Goal: Task Accomplishment & Management: Manage account settings

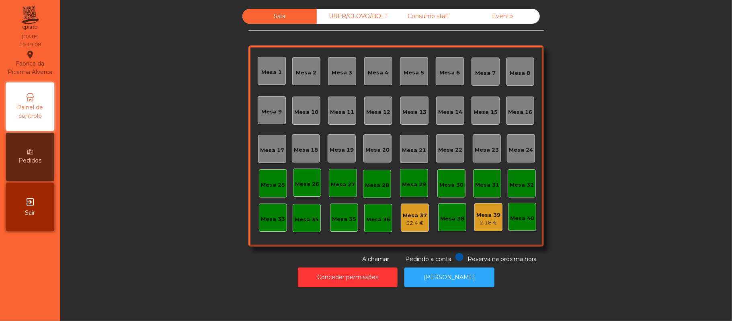
click at [438, 13] on div "Consumo staff" at bounding box center [428, 16] width 74 height 15
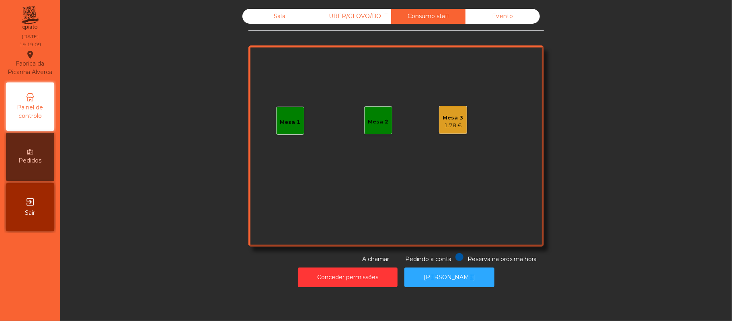
click at [450, 126] on div "1.78 €" at bounding box center [453, 125] width 21 height 8
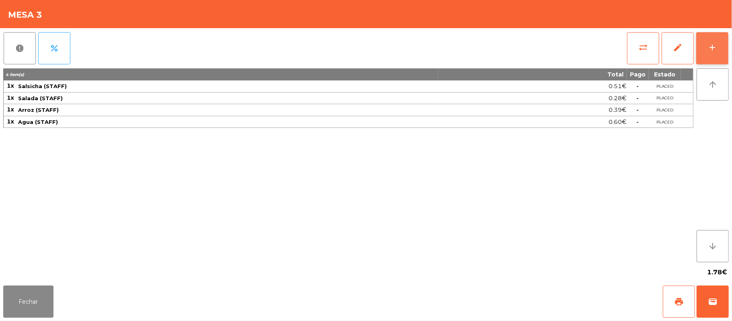
click at [714, 41] on button "add" at bounding box center [713, 48] width 32 height 32
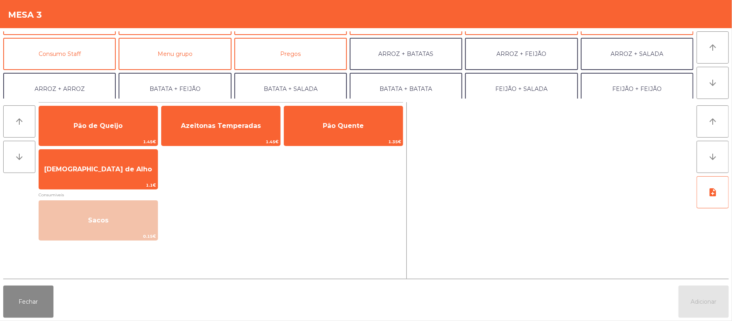
scroll to position [73, 0]
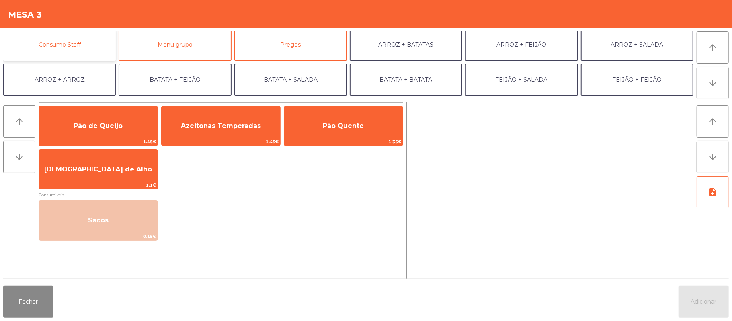
click at [93, 43] on button "Consumo Staff" at bounding box center [59, 45] width 113 height 32
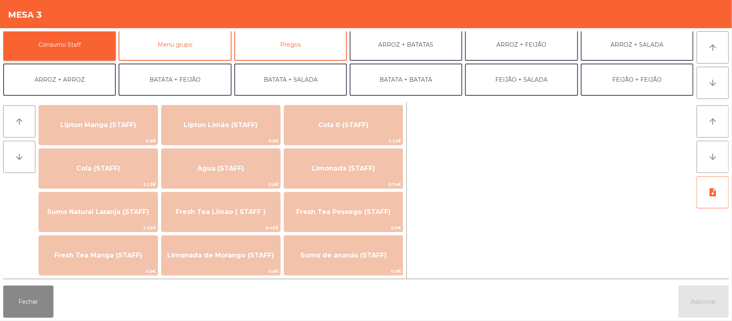
scroll to position [150, 0]
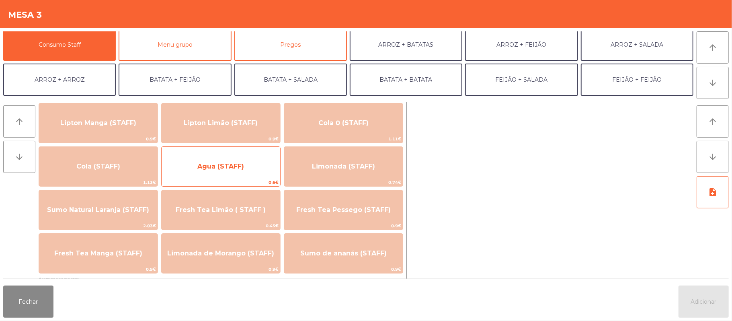
click at [241, 163] on span "Agua (STAFF)" at bounding box center [221, 167] width 47 height 8
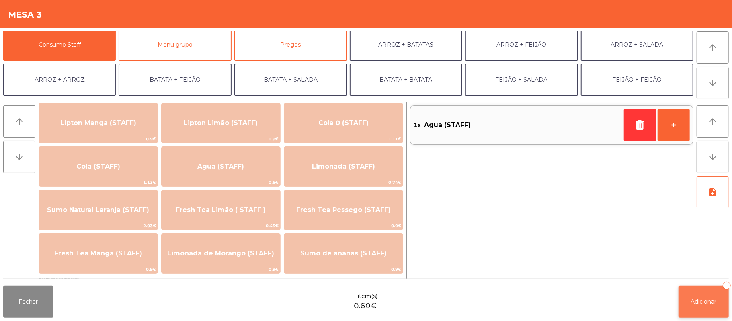
click at [702, 299] on span "Adicionar" at bounding box center [704, 301] width 26 height 7
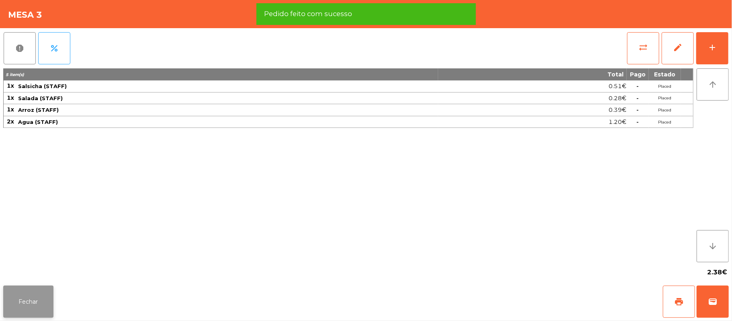
click at [29, 301] on button "Fechar" at bounding box center [28, 302] width 50 height 32
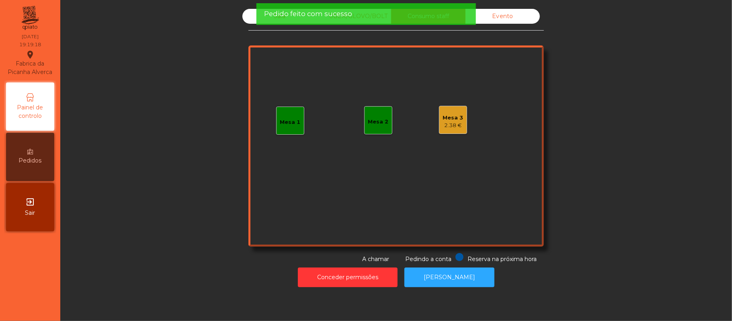
click at [275, 23] on div "Pedido feito com sucesso" at bounding box center [366, 14] width 220 height 22
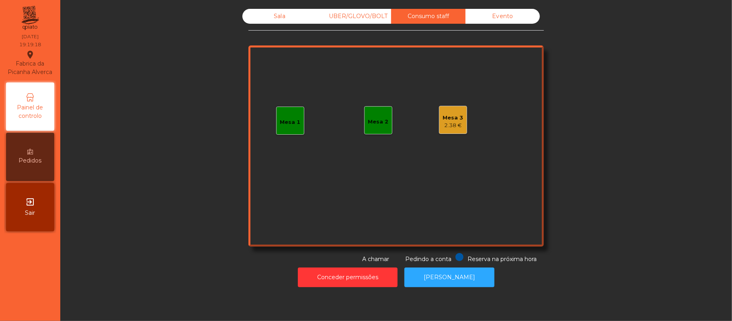
click at [286, 15] on div "Sala" at bounding box center [280, 16] width 74 height 15
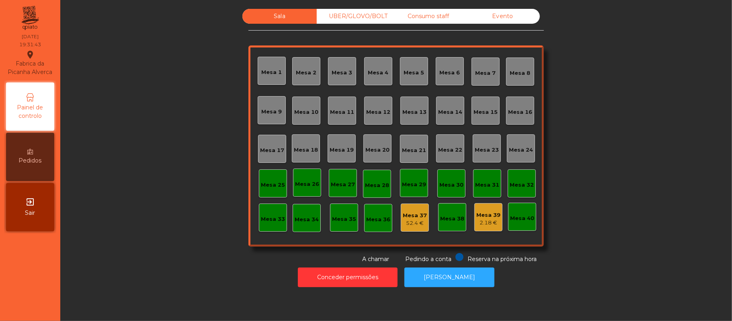
click at [526, 113] on div "Mesa 16" at bounding box center [520, 112] width 24 height 8
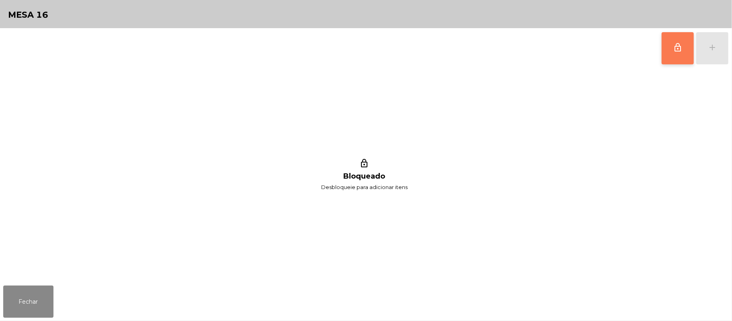
click at [672, 52] on button "lock_outline" at bounding box center [678, 48] width 32 height 32
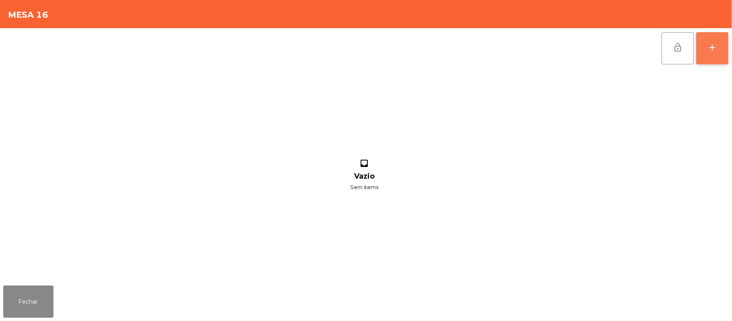
click at [724, 45] on button "add" at bounding box center [713, 48] width 32 height 32
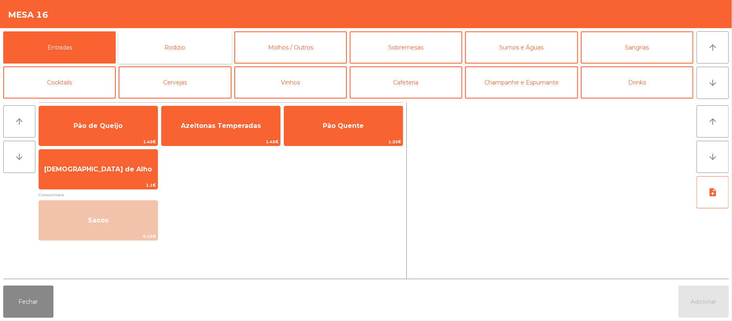
click at [204, 50] on button "Rodizio" at bounding box center [175, 47] width 113 height 32
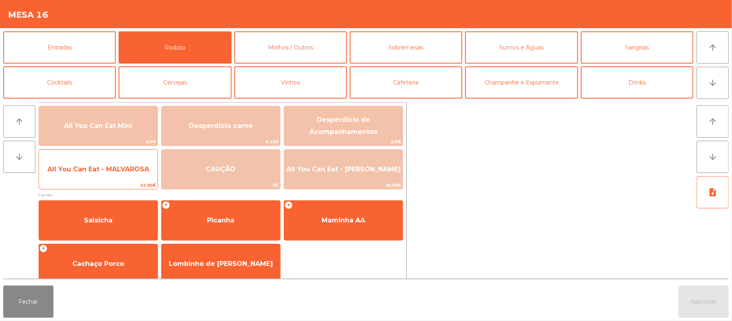
click at [116, 178] on span "All You Can Eat - MALVAROSA" at bounding box center [98, 169] width 119 height 22
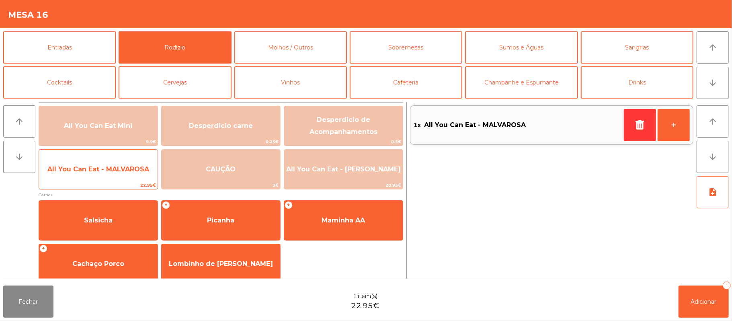
click at [118, 175] on span "All You Can Eat - MALVAROSA" at bounding box center [98, 169] width 119 height 22
click at [76, 167] on span "All You Can Eat - MALVAROSA" at bounding box center [98, 169] width 102 height 8
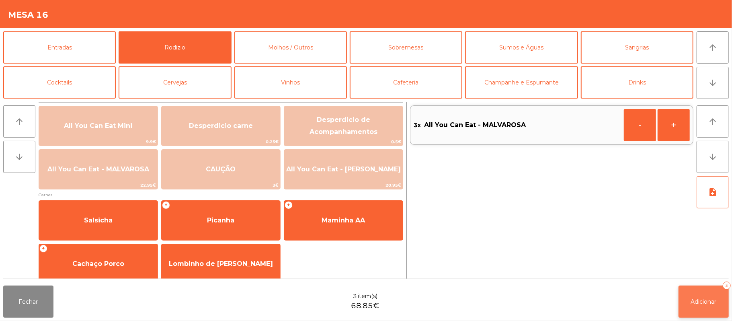
click at [706, 304] on span "Adicionar" at bounding box center [704, 301] width 26 height 7
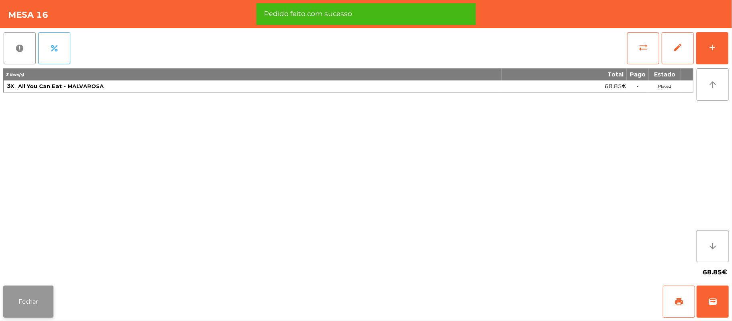
click at [35, 293] on button "Fechar" at bounding box center [28, 302] width 50 height 32
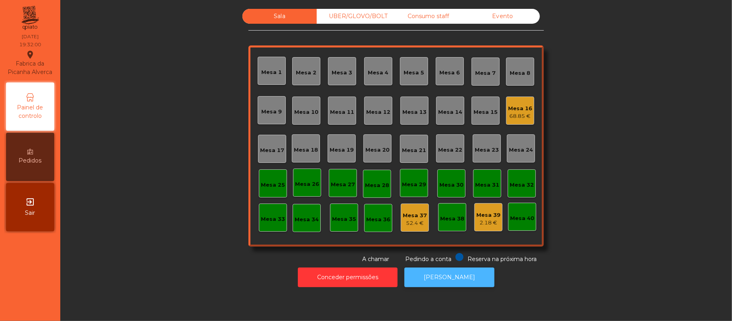
click at [464, 278] on button "[PERSON_NAME]" at bounding box center [450, 277] width 90 height 20
click at [336, 146] on div "Mesa 19" at bounding box center [342, 150] width 24 height 8
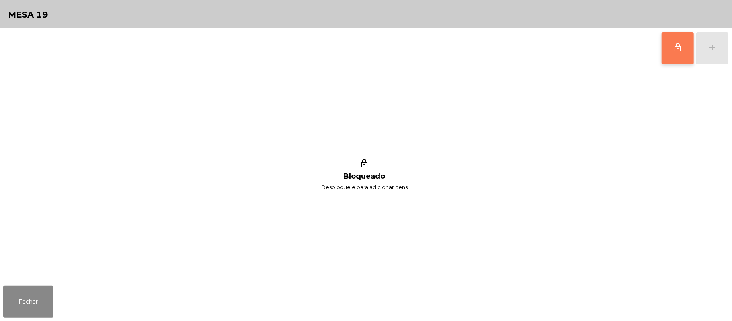
click at [681, 51] on span "lock_outline" at bounding box center [678, 48] width 10 height 10
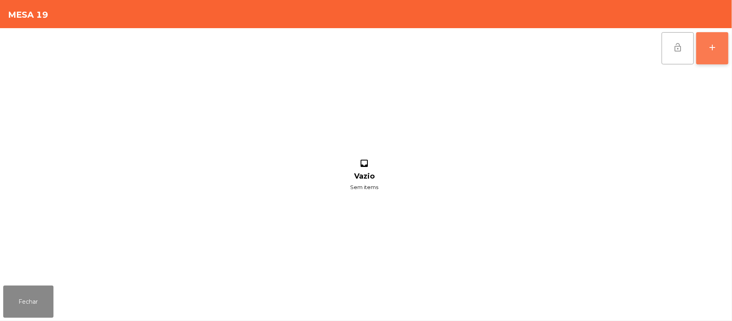
click at [714, 50] on div "add" at bounding box center [713, 48] width 10 height 10
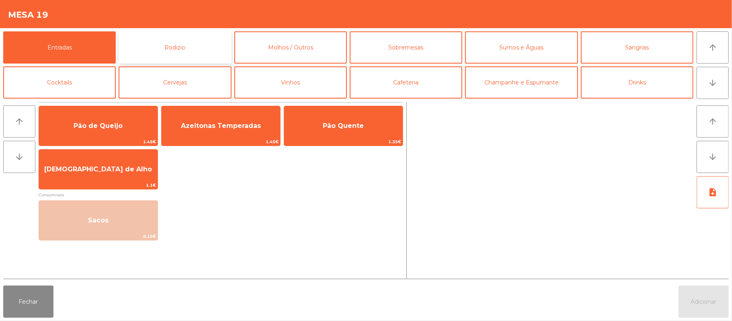
click at [192, 44] on button "Rodizio" at bounding box center [175, 47] width 113 height 32
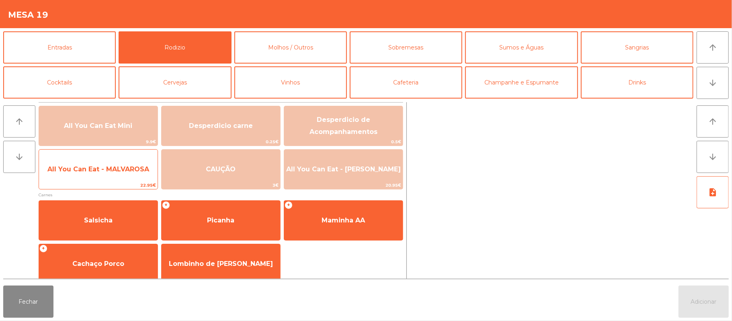
click at [130, 175] on span "All You Can Eat - MALVAROSA" at bounding box center [98, 169] width 119 height 22
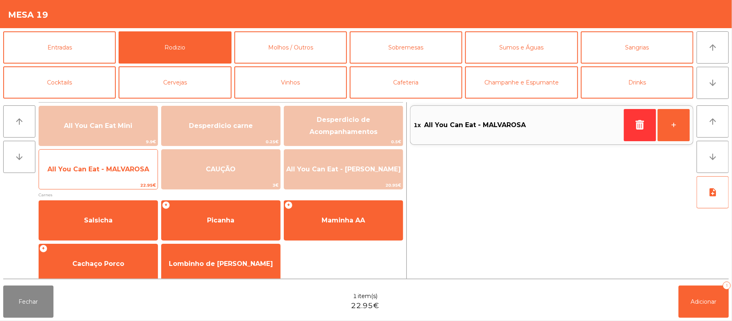
click at [129, 175] on span "All You Can Eat - MALVAROSA" at bounding box center [98, 169] width 119 height 22
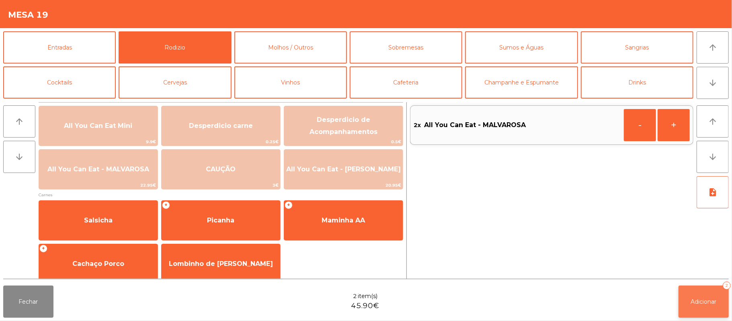
click at [709, 289] on button "Adicionar 2" at bounding box center [704, 302] width 50 height 32
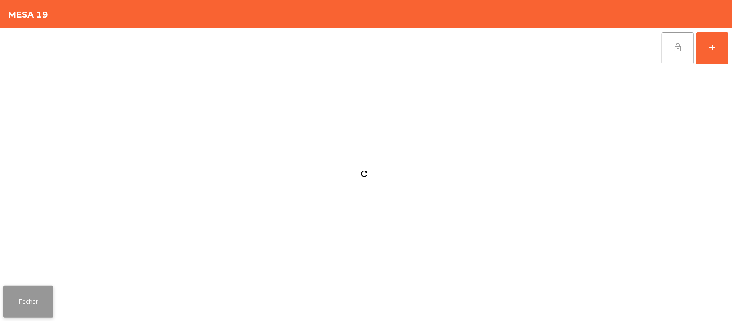
click at [7, 296] on button "Fechar" at bounding box center [28, 302] width 50 height 32
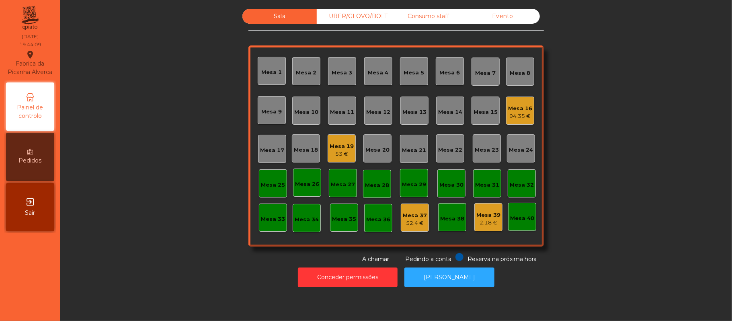
click at [364, 19] on div "UBER/GLOVO/BOLT" at bounding box center [354, 16] width 74 height 15
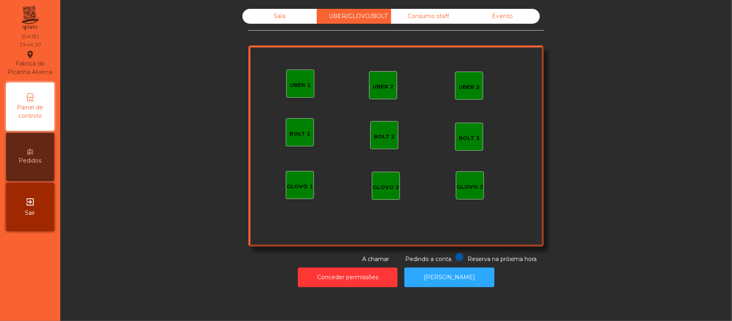
click at [298, 84] on div "UBER 1" at bounding box center [300, 85] width 21 height 8
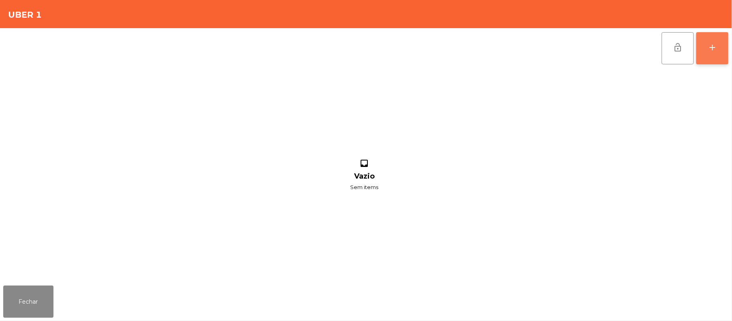
click at [713, 49] on div "add" at bounding box center [713, 48] width 10 height 10
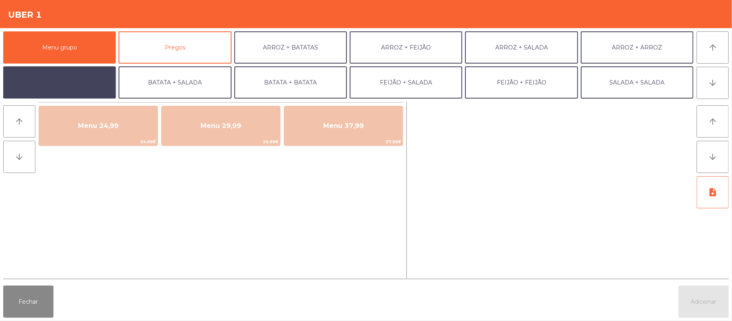
click at [44, 94] on button "BATATA + FEIJÃO" at bounding box center [59, 82] width 113 height 32
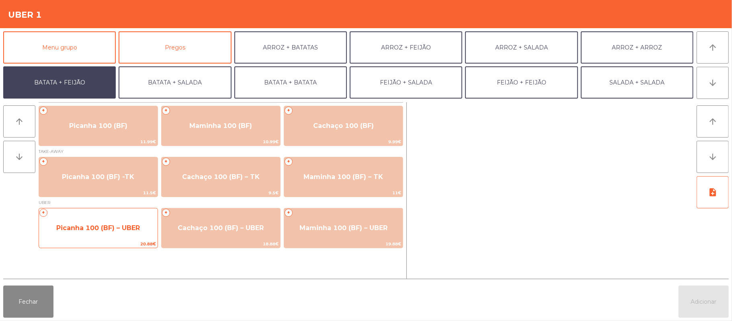
click at [115, 232] on span "Picanha 100 (BF) – UBER" at bounding box center [98, 228] width 119 height 22
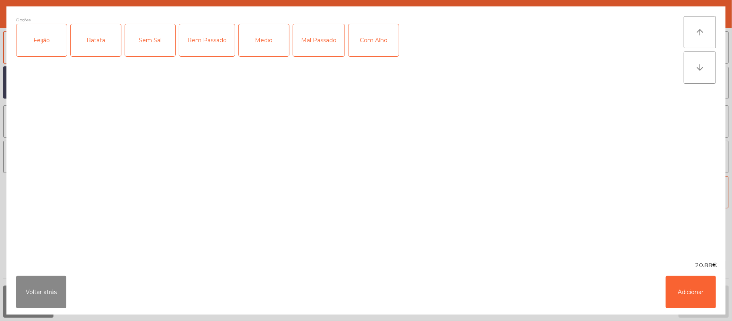
click at [62, 46] on div "Feijão" at bounding box center [41, 40] width 50 height 32
click at [111, 49] on div "Batata" at bounding box center [96, 40] width 50 height 32
click at [263, 42] on div "Medio" at bounding box center [264, 40] width 50 height 32
click at [693, 290] on button "Adicionar" at bounding box center [691, 292] width 50 height 32
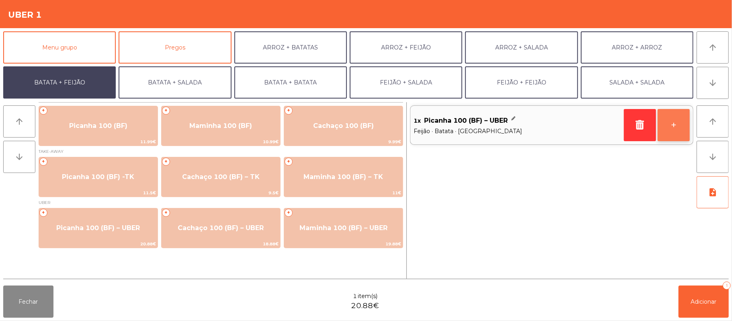
click at [677, 122] on button "+" at bounding box center [674, 125] width 32 height 32
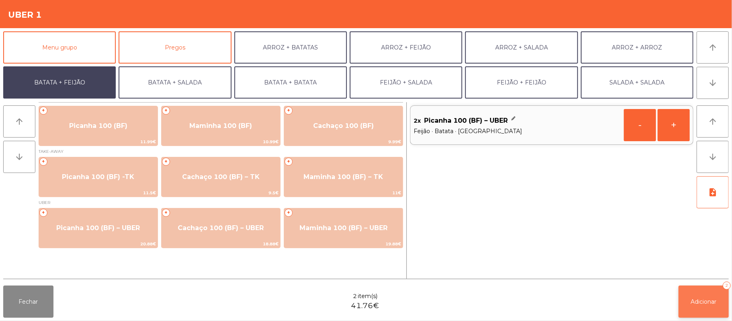
click at [703, 290] on button "Adicionar 2" at bounding box center [704, 302] width 50 height 32
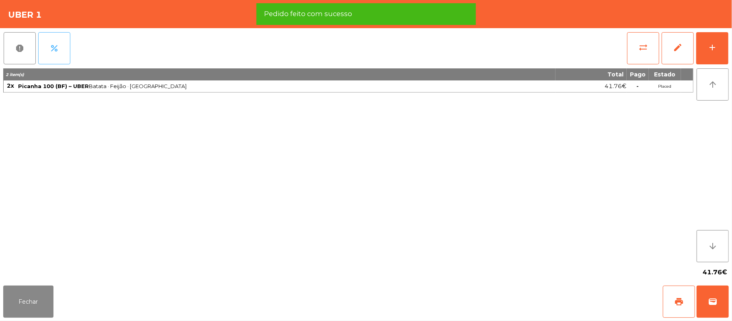
click at [52, 45] on span "percent" at bounding box center [54, 48] width 10 height 10
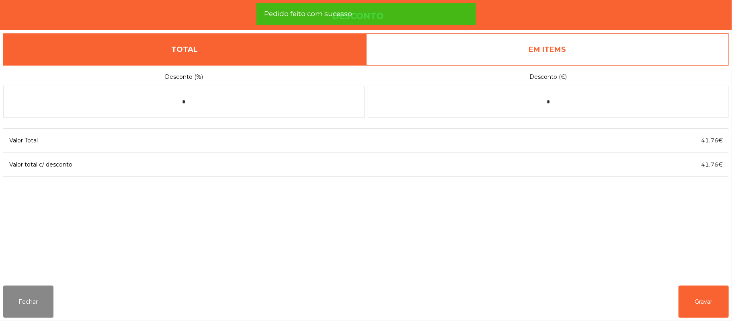
click at [594, 53] on link "EM ITEMS" at bounding box center [547, 49] width 363 height 32
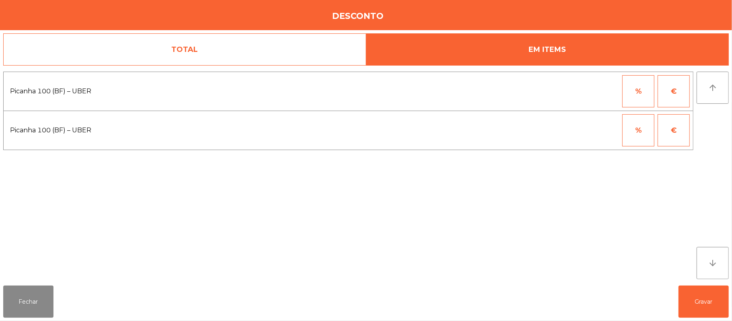
click at [636, 86] on button "%" at bounding box center [639, 91] width 32 height 32
click at [595, 95] on input "*" at bounding box center [599, 91] width 40 height 32
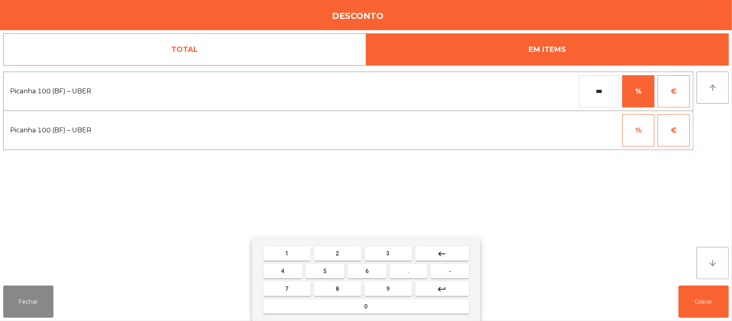
type input "***"
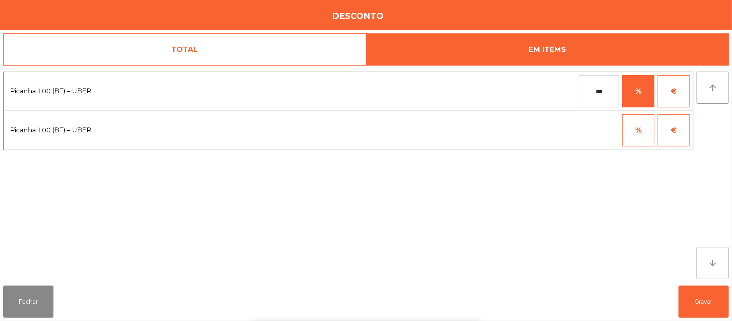
click at [696, 289] on div "1 2 3 keyboard_backspace 4 5 6 . - 7 8 9 keyboard_return 0" at bounding box center [366, 280] width 732 height 82
click at [708, 303] on button "Gravar" at bounding box center [704, 302] width 50 height 32
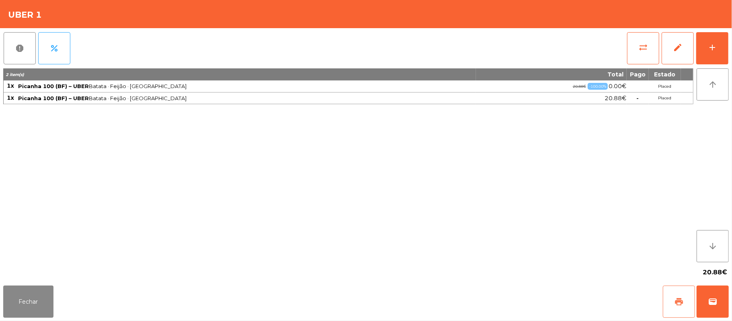
click at [675, 298] on span "print" at bounding box center [680, 302] width 10 height 10
click at [715, 299] on span "wallet" at bounding box center [713, 302] width 10 height 10
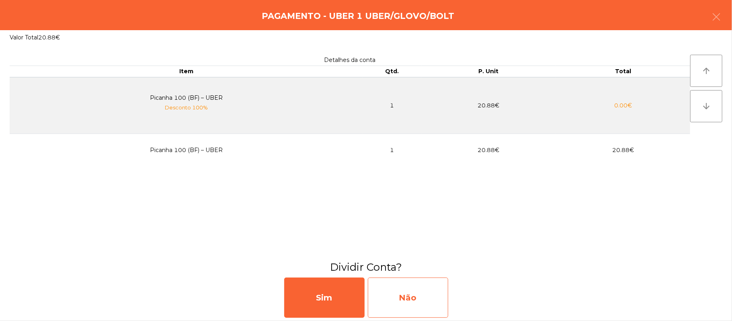
click at [437, 301] on div "Não" at bounding box center [408, 298] width 80 height 40
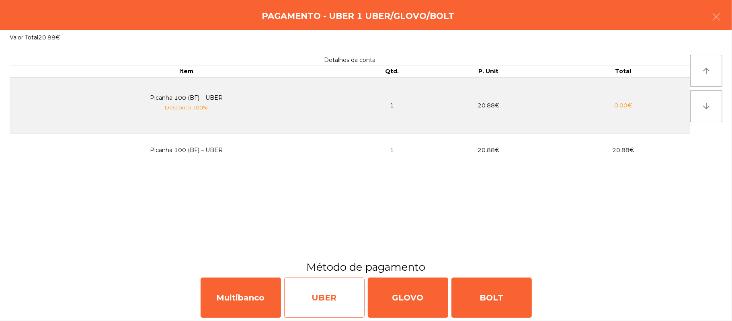
click at [325, 298] on div "UBER" at bounding box center [324, 298] width 80 height 40
select select "**"
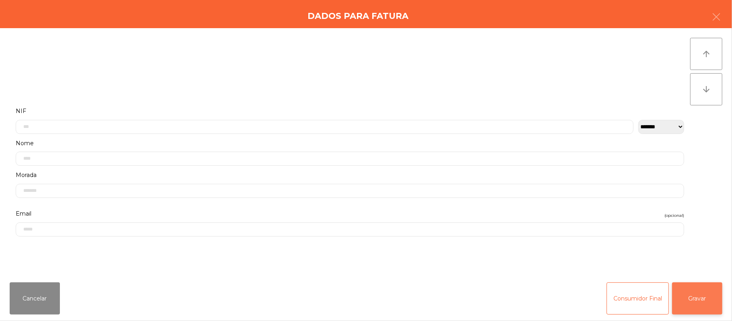
click at [689, 297] on button "Gravar" at bounding box center [698, 298] width 50 height 32
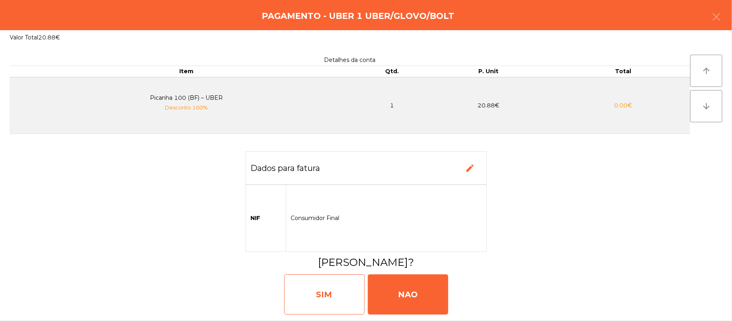
click at [331, 298] on div "SIM" at bounding box center [324, 294] width 80 height 40
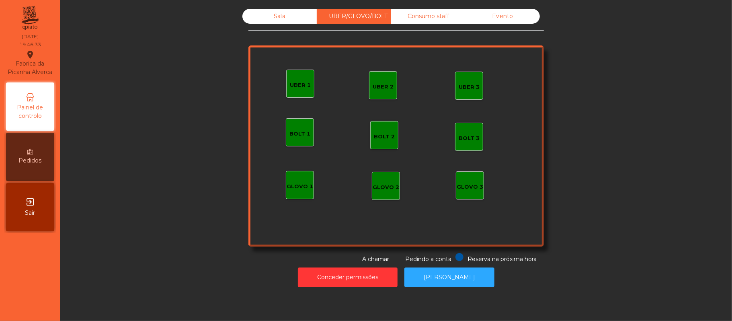
click at [264, 21] on div "Sala" at bounding box center [280, 16] width 74 height 15
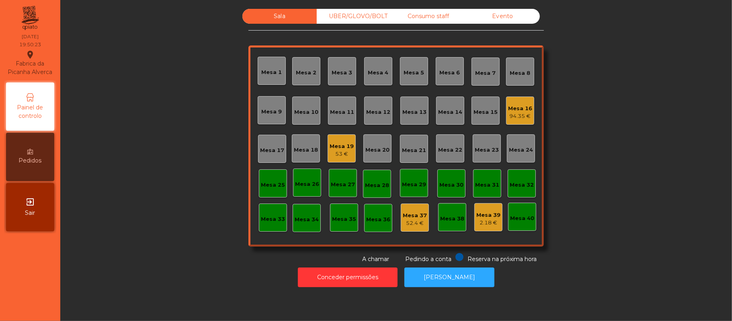
click at [348, 18] on div "UBER/GLOVO/BOLT" at bounding box center [354, 16] width 74 height 15
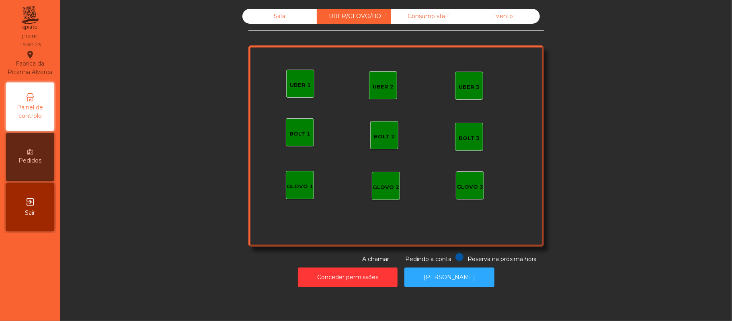
click at [374, 82] on div "UBER 2" at bounding box center [383, 85] width 21 height 11
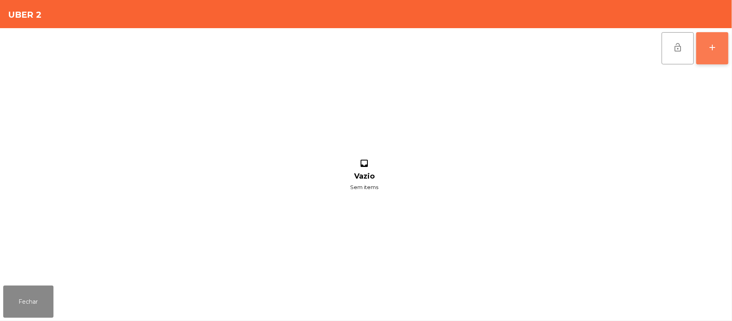
click at [710, 48] on div "add" at bounding box center [713, 48] width 10 height 10
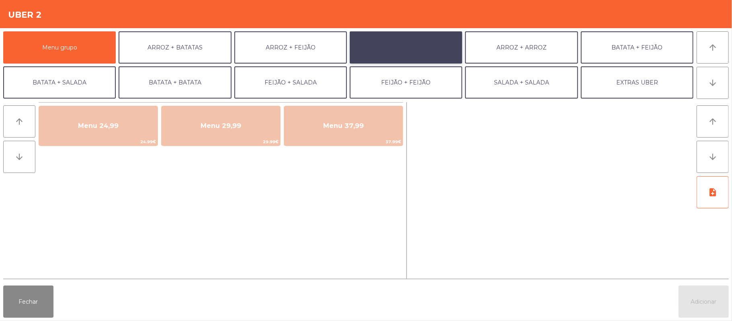
click at [425, 51] on button "ARROZ + SALADA" at bounding box center [406, 47] width 113 height 32
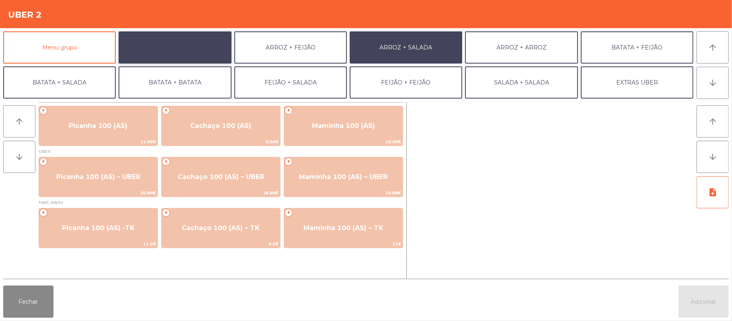
click at [187, 43] on button "ARROZ + BATATAS" at bounding box center [175, 47] width 113 height 32
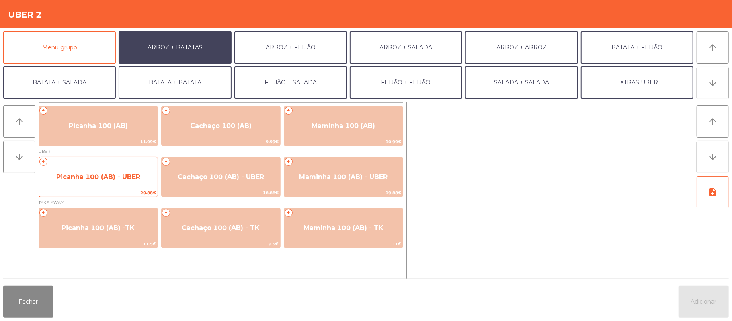
click at [134, 176] on span "Picanha 100 (AB) - UBER" at bounding box center [98, 177] width 84 height 8
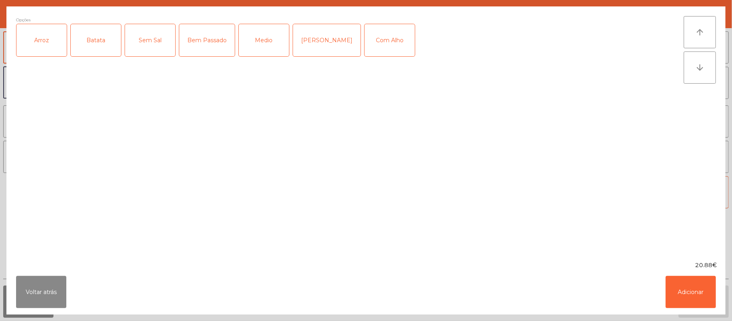
click at [60, 49] on div "Arroz" at bounding box center [41, 40] width 50 height 32
click at [101, 45] on div "Batata" at bounding box center [96, 40] width 50 height 32
click at [206, 42] on div "Bem Passado" at bounding box center [207, 40] width 56 height 32
click at [687, 300] on button "Adicionar" at bounding box center [691, 292] width 50 height 32
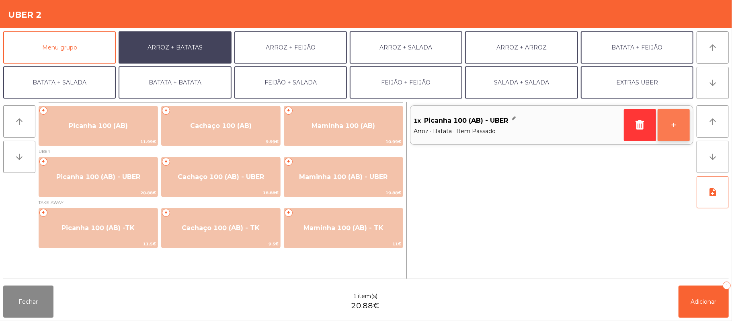
click at [668, 132] on button "+" at bounding box center [674, 125] width 32 height 32
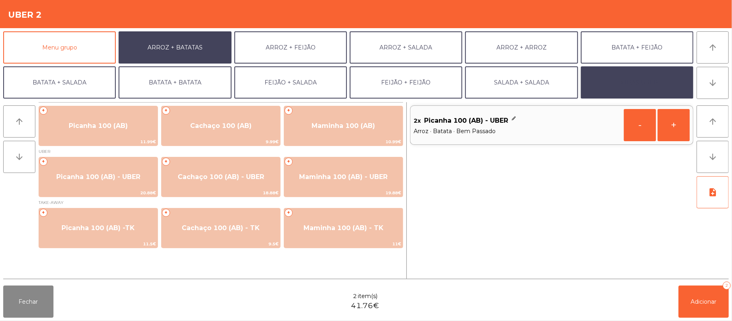
click at [635, 86] on button "EXTRAS UBER" at bounding box center [637, 82] width 113 height 32
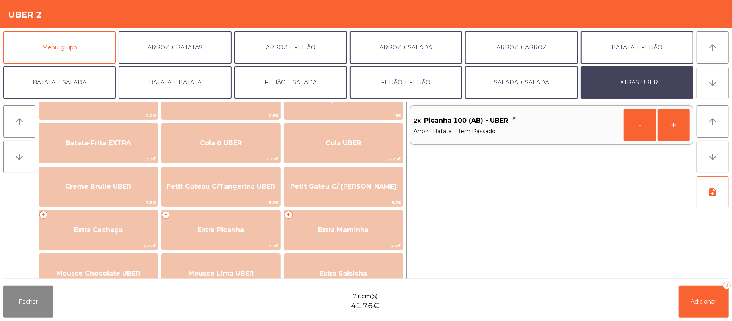
scroll to position [121, 0]
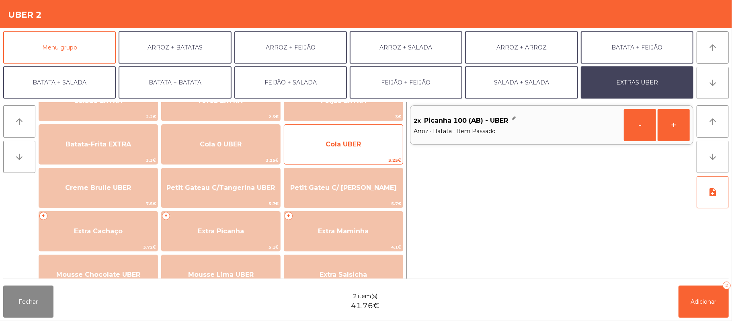
click at [356, 148] on span "Cola UBER" at bounding box center [343, 145] width 119 height 22
click at [356, 145] on span "Cola UBER" at bounding box center [343, 144] width 35 height 8
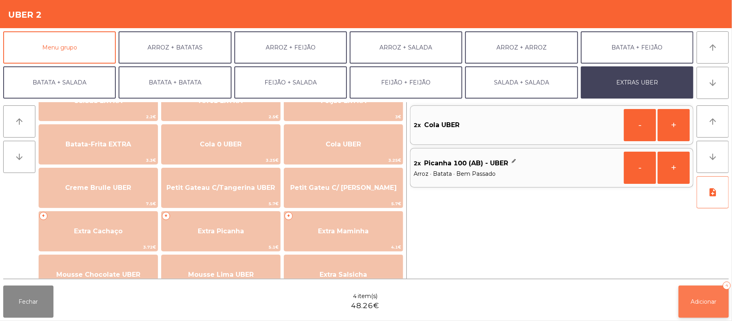
click at [706, 303] on span "Adicionar" at bounding box center [704, 301] width 26 height 7
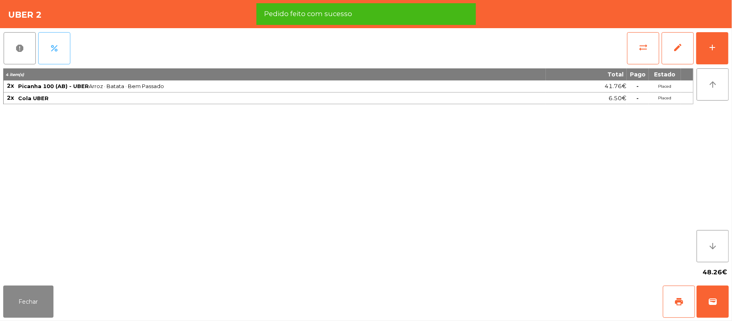
click at [60, 57] on button "percent" at bounding box center [54, 48] width 32 height 32
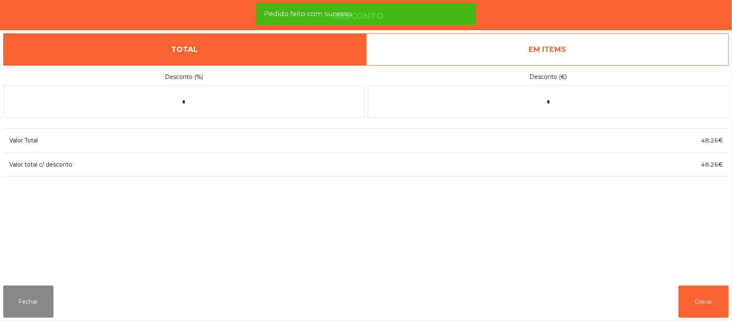
click at [559, 47] on link "EM ITEMS" at bounding box center [547, 49] width 363 height 32
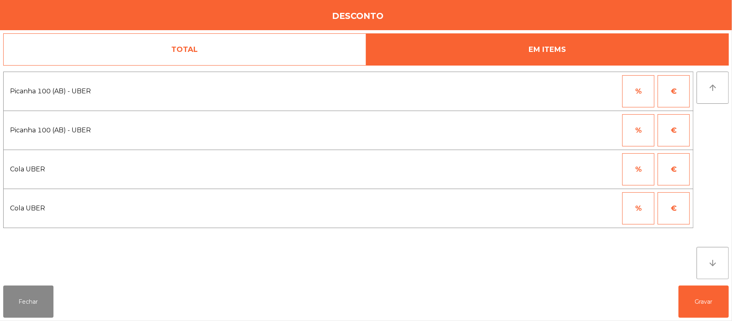
click at [635, 103] on button "%" at bounding box center [639, 91] width 32 height 32
click at [595, 91] on input "*" at bounding box center [599, 91] width 40 height 32
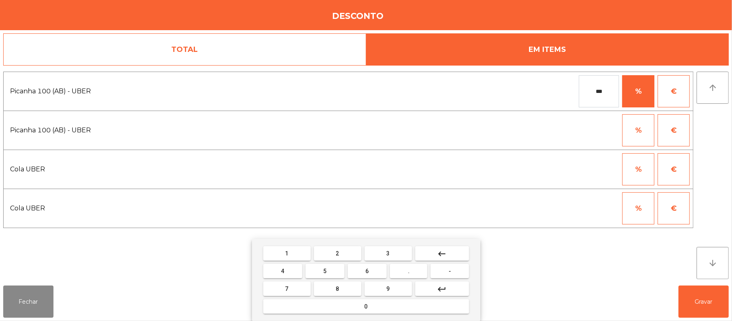
type input "***"
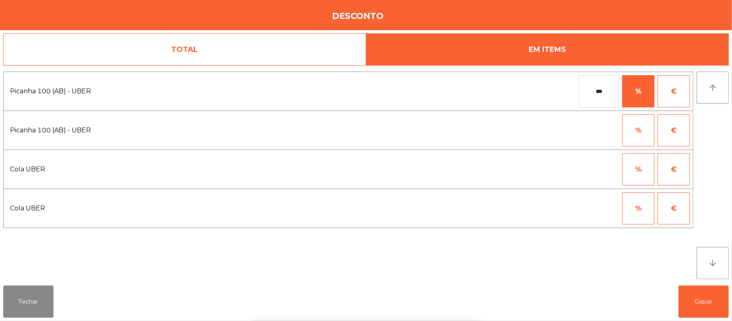
click at [708, 302] on div "1 2 3 keyboard_backspace 4 5 6 . - 7 8 9 keyboard_return 0" at bounding box center [366, 280] width 732 height 82
click at [722, 301] on button "Gravar" at bounding box center [704, 302] width 50 height 32
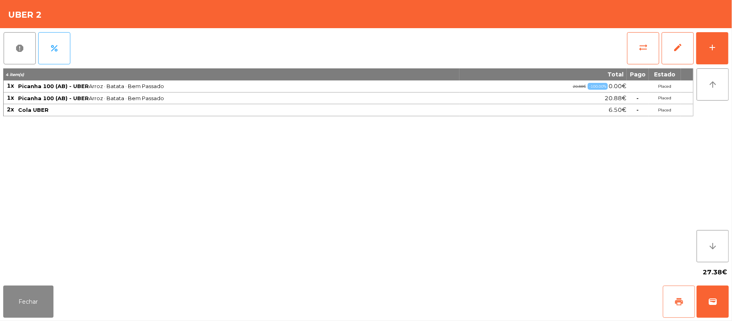
click at [673, 303] on button "print" at bounding box center [679, 302] width 32 height 32
click at [716, 302] on span "wallet" at bounding box center [713, 302] width 10 height 10
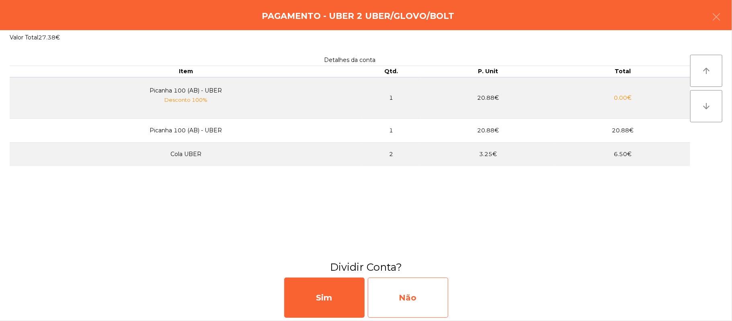
click at [420, 303] on div "Não" at bounding box center [408, 298] width 80 height 40
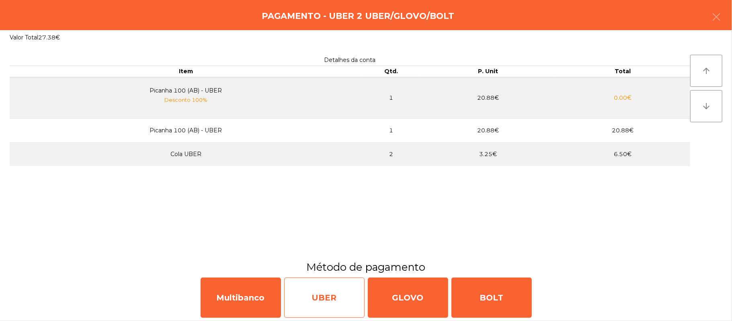
click at [322, 304] on div "UBER" at bounding box center [324, 298] width 80 height 40
select select "**"
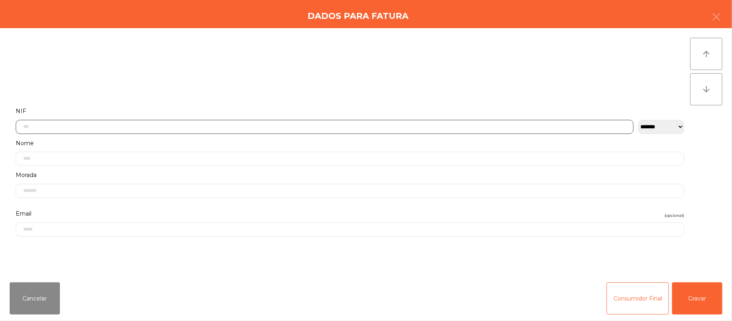
click at [205, 127] on input "text" at bounding box center [325, 127] width 618 height 14
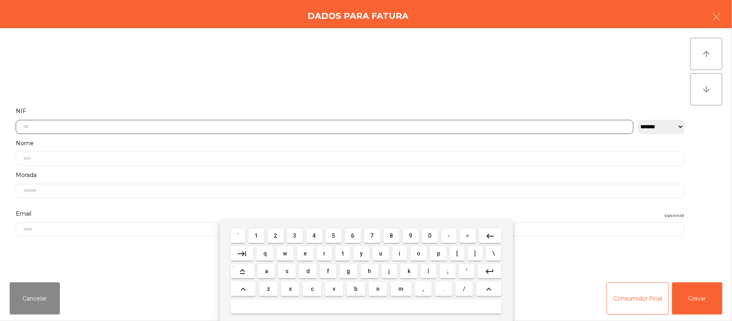
scroll to position [68, 0]
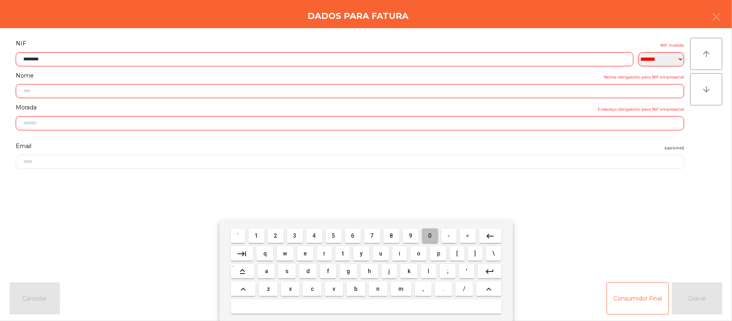
type input "*********"
type input "**********"
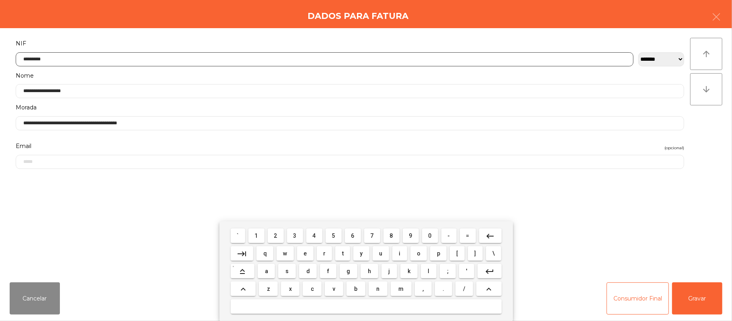
type input "*********"
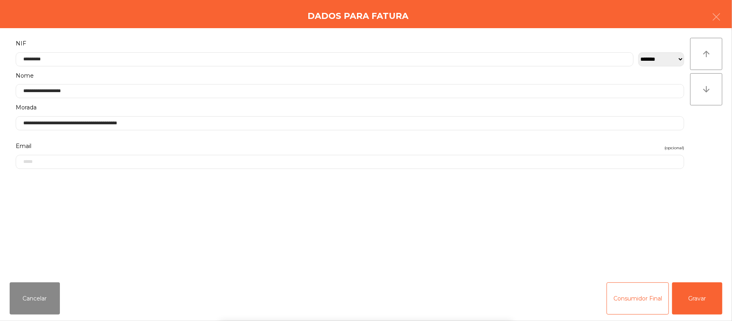
click at [699, 296] on div "` 1 2 3 4 5 6 7 8 9 0 - = keyboard_backspace keyboard_tab q w e r t y u i o p […" at bounding box center [366, 271] width 732 height 100
click at [705, 290] on button "Gravar" at bounding box center [698, 298] width 50 height 32
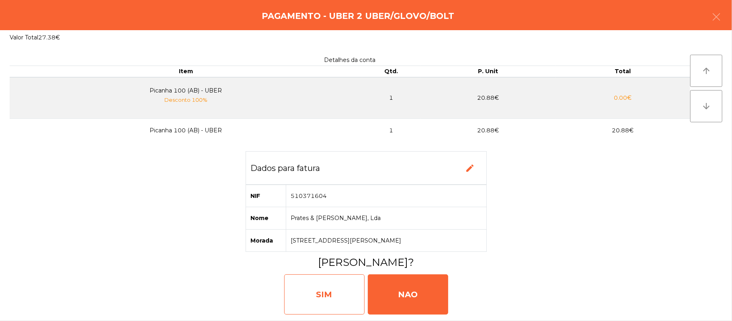
click at [333, 302] on div "SIM" at bounding box center [324, 294] width 80 height 40
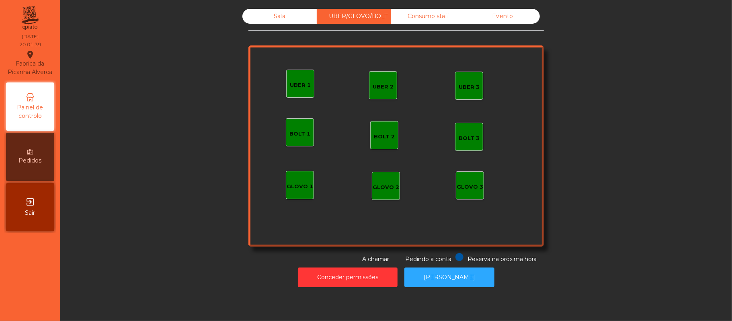
click at [277, 19] on div "Sala" at bounding box center [280, 16] width 74 height 15
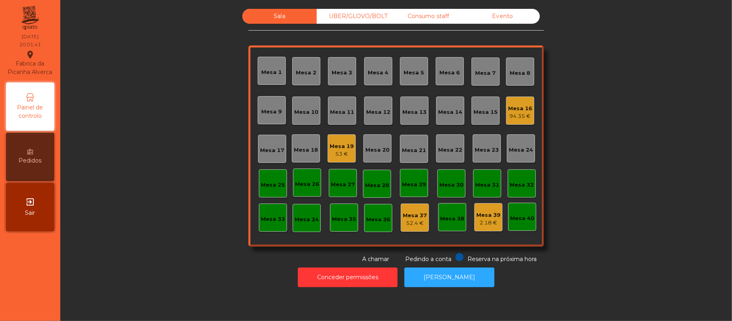
click at [379, 118] on div "Mesa 12" at bounding box center [378, 111] width 28 height 28
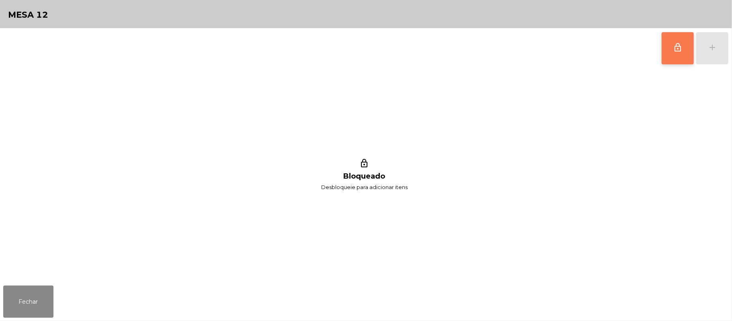
click at [667, 50] on button "lock_outline" at bounding box center [678, 48] width 32 height 32
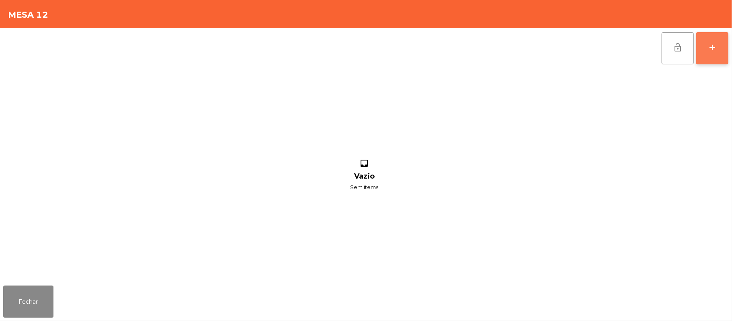
click at [712, 43] on div "add" at bounding box center [713, 48] width 10 height 10
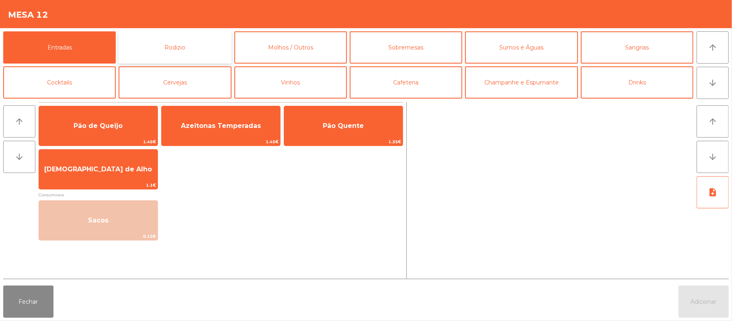
click at [179, 52] on button "Rodizio" at bounding box center [175, 47] width 113 height 32
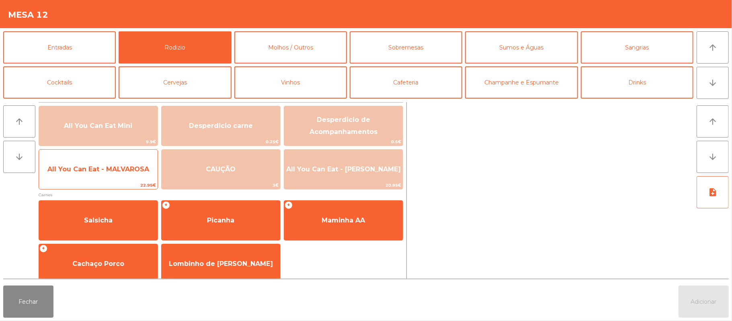
click at [110, 175] on span "All You Can Eat - MALVAROSA" at bounding box center [98, 169] width 119 height 22
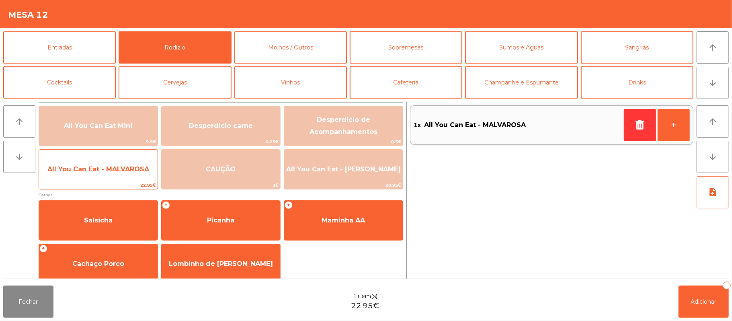
click at [111, 169] on span "All You Can Eat - MALVAROSA" at bounding box center [98, 169] width 102 height 8
click at [111, 171] on span "All You Can Eat - MALVAROSA" at bounding box center [98, 169] width 102 height 8
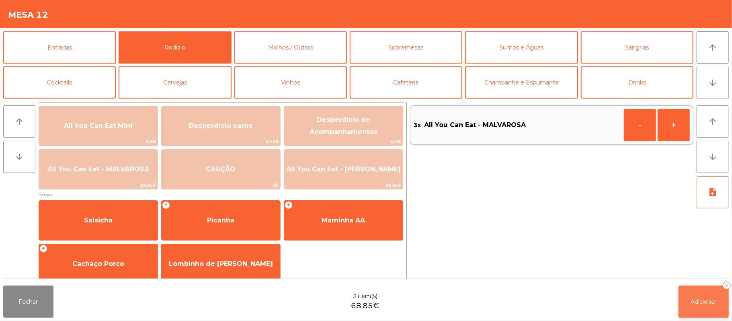
click at [693, 298] on span "Adicionar" at bounding box center [704, 301] width 26 height 7
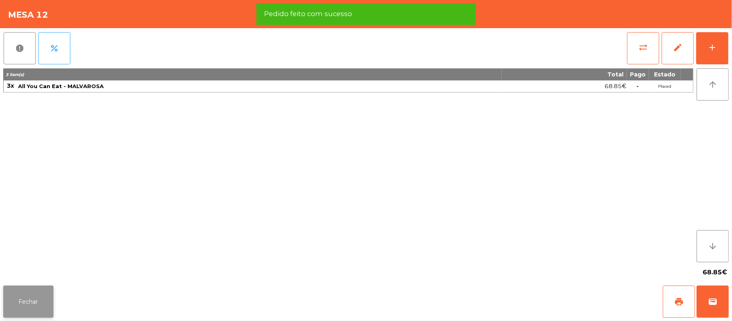
click at [41, 298] on button "Fechar" at bounding box center [28, 302] width 50 height 32
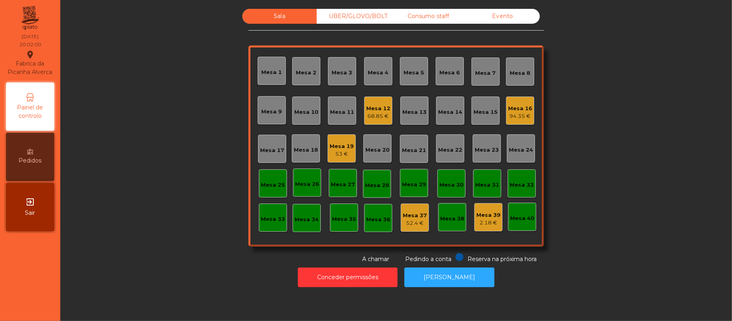
click at [348, 16] on div "UBER/GLOVO/BOLT" at bounding box center [354, 16] width 74 height 15
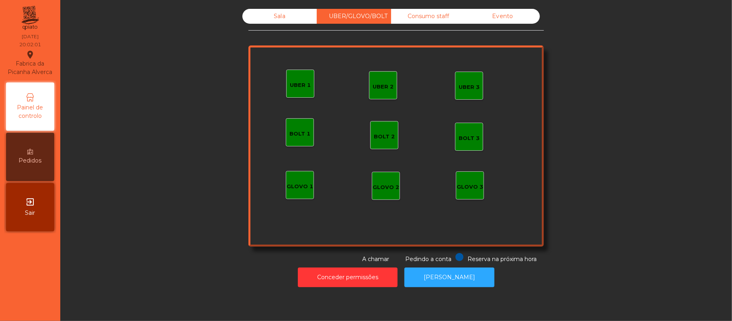
click at [294, 92] on div "UBER 1" at bounding box center [300, 84] width 28 height 28
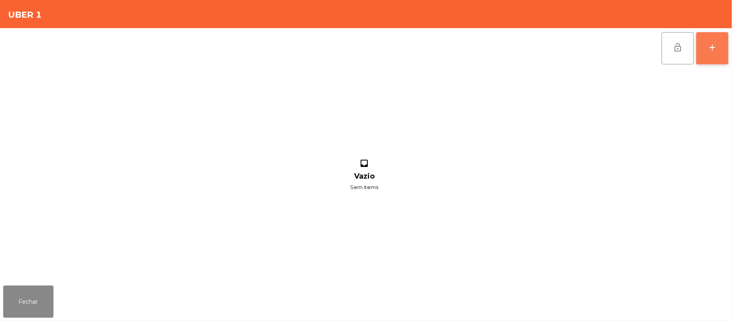
click at [714, 50] on div "add" at bounding box center [713, 48] width 10 height 10
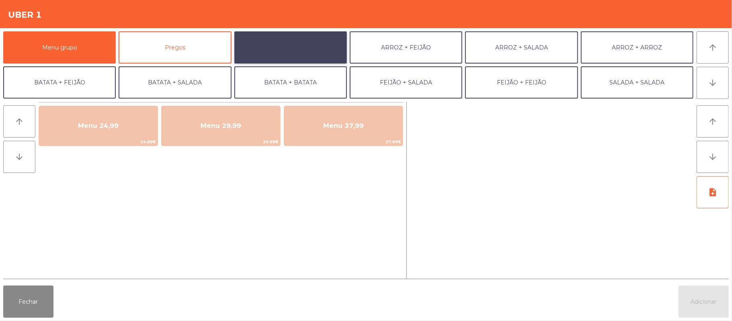
click at [309, 52] on button "ARROZ + BATATAS" at bounding box center [291, 47] width 113 height 32
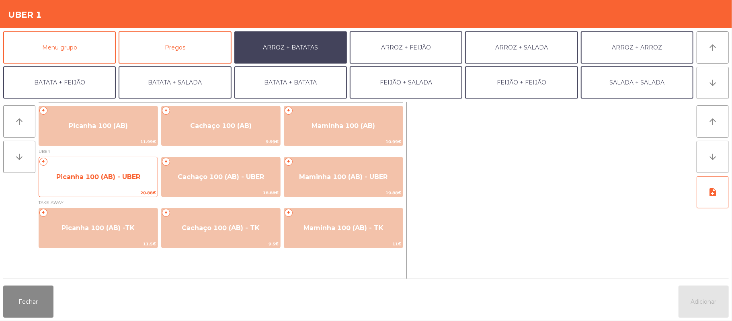
click at [116, 182] on span "Picanha 100 (AB) - UBER" at bounding box center [98, 177] width 119 height 22
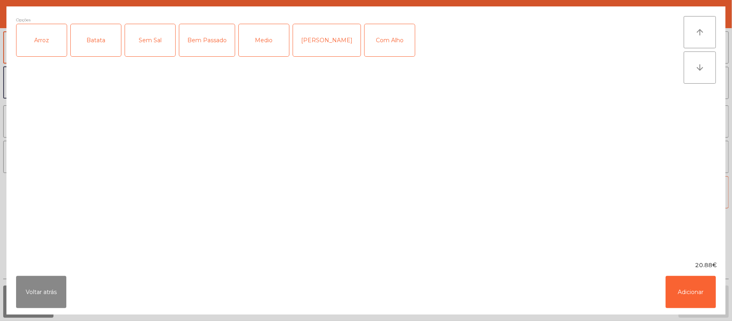
click at [29, 51] on div "Arroz" at bounding box center [41, 40] width 50 height 32
click at [99, 45] on div "Batata" at bounding box center [96, 40] width 50 height 32
click at [271, 37] on div "Medio" at bounding box center [264, 40] width 50 height 32
click at [681, 295] on button "Adicionar" at bounding box center [691, 292] width 50 height 32
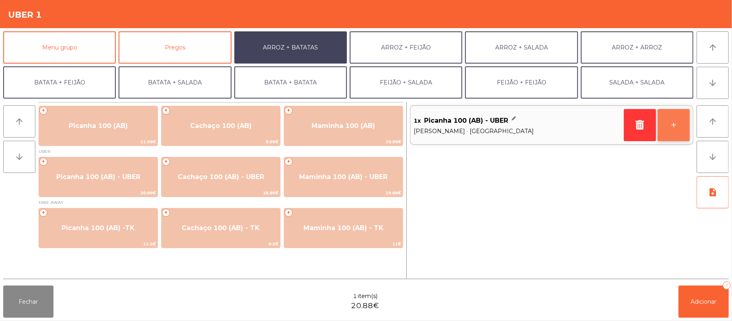
click at [676, 125] on button "+" at bounding box center [674, 125] width 32 height 32
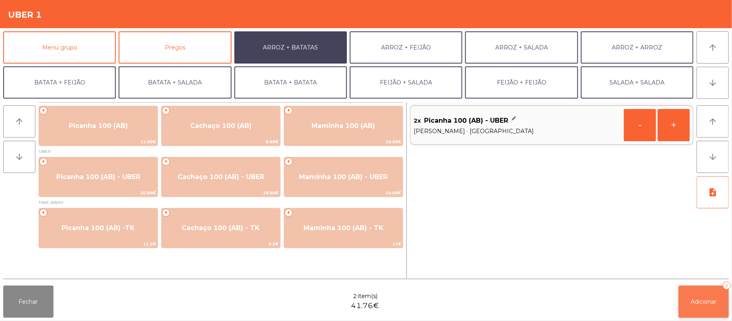
click at [697, 302] on span "Adicionar" at bounding box center [704, 301] width 26 height 7
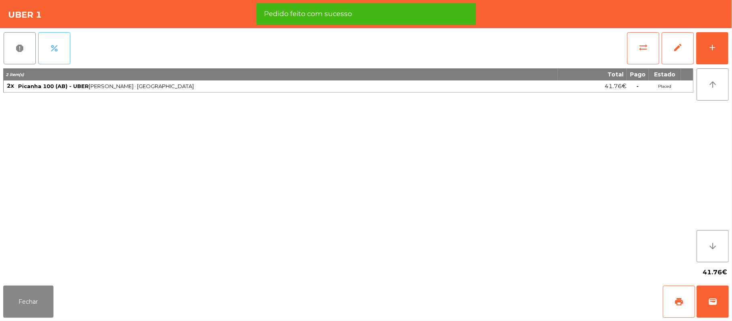
click at [53, 52] on span "percent" at bounding box center [54, 48] width 10 height 10
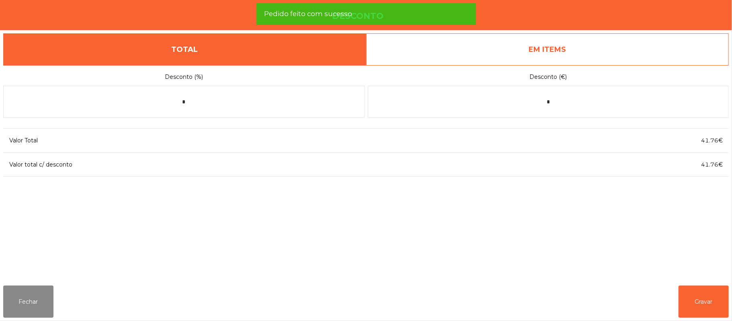
click at [573, 57] on link "EM ITEMS" at bounding box center [547, 49] width 363 height 32
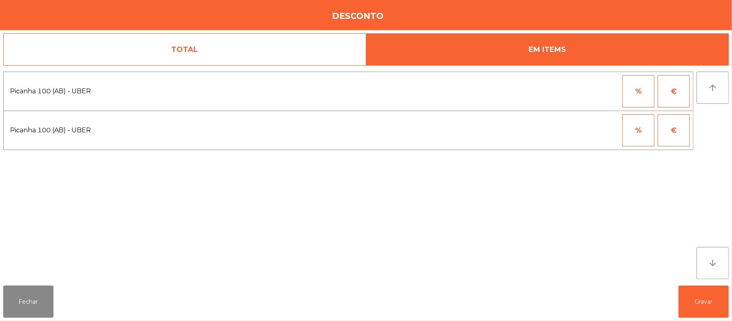
click at [634, 93] on button "%" at bounding box center [639, 91] width 32 height 32
click at [588, 92] on input "*" at bounding box center [599, 91] width 40 height 32
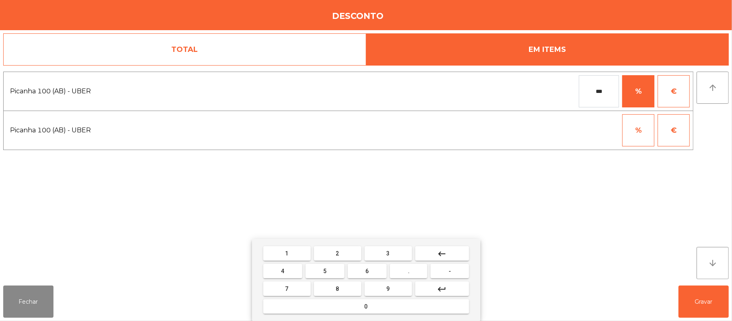
type input "***"
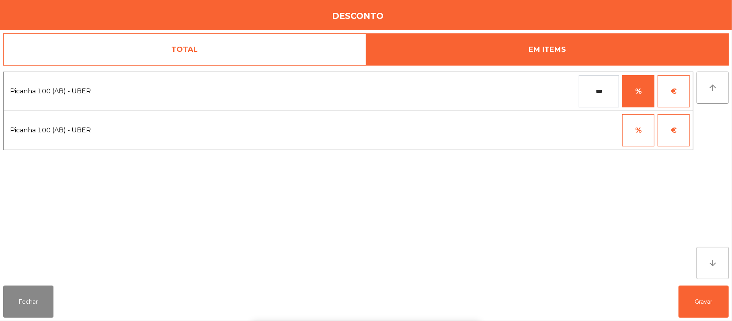
click at [726, 311] on div "1 2 3 keyboard_backspace 4 5 6 . - 7 8 9 keyboard_return 0" at bounding box center [366, 280] width 732 height 82
click at [702, 298] on button "Gravar" at bounding box center [704, 302] width 50 height 32
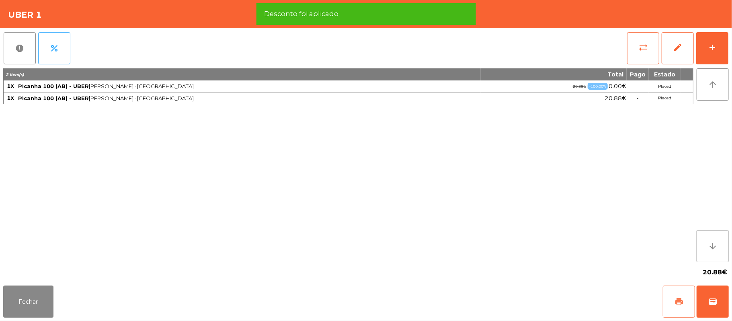
click at [674, 301] on button "print" at bounding box center [679, 302] width 32 height 32
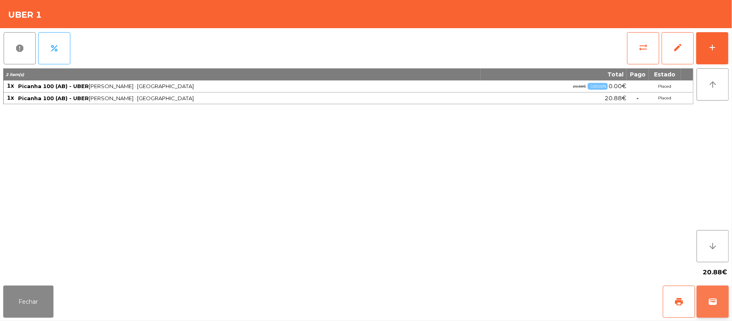
click at [726, 290] on button "wallet" at bounding box center [713, 302] width 32 height 32
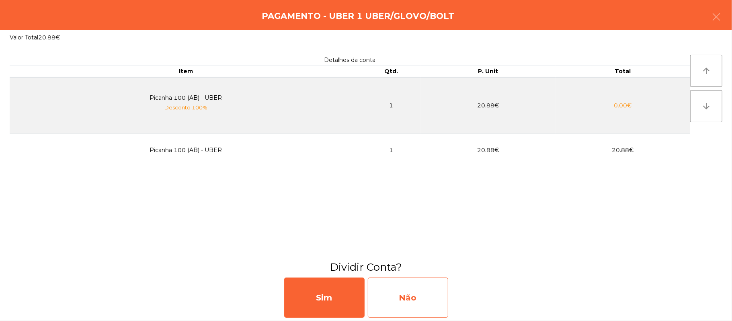
click at [430, 282] on div "Não" at bounding box center [408, 298] width 80 height 40
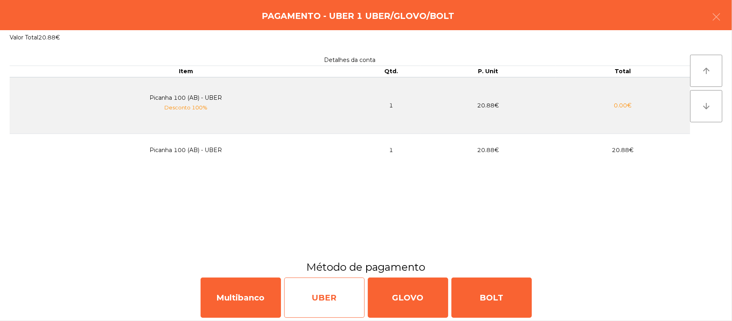
click at [313, 302] on div "UBER" at bounding box center [324, 298] width 80 height 40
select select "**"
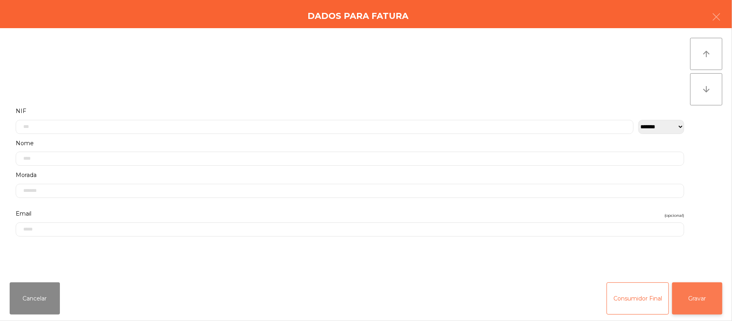
click at [684, 290] on button "Gravar" at bounding box center [698, 298] width 50 height 32
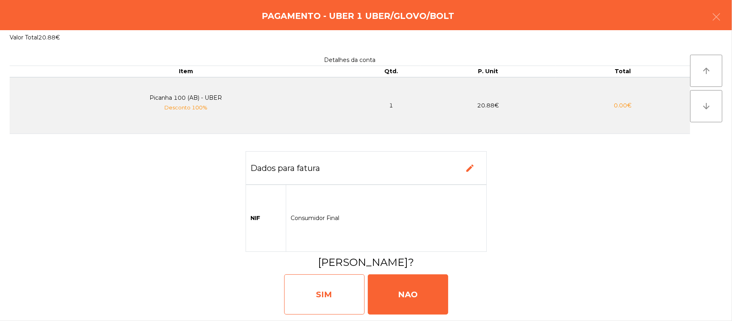
click at [338, 304] on div "SIM" at bounding box center [324, 294] width 80 height 40
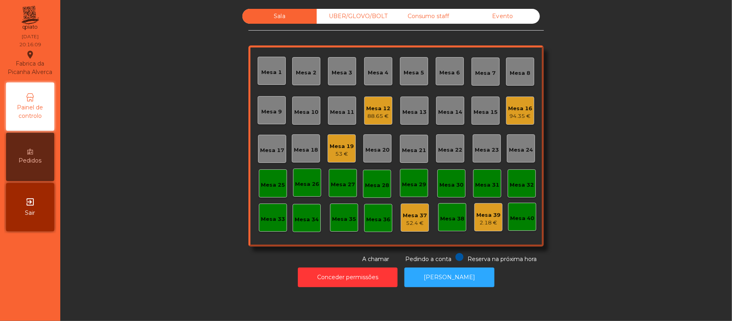
click at [342, 111] on div "Mesa 11" at bounding box center [342, 112] width 24 height 8
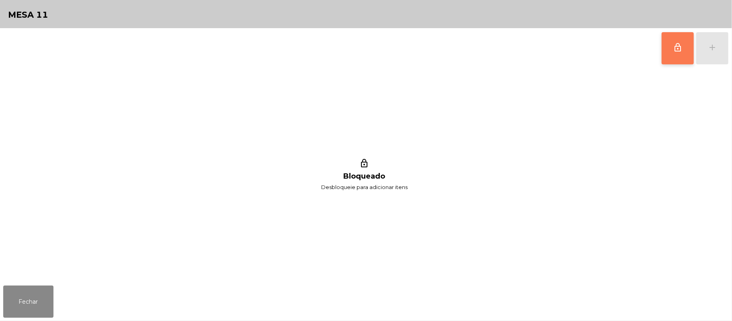
click at [671, 53] on button "lock_outline" at bounding box center [678, 48] width 32 height 32
click at [711, 41] on button "add" at bounding box center [713, 48] width 32 height 32
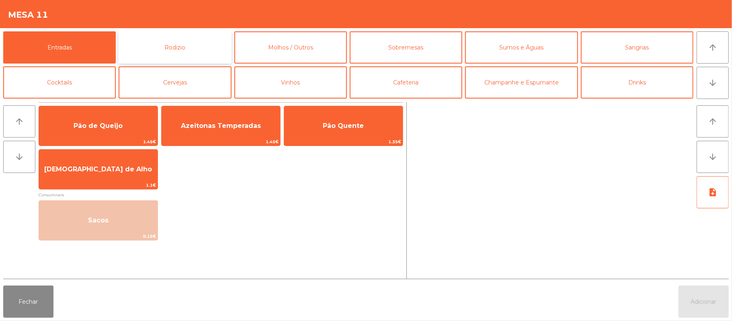
click at [197, 50] on button "Rodizio" at bounding box center [175, 47] width 113 height 32
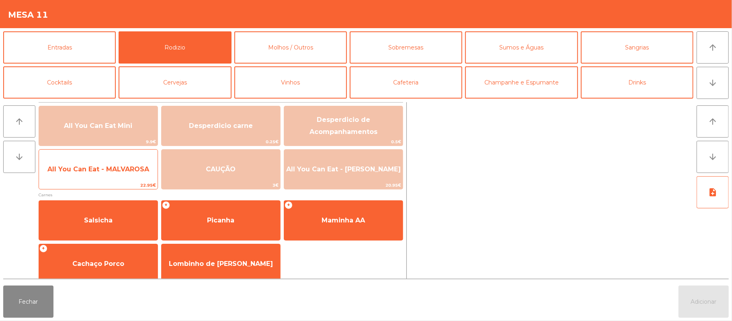
click at [81, 180] on span "All You Can Eat - MALVAROSA" at bounding box center [98, 169] width 119 height 22
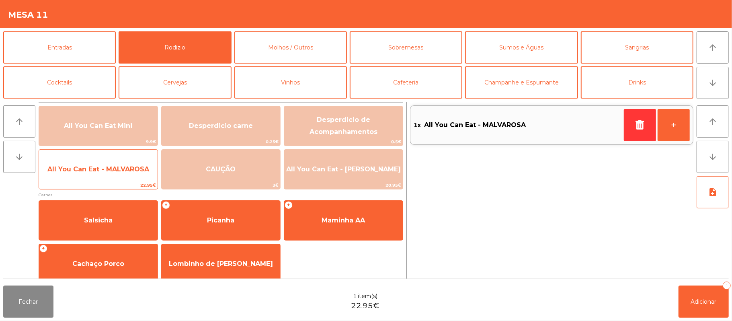
click at [83, 172] on span "All You Can Eat - MALVAROSA" at bounding box center [98, 169] width 102 height 8
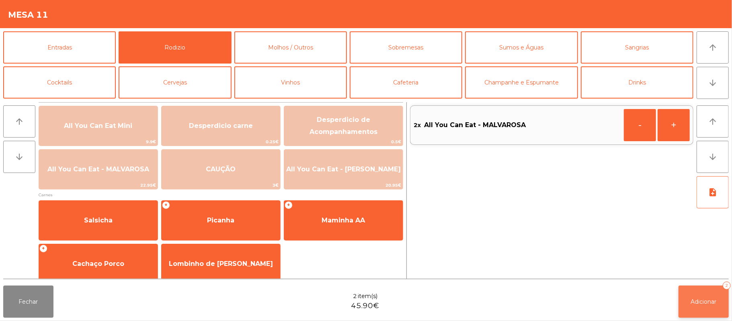
click at [691, 306] on button "Adicionar 2" at bounding box center [704, 302] width 50 height 32
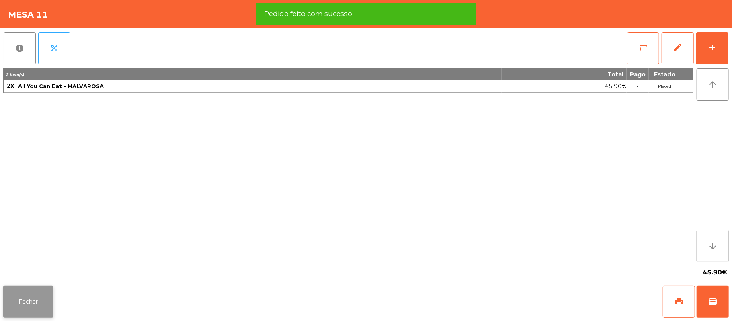
click at [24, 307] on button "Fechar" at bounding box center [28, 302] width 50 height 32
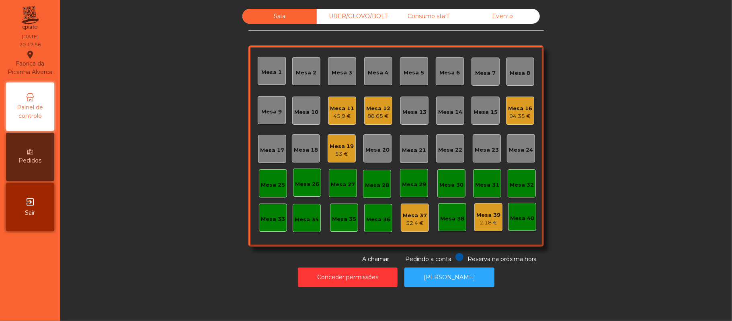
click at [377, 109] on div "Mesa 12" at bounding box center [378, 109] width 24 height 8
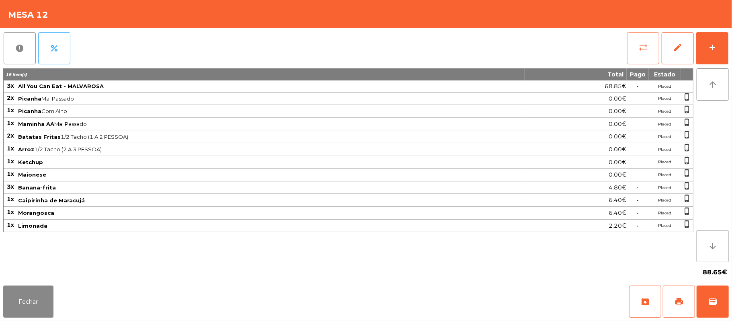
click at [638, 52] on button "sync_alt" at bounding box center [643, 48] width 32 height 32
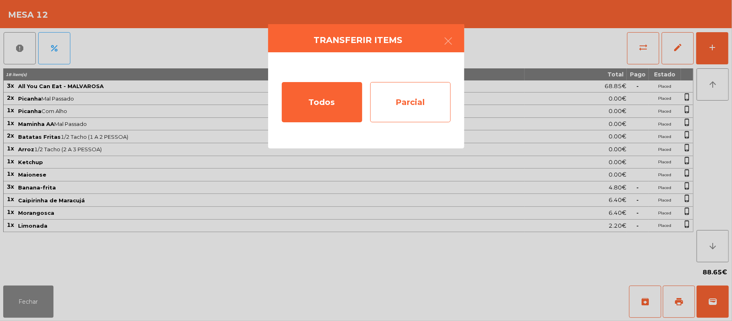
click at [430, 102] on div "Parcial" at bounding box center [410, 102] width 80 height 40
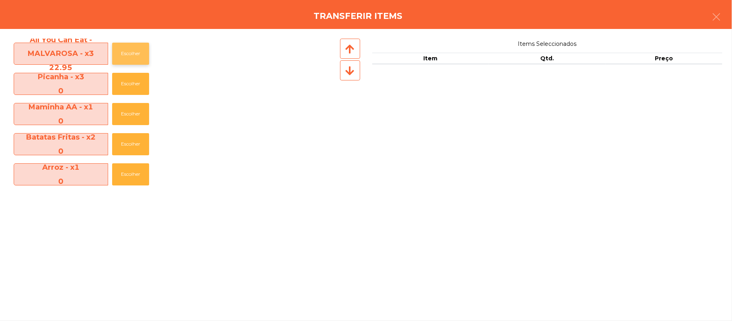
click at [146, 55] on button "Escolher" at bounding box center [130, 54] width 37 height 22
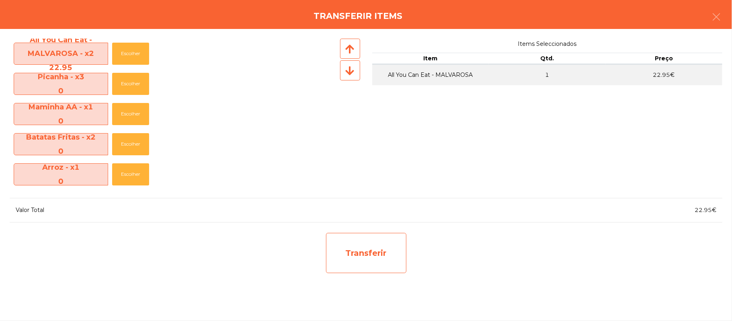
click at [377, 248] on div "Transferir" at bounding box center [366, 253] width 80 height 40
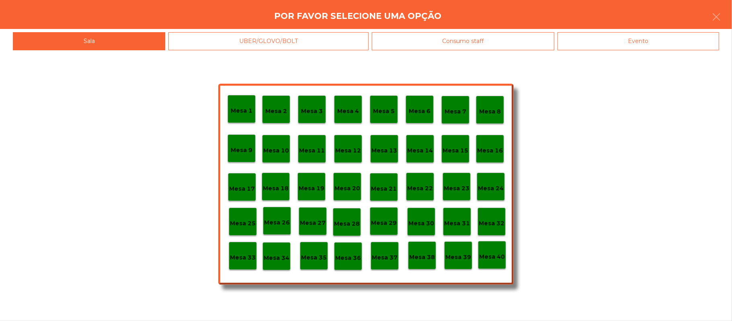
click at [385, 258] on p "Mesa 37" at bounding box center [385, 257] width 26 height 9
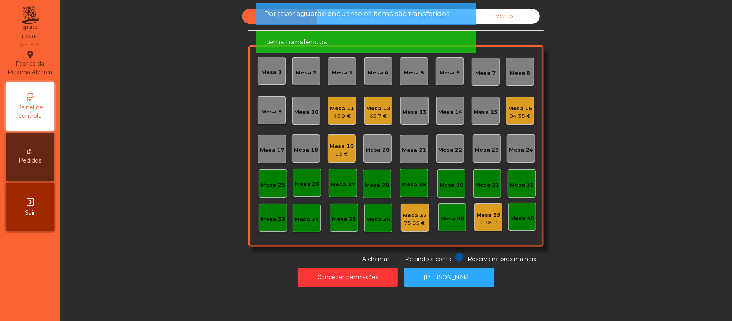
click at [383, 112] on div "65.7 €" at bounding box center [378, 116] width 24 height 8
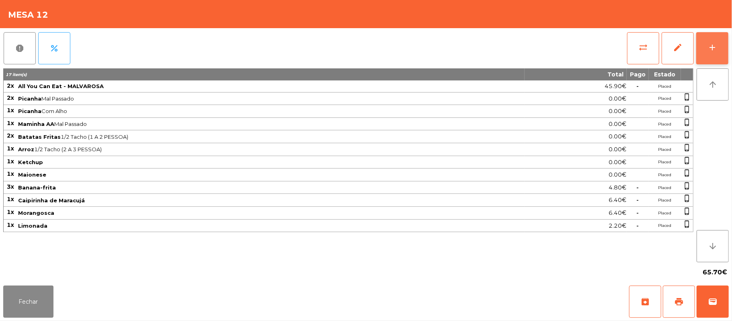
click at [706, 44] on button "add" at bounding box center [713, 48] width 32 height 32
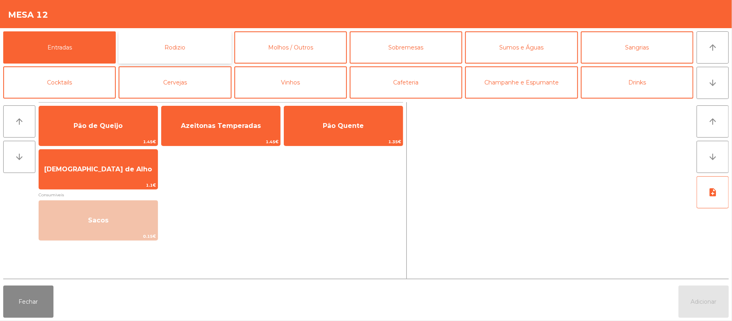
click at [200, 50] on button "Rodizio" at bounding box center [175, 47] width 113 height 32
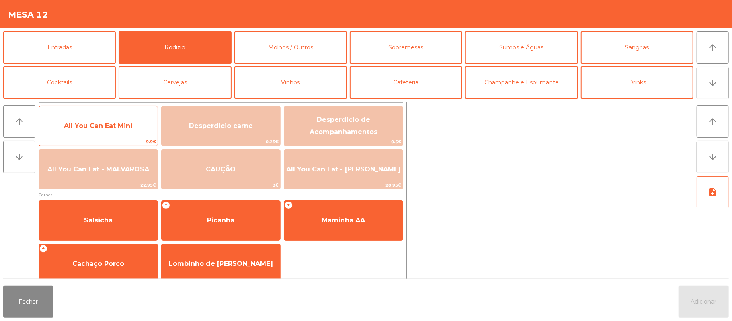
click at [110, 126] on span "All You Can Eat Mini" at bounding box center [98, 126] width 68 height 8
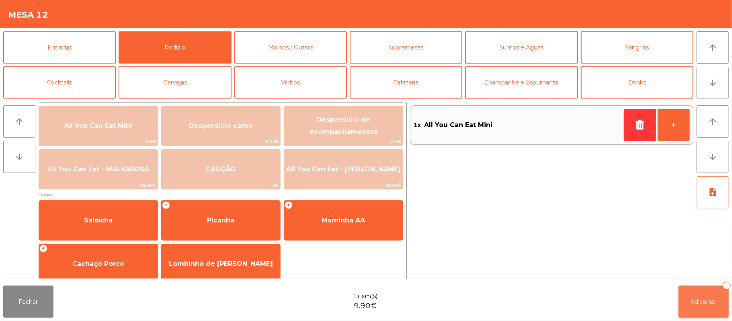
click at [715, 304] on span "Adicionar" at bounding box center [704, 301] width 26 height 7
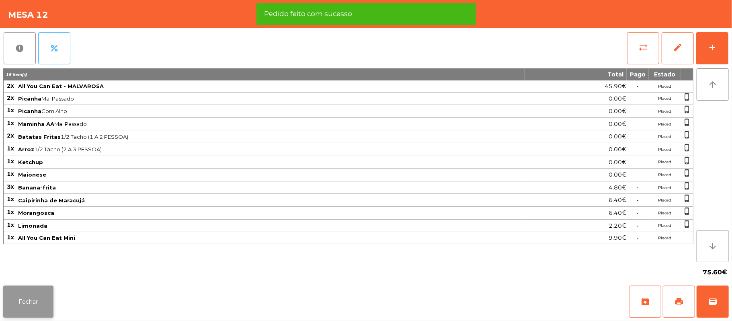
click at [26, 305] on button "Fechar" at bounding box center [28, 302] width 50 height 32
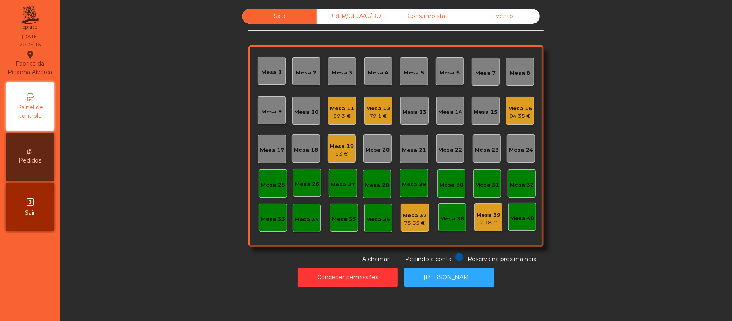
click at [453, 144] on div "Mesa 22" at bounding box center [450, 148] width 24 height 11
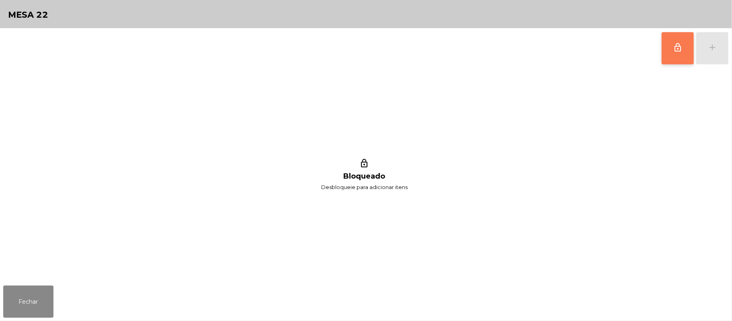
click at [673, 51] on span "lock_outline" at bounding box center [678, 48] width 10 height 10
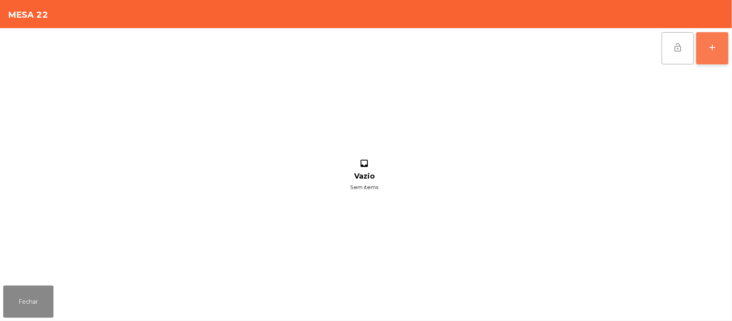
click at [709, 45] on div "add" at bounding box center [713, 48] width 10 height 10
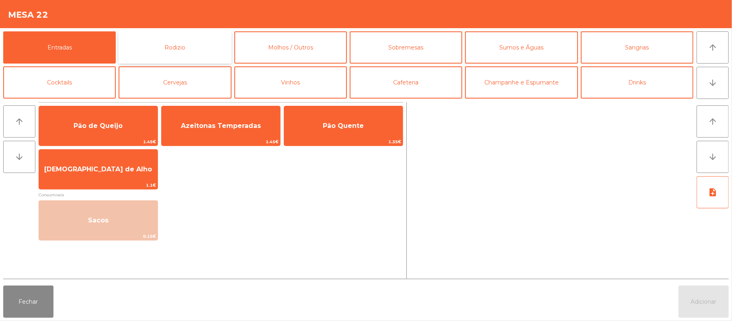
click at [197, 50] on button "Rodizio" at bounding box center [175, 47] width 113 height 32
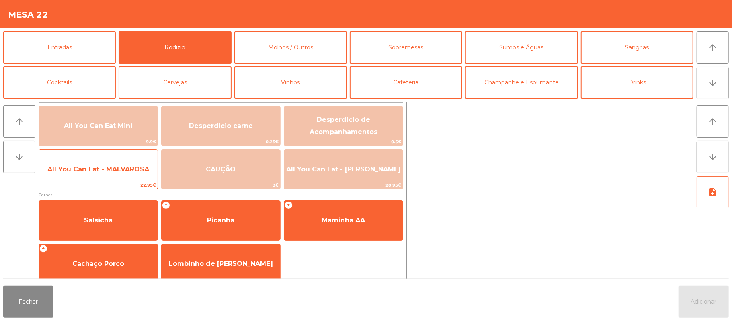
click at [83, 171] on span "All You Can Eat - MALVAROSA" at bounding box center [98, 169] width 102 height 8
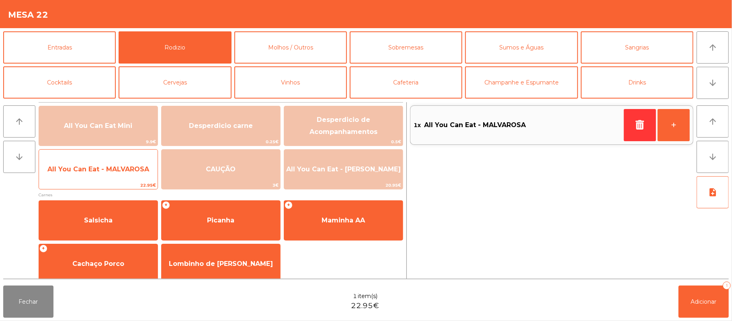
click at [88, 169] on span "All You Can Eat - MALVAROSA" at bounding box center [98, 169] width 102 height 8
click at [93, 163] on span "All You Can Eat - MALVAROSA" at bounding box center [98, 169] width 119 height 22
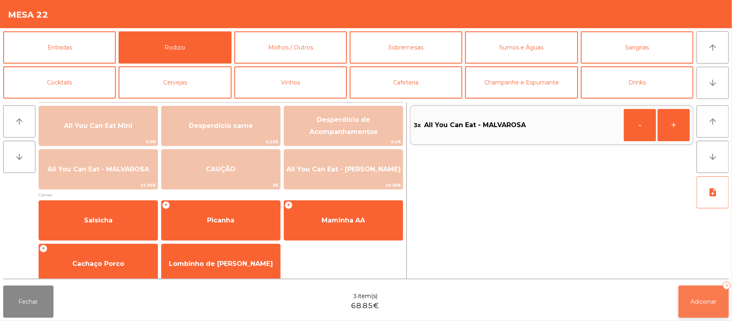
click at [700, 306] on button "Adicionar 3" at bounding box center [704, 302] width 50 height 32
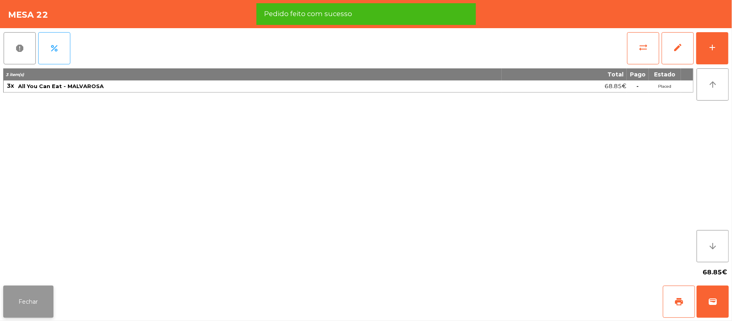
click at [33, 302] on button "Fechar" at bounding box center [28, 302] width 50 height 32
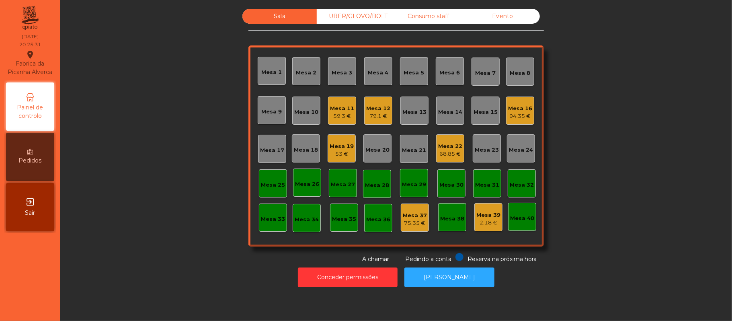
click at [517, 105] on div "Mesa 16" at bounding box center [520, 109] width 24 height 8
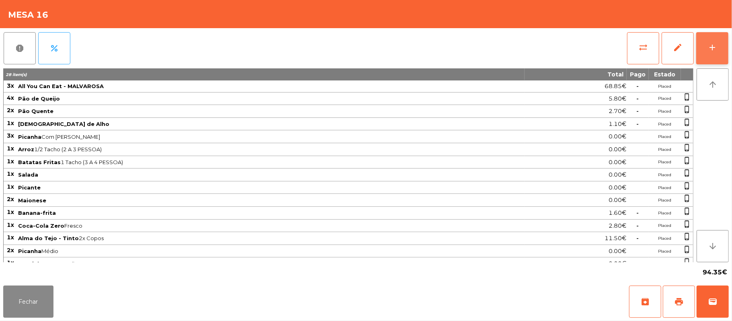
click at [707, 40] on button "add" at bounding box center [713, 48] width 32 height 32
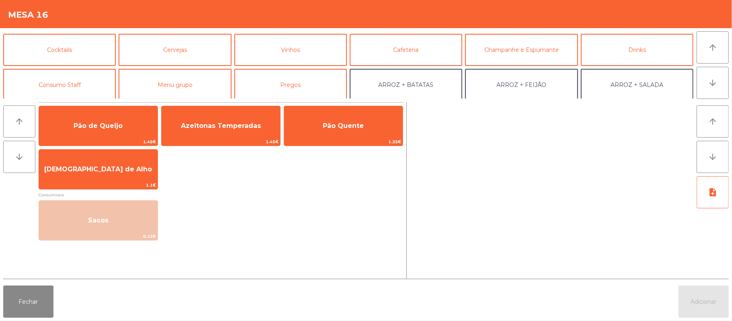
scroll to position [32, 0]
click at [307, 53] on button "Vinhos" at bounding box center [291, 50] width 113 height 32
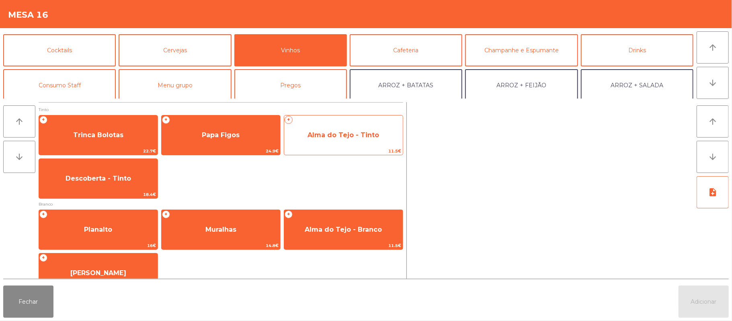
click at [354, 125] on span "Alma do Tejo - Tinto" at bounding box center [343, 135] width 119 height 22
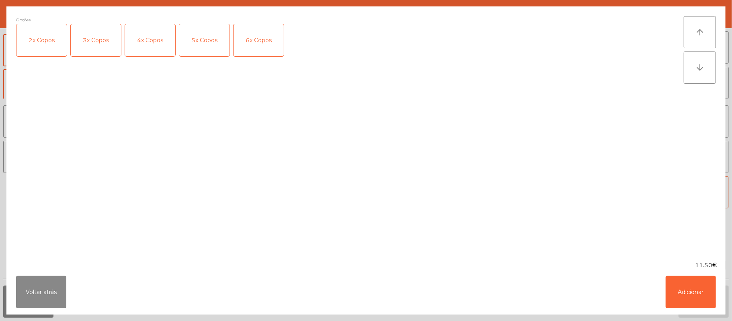
click at [43, 37] on div "2x Copos" at bounding box center [41, 40] width 50 height 32
click at [689, 286] on button "Adicionar" at bounding box center [691, 292] width 50 height 32
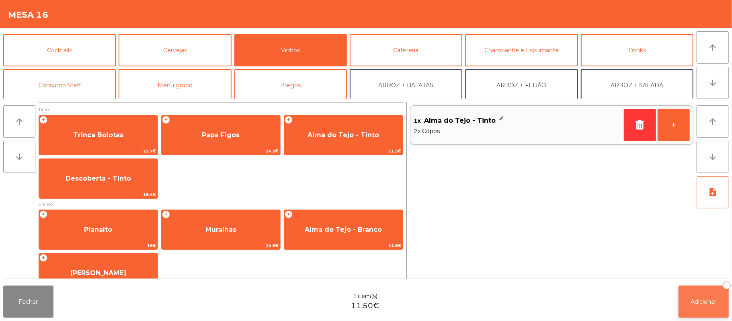
click at [689, 299] on button "Adicionar 1" at bounding box center [704, 302] width 50 height 32
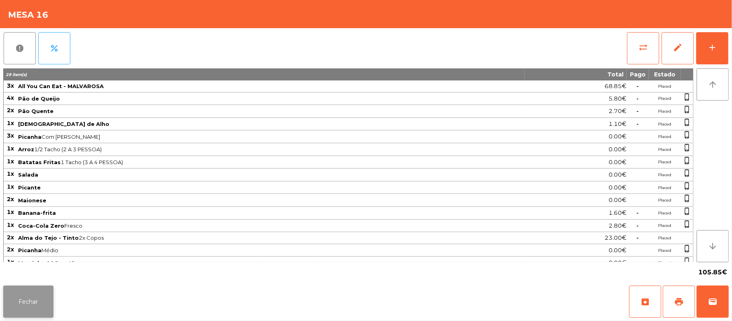
click at [47, 291] on button "Fechar" at bounding box center [28, 302] width 50 height 32
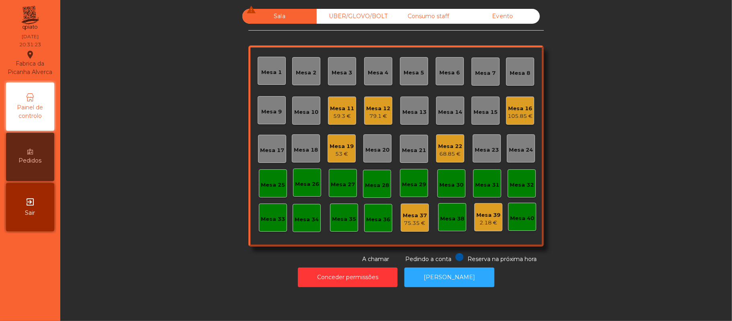
click at [335, 156] on div "53 €" at bounding box center [342, 154] width 24 height 8
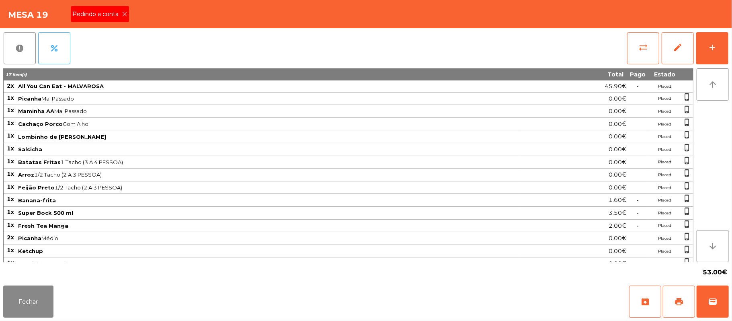
click at [124, 14] on icon at bounding box center [125, 14] width 6 height 6
click at [44, 298] on button "Fechar" at bounding box center [28, 302] width 50 height 32
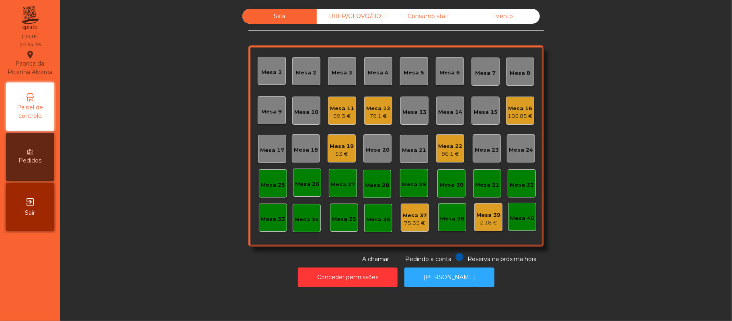
click at [347, 16] on div "UBER/GLOVO/BOLT" at bounding box center [354, 16] width 74 height 15
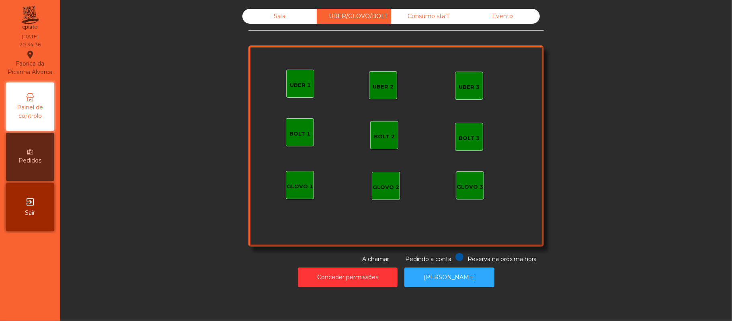
click at [290, 88] on div "UBER 1" at bounding box center [300, 85] width 21 height 8
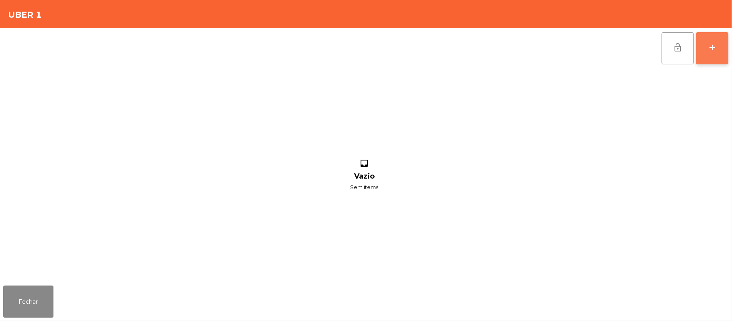
click at [712, 53] on button "add" at bounding box center [713, 48] width 32 height 32
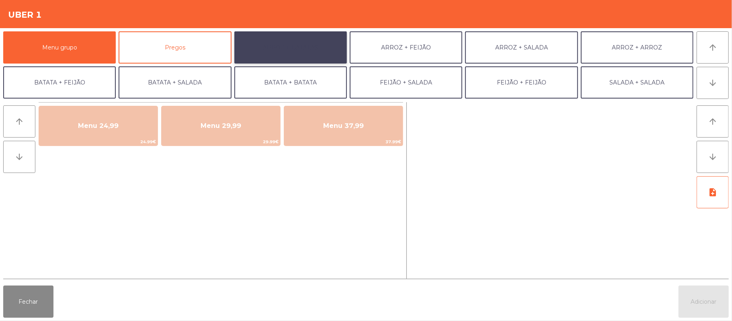
click at [312, 52] on button "ARROZ + BATATAS" at bounding box center [291, 47] width 113 height 32
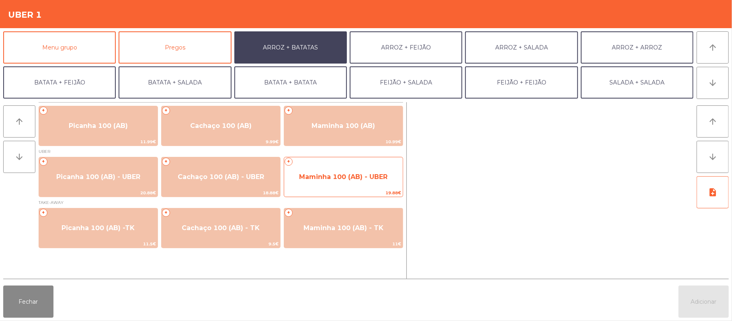
click at [331, 165] on div "+ Maminha 100 (AB) - UBER 19.88€" at bounding box center [343, 177] width 119 height 40
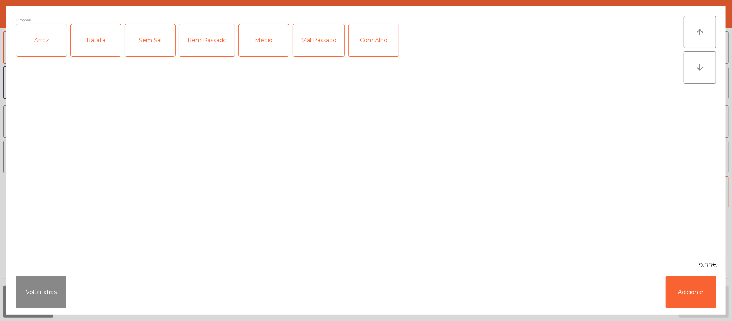
click at [31, 41] on div "Arroz" at bounding box center [41, 40] width 50 height 32
click at [97, 39] on div "Batata" at bounding box center [96, 40] width 50 height 32
click at [258, 45] on div "Médio" at bounding box center [264, 40] width 50 height 32
click at [371, 38] on div "Com Alho" at bounding box center [374, 40] width 50 height 32
click at [681, 301] on button "Adicionar" at bounding box center [691, 292] width 50 height 32
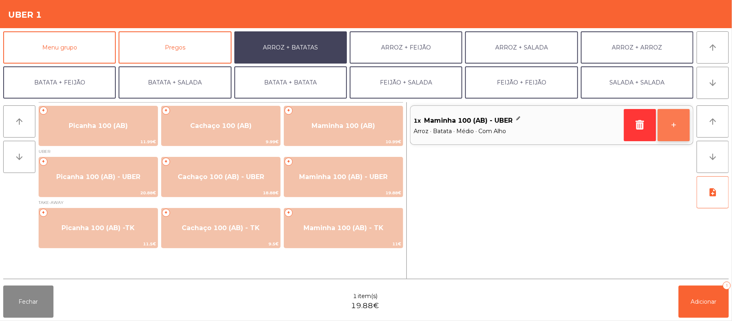
click at [676, 132] on button "+" at bounding box center [674, 125] width 32 height 32
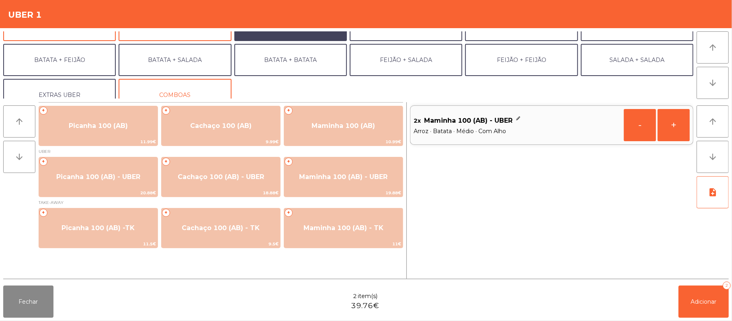
scroll to position [35, 0]
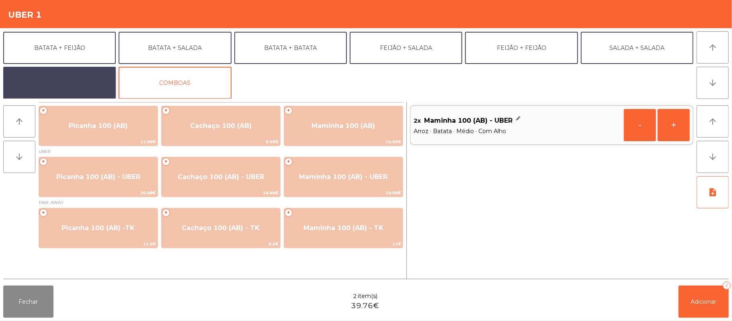
click at [78, 83] on button "EXTRAS UBER" at bounding box center [59, 83] width 113 height 32
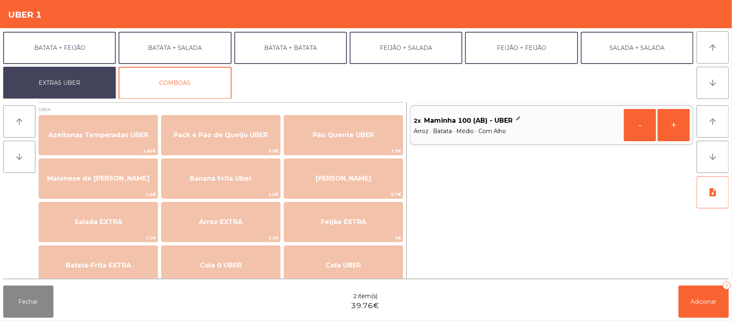
scroll to position [0, 0]
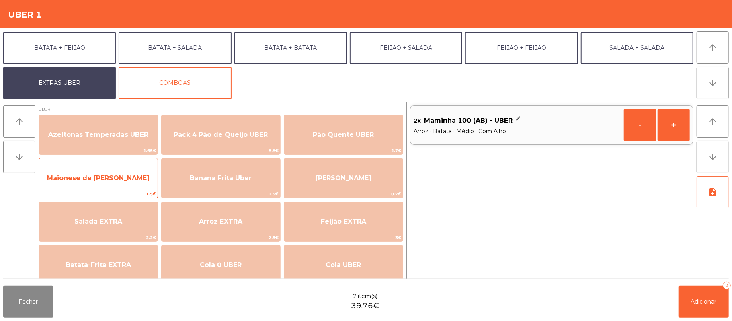
click at [131, 188] on span "Maionese de [PERSON_NAME]" at bounding box center [98, 178] width 119 height 22
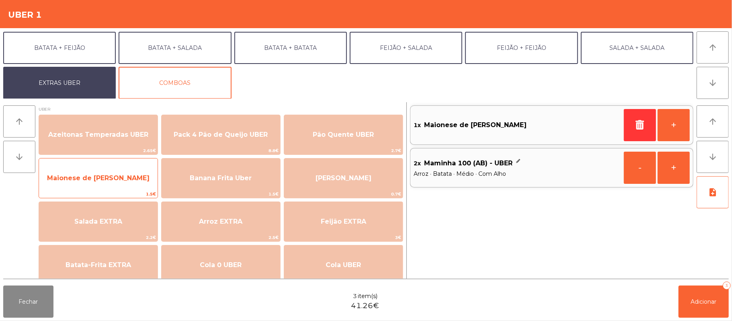
click at [121, 187] on span "Maionese de [PERSON_NAME]" at bounding box center [98, 178] width 119 height 22
click at [119, 187] on span "Maionese de [PERSON_NAME]" at bounding box center [98, 178] width 119 height 22
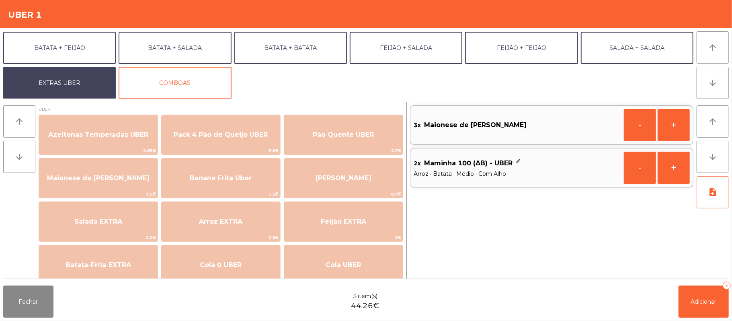
click at [729, 292] on div "Fechar 5 item(s) 44.26€ Adicionar 5" at bounding box center [366, 301] width 732 height 39
click at [691, 302] on span "Adicionar" at bounding box center [704, 301] width 26 height 7
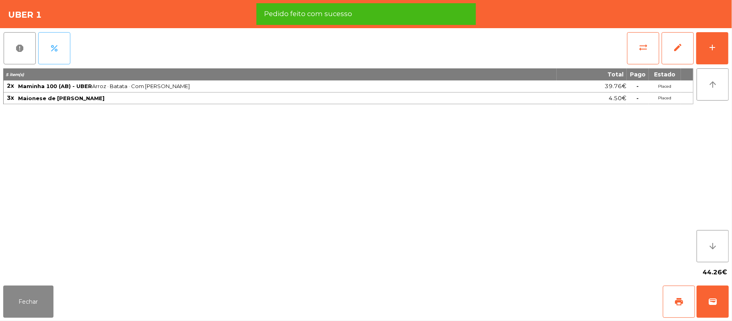
click at [63, 38] on button "percent" at bounding box center [54, 48] width 32 height 32
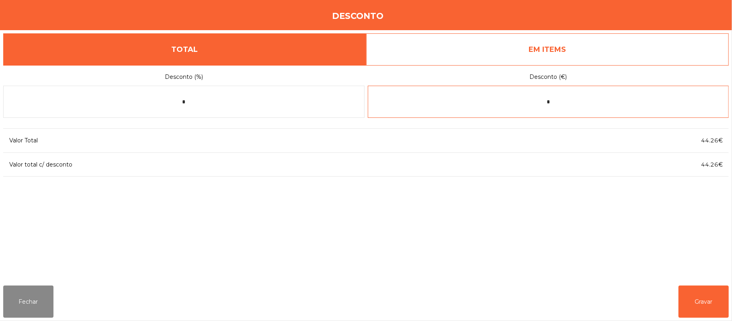
click at [539, 105] on input "*" at bounding box center [549, 102] width 362 height 32
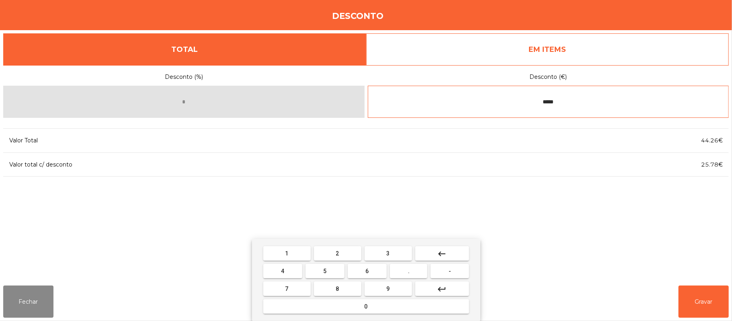
type input "*****"
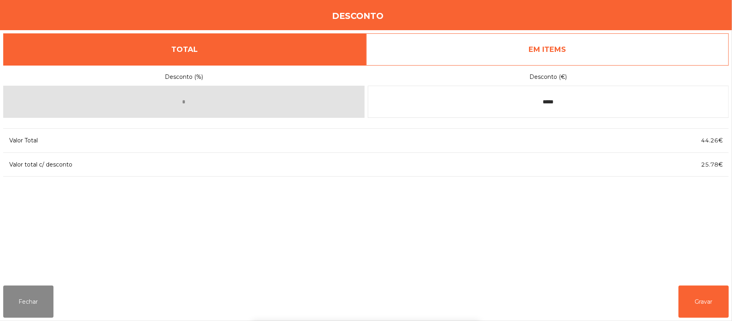
click at [700, 303] on div "1 2 3 keyboard_backspace 4 5 6 . - 7 8 9 keyboard_return 0" at bounding box center [366, 280] width 732 height 82
click at [704, 303] on button "Gravar" at bounding box center [704, 302] width 50 height 32
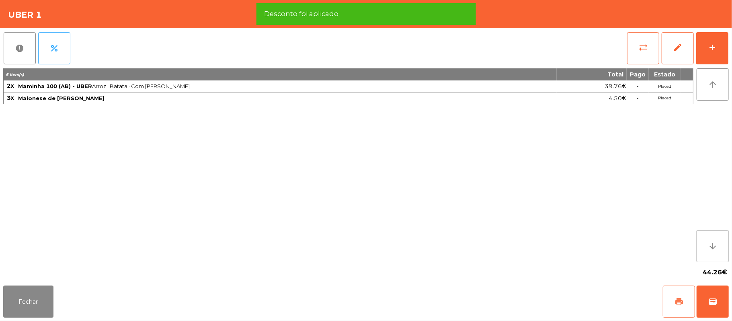
click at [671, 302] on button "print" at bounding box center [679, 302] width 32 height 32
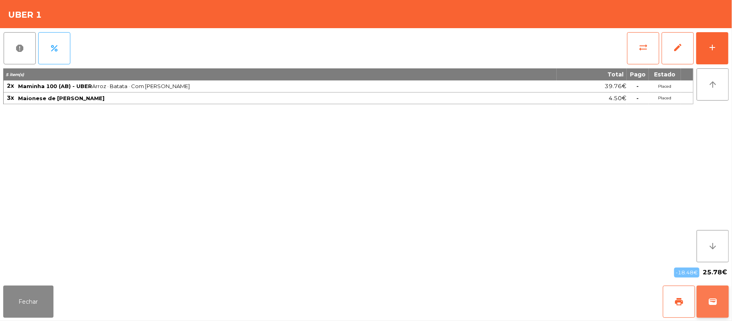
click at [715, 305] on span "wallet" at bounding box center [713, 302] width 10 height 10
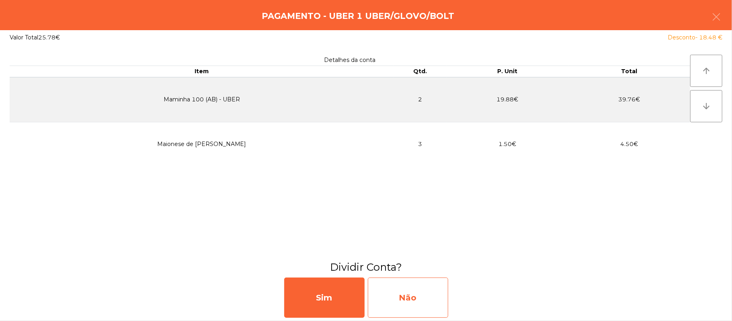
click at [415, 288] on div "Não" at bounding box center [408, 298] width 80 height 40
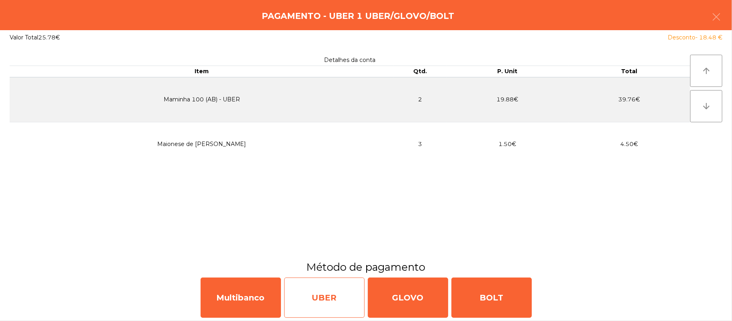
click at [326, 298] on div "UBER" at bounding box center [324, 298] width 80 height 40
select select "**"
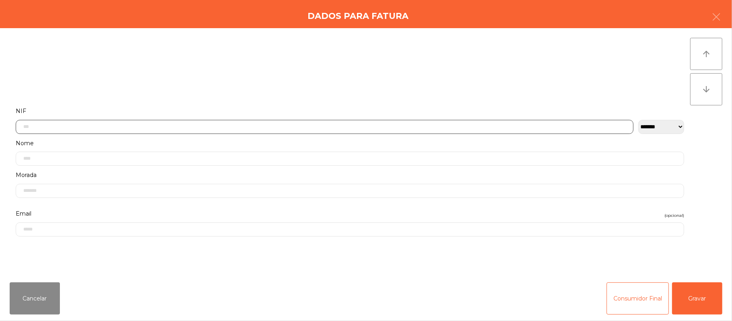
click at [305, 128] on input "text" at bounding box center [325, 127] width 618 height 14
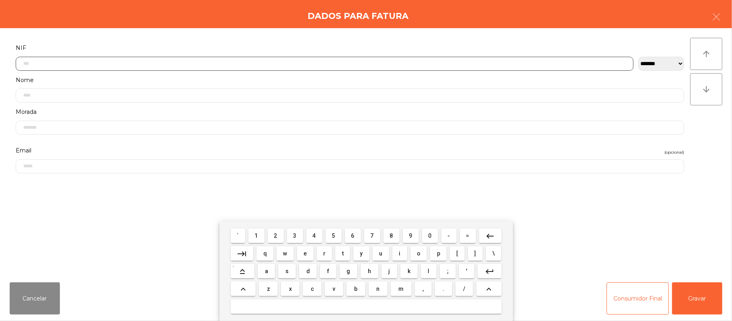
scroll to position [68, 0]
type input "*********"
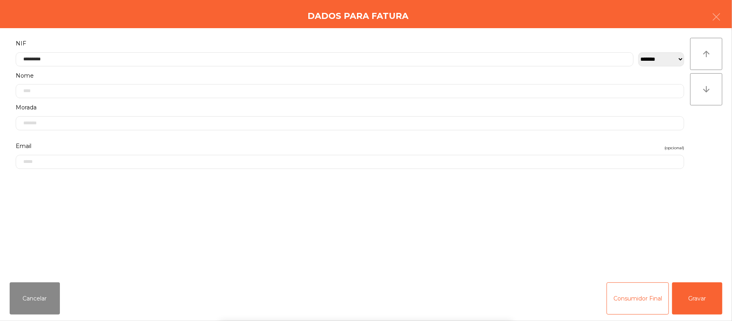
click at [689, 300] on div "` 1 2 3 4 5 6 7 8 9 0 - = keyboard_backspace keyboard_tab q w e r t y u i o p […" at bounding box center [366, 271] width 732 height 100
click at [702, 298] on button "Gravar" at bounding box center [698, 298] width 50 height 32
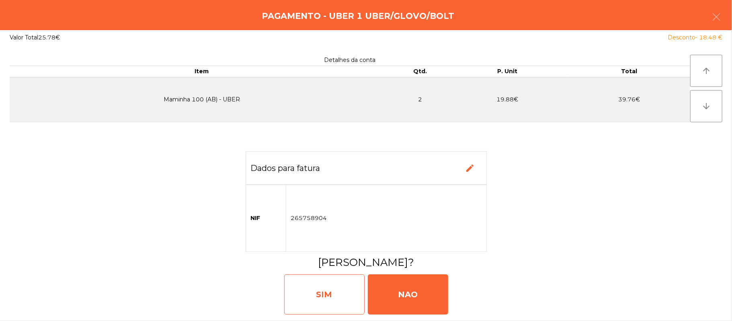
click at [330, 301] on div "SIM" at bounding box center [324, 294] width 80 height 40
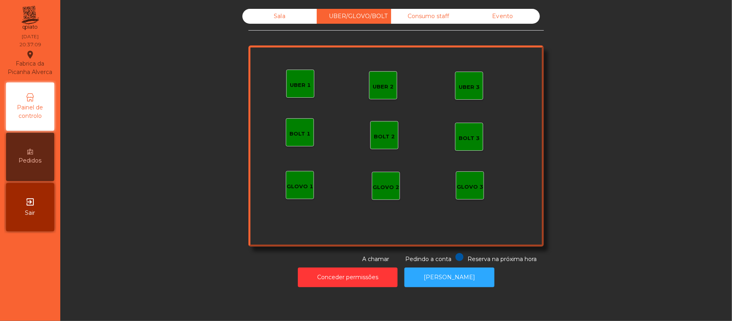
click at [284, 20] on div "Sala" at bounding box center [280, 16] width 74 height 15
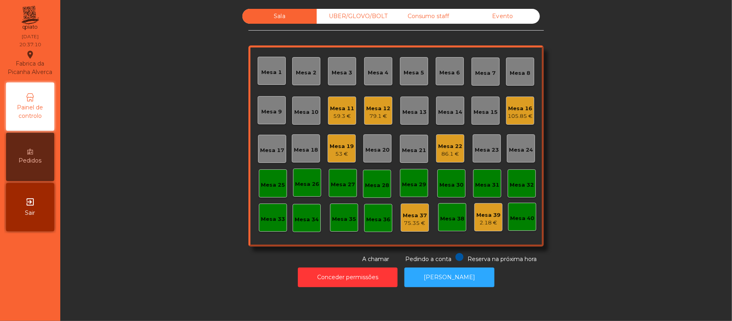
click at [343, 155] on div "53 €" at bounding box center [342, 154] width 24 height 8
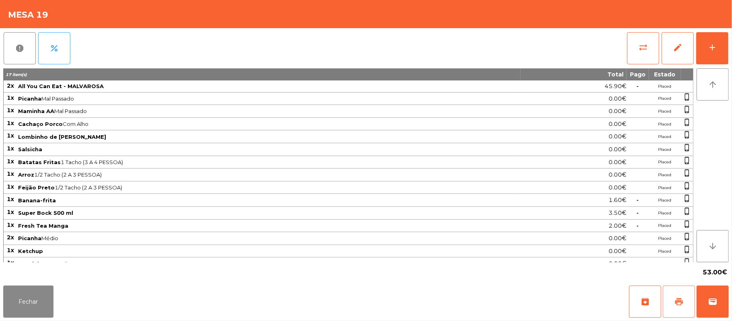
click at [676, 300] on span "print" at bounding box center [680, 302] width 10 height 10
click at [27, 309] on button "Fechar" at bounding box center [28, 302] width 50 height 32
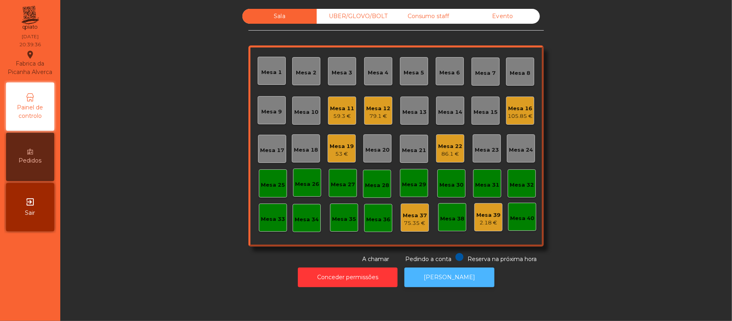
click at [469, 280] on button "[PERSON_NAME]" at bounding box center [450, 277] width 90 height 20
click at [411, 120] on div "Mesa 13" at bounding box center [415, 111] width 28 height 28
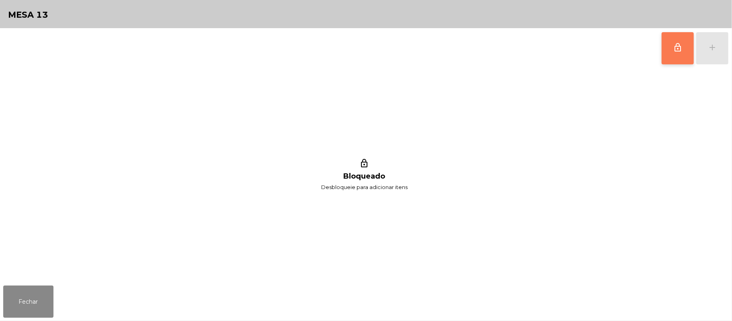
click at [668, 53] on button "lock_outline" at bounding box center [678, 48] width 32 height 32
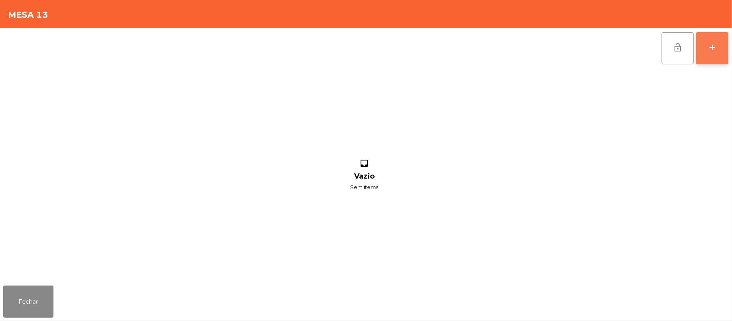
click at [708, 49] on div "add" at bounding box center [713, 48] width 10 height 10
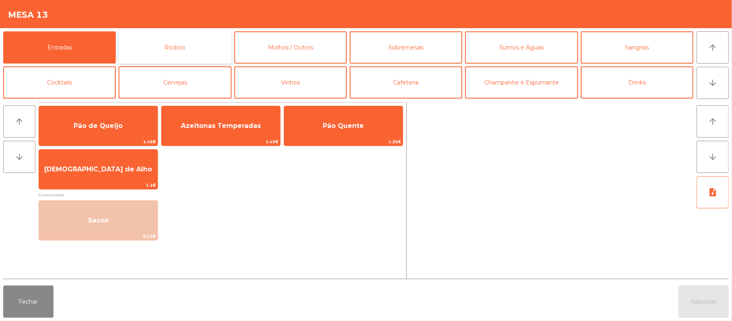
click at [190, 49] on button "Rodizio" at bounding box center [175, 47] width 113 height 32
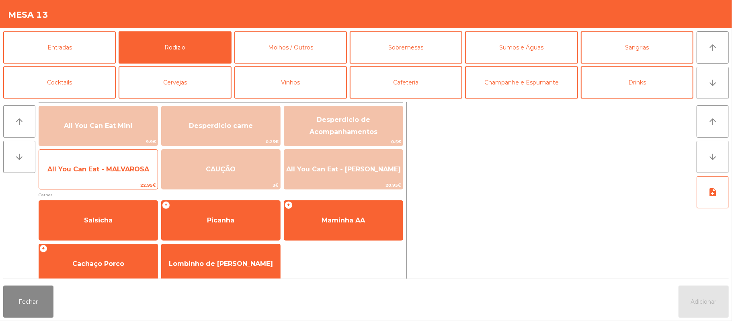
click at [117, 171] on span "All You Can Eat - MALVAROSA" at bounding box center [98, 169] width 102 height 8
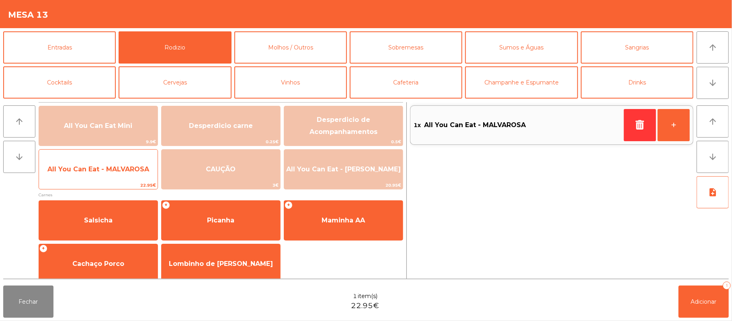
click at [117, 175] on span "All You Can Eat - MALVAROSA" at bounding box center [98, 169] width 119 height 22
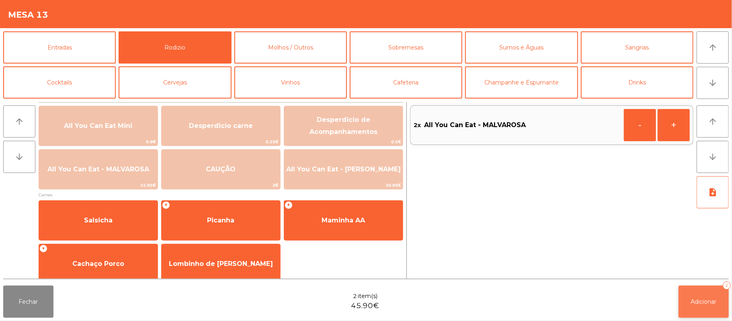
click at [702, 302] on span "Adicionar" at bounding box center [704, 301] width 26 height 7
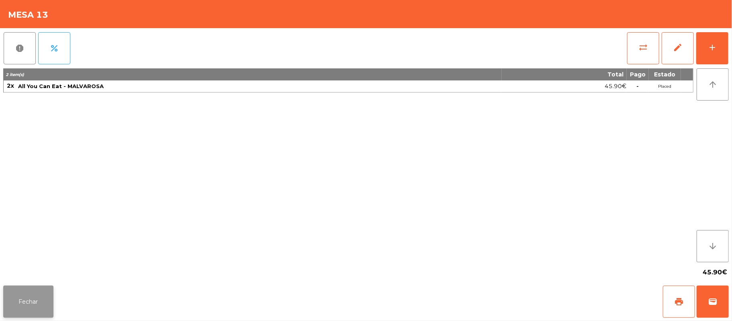
click at [33, 299] on button "Fechar" at bounding box center [28, 302] width 50 height 32
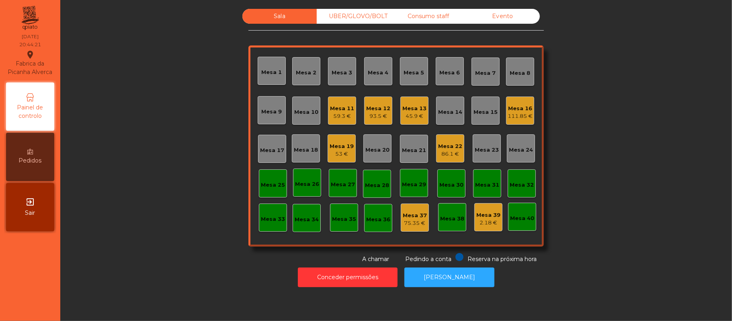
click at [343, 148] on div "Mesa 19" at bounding box center [342, 146] width 24 height 8
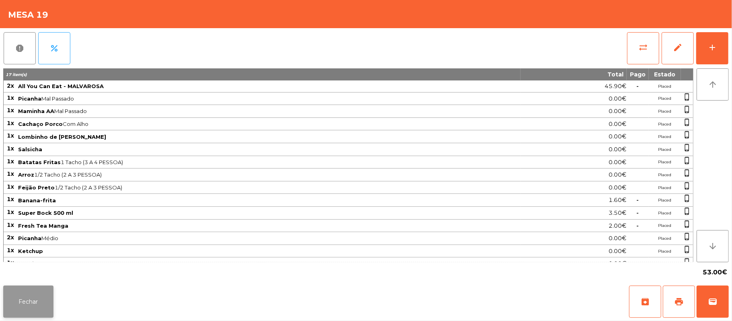
click at [29, 298] on button "Fechar" at bounding box center [28, 302] width 50 height 32
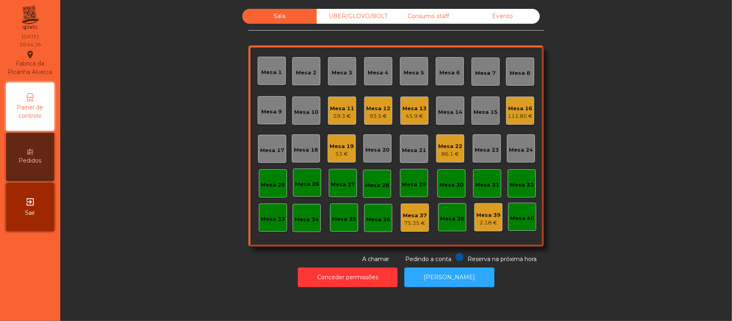
click at [414, 118] on div "45.9 €" at bounding box center [415, 116] width 24 height 8
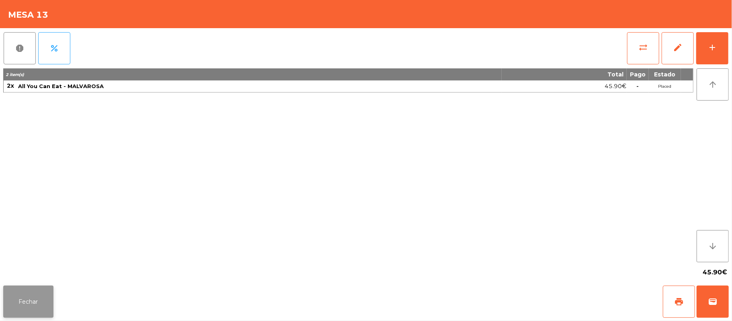
click at [27, 304] on button "Fechar" at bounding box center [28, 302] width 50 height 32
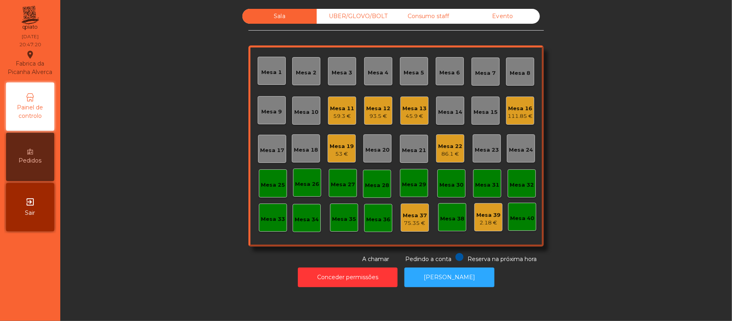
click at [264, 187] on div "Mesa 25" at bounding box center [273, 185] width 24 height 8
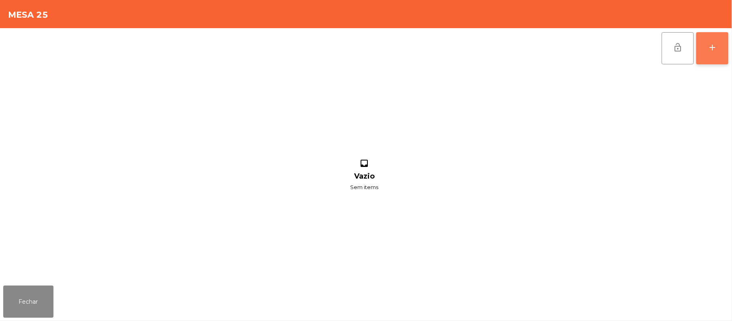
click at [707, 52] on button "add" at bounding box center [713, 48] width 32 height 32
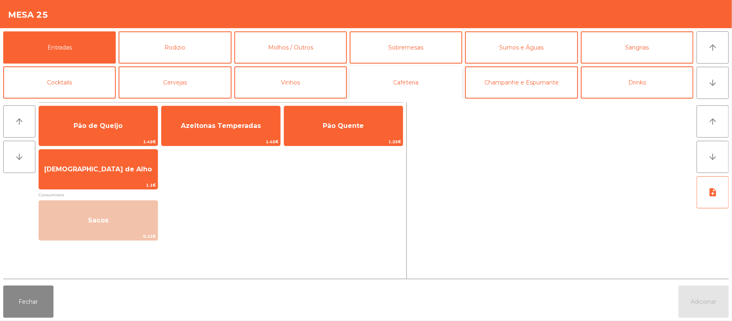
click at [422, 83] on button "Cafeteria" at bounding box center [406, 82] width 113 height 32
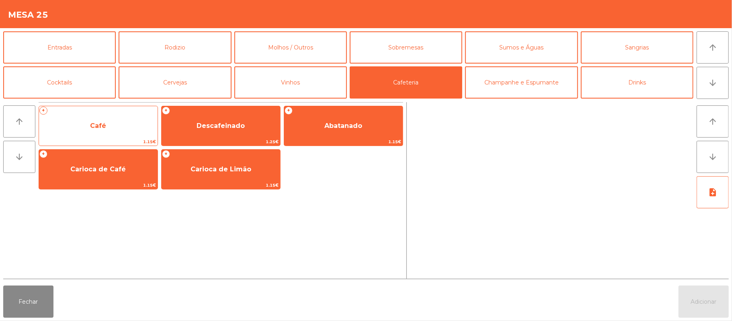
click at [132, 134] on span "Café" at bounding box center [98, 126] width 119 height 22
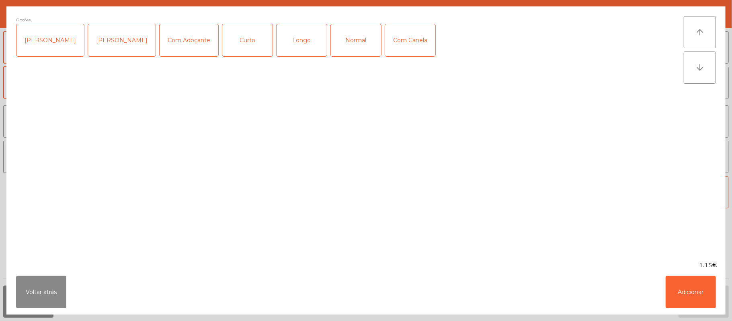
click at [350, 33] on div "Normal" at bounding box center [356, 40] width 50 height 32
click at [689, 287] on button "Adicionar" at bounding box center [691, 292] width 50 height 32
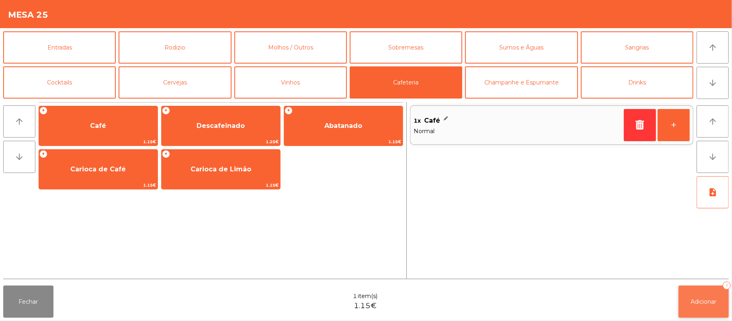
click at [712, 308] on button "Adicionar 1" at bounding box center [704, 302] width 50 height 32
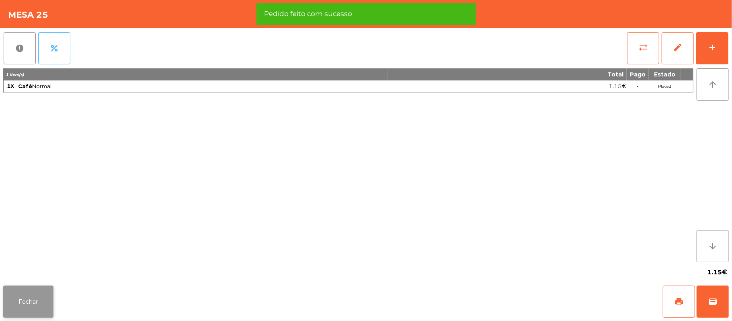
click at [33, 299] on button "Fechar" at bounding box center [28, 302] width 50 height 32
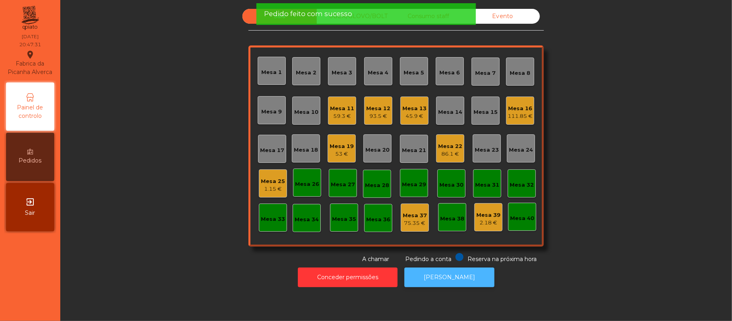
click at [421, 272] on button "[PERSON_NAME]" at bounding box center [450, 277] width 90 height 20
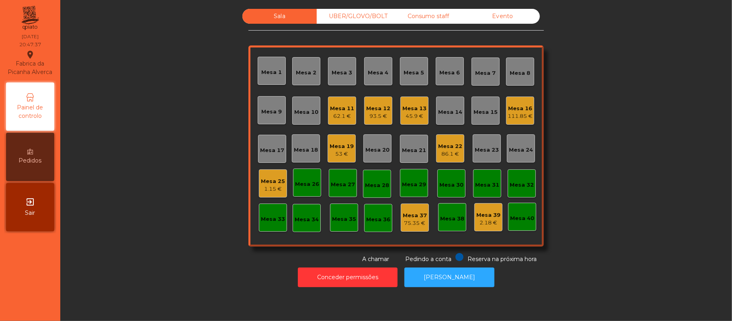
click at [273, 179] on div "Mesa 25" at bounding box center [273, 181] width 24 height 8
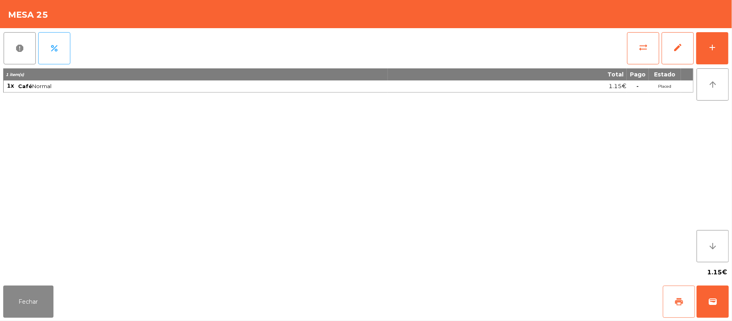
click at [672, 303] on button "print" at bounding box center [679, 302] width 32 height 32
click at [644, 47] on span "sync_alt" at bounding box center [644, 48] width 10 height 10
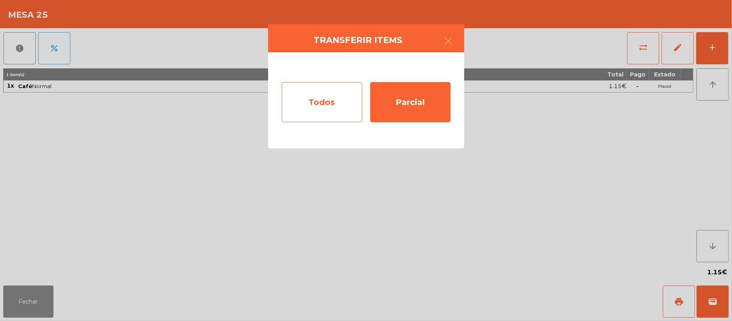
click at [330, 97] on div "Todos" at bounding box center [322, 102] width 80 height 40
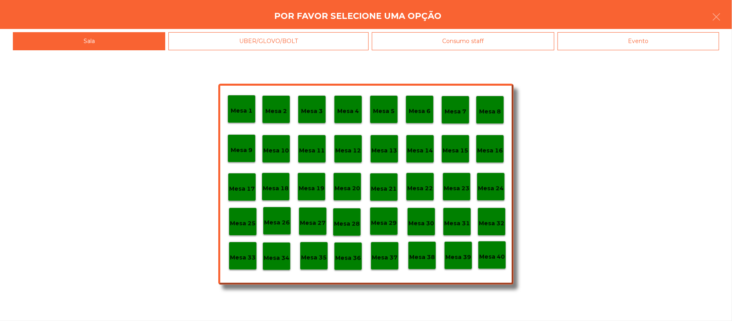
click at [667, 47] on div "Evento" at bounding box center [639, 41] width 162 height 18
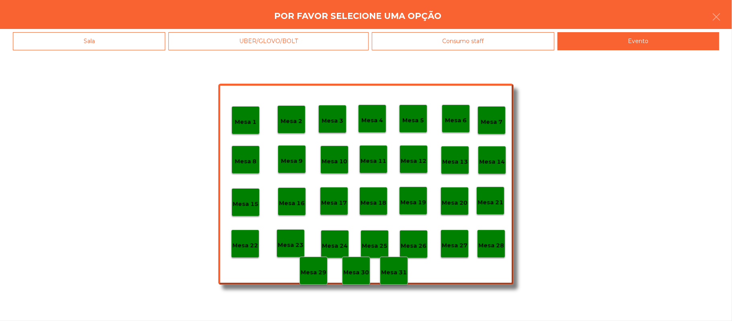
click at [485, 255] on div "Mesa 28" at bounding box center [491, 244] width 28 height 28
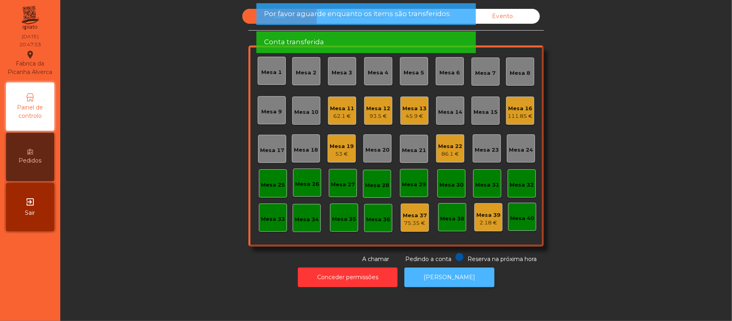
click at [472, 286] on button "[PERSON_NAME]" at bounding box center [450, 277] width 90 height 20
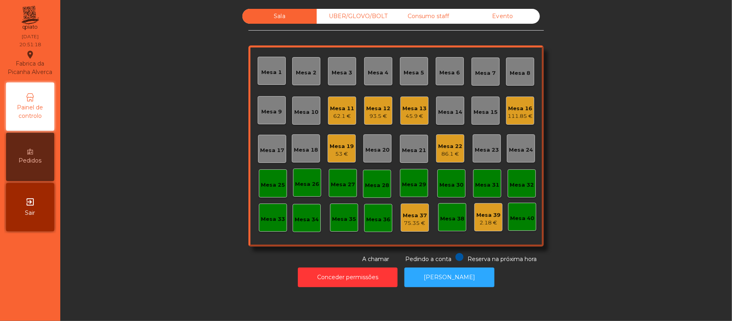
click at [366, 16] on div "UBER/GLOVO/BOLT" at bounding box center [354, 16] width 74 height 15
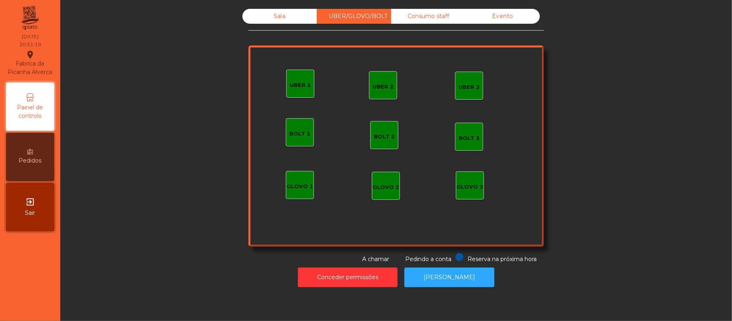
click at [260, 23] on div "Sala" at bounding box center [280, 16] width 74 height 15
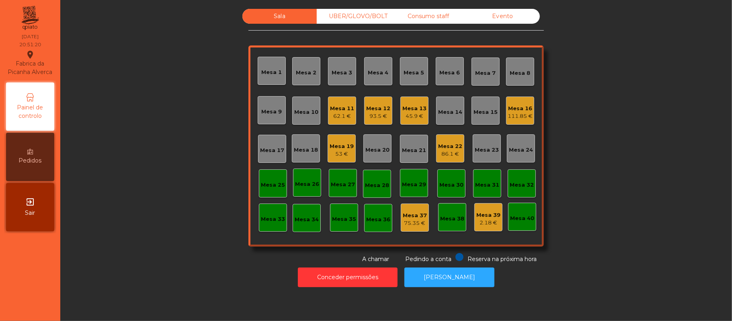
click at [276, 183] on div "Mesa 25" at bounding box center [273, 185] width 24 height 8
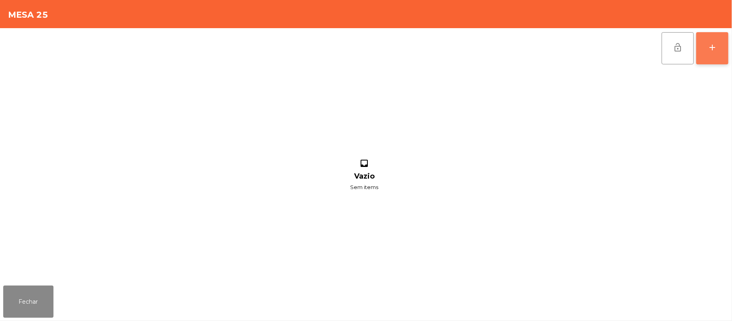
click at [708, 51] on div "add" at bounding box center [713, 48] width 10 height 10
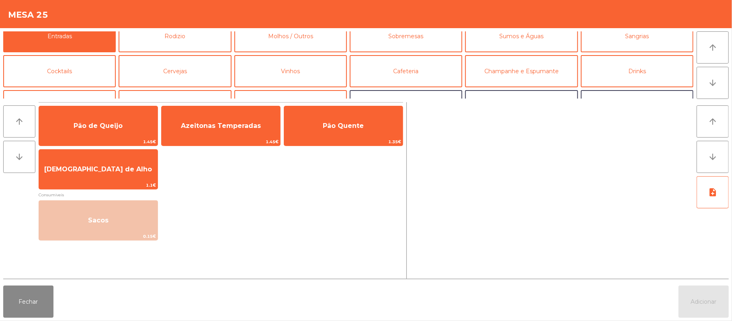
scroll to position [0, 0]
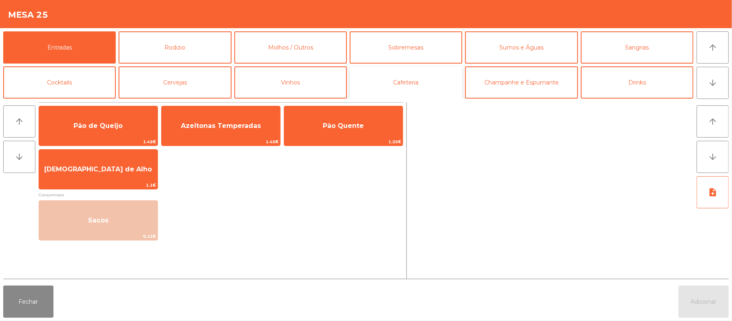
click at [434, 86] on button "Cafeteria" at bounding box center [406, 82] width 113 height 32
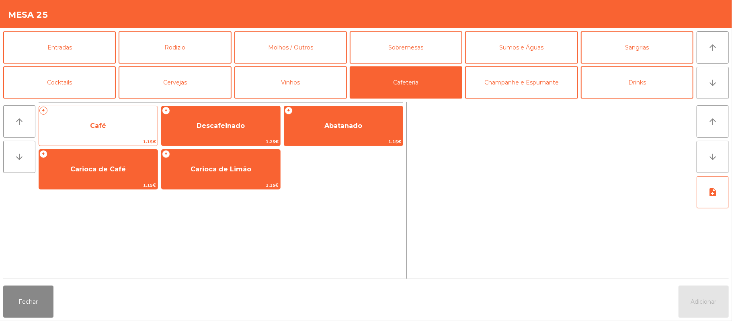
click at [97, 131] on span "Café" at bounding box center [98, 126] width 119 height 22
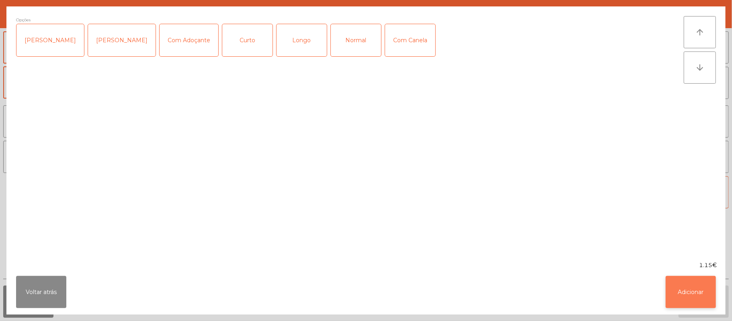
click at [686, 290] on button "Adicionar" at bounding box center [691, 292] width 50 height 32
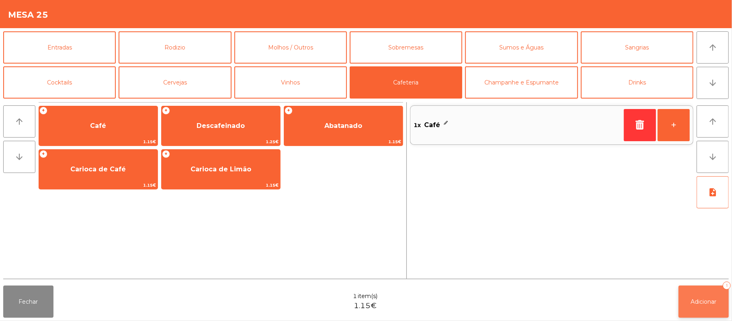
click at [706, 304] on span "Adicionar" at bounding box center [704, 301] width 26 height 7
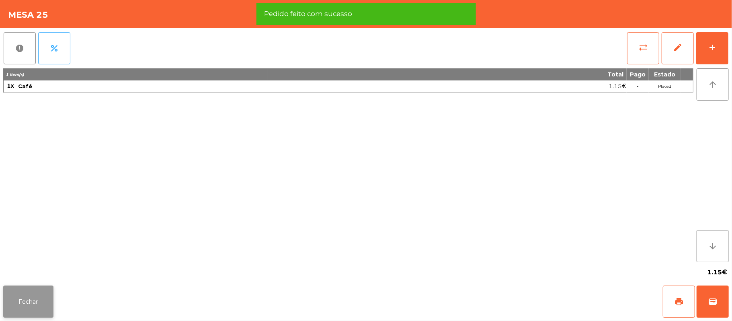
click at [31, 286] on button "Fechar" at bounding box center [28, 302] width 50 height 32
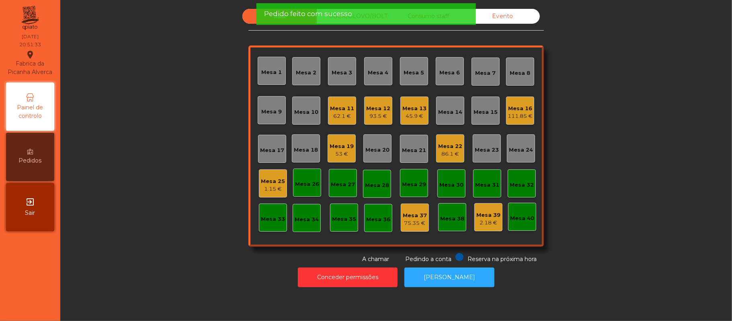
click at [266, 181] on div "Mesa 25" at bounding box center [273, 181] width 24 height 8
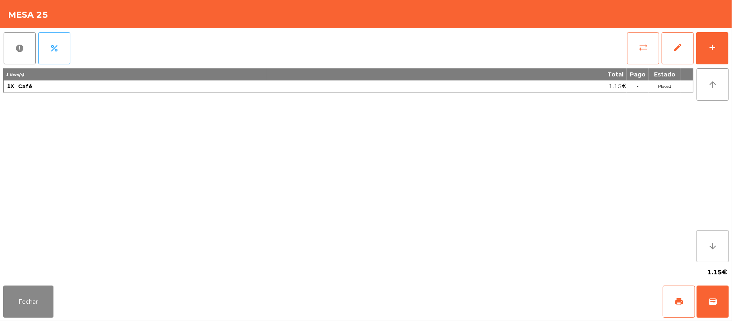
click at [638, 42] on button "sync_alt" at bounding box center [643, 48] width 32 height 32
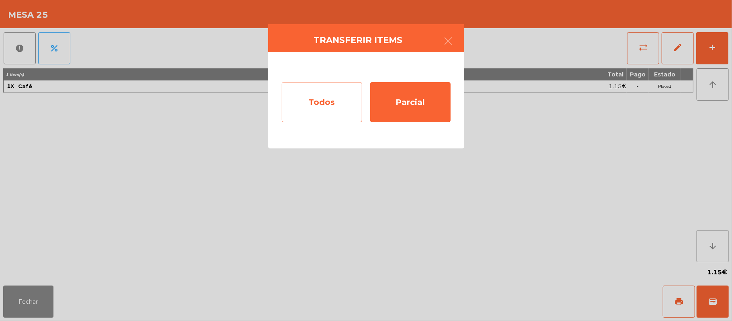
click at [329, 109] on div "Todos" at bounding box center [322, 102] width 80 height 40
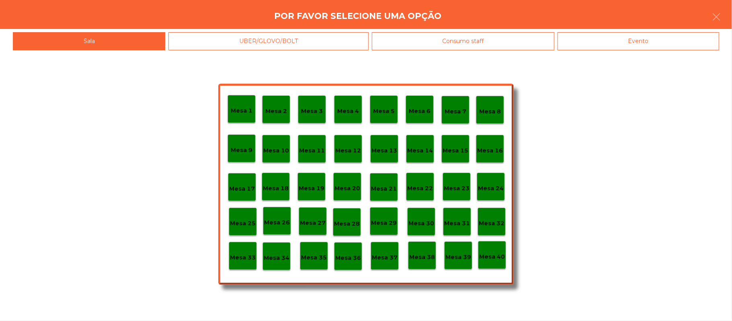
click at [668, 42] on div "Evento" at bounding box center [639, 41] width 162 height 18
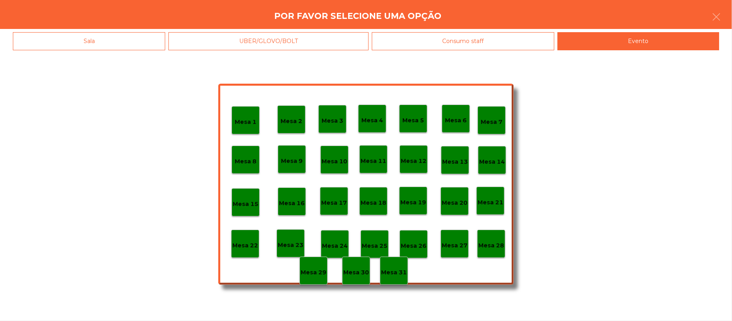
click at [496, 245] on p "Mesa 28" at bounding box center [492, 245] width 26 height 9
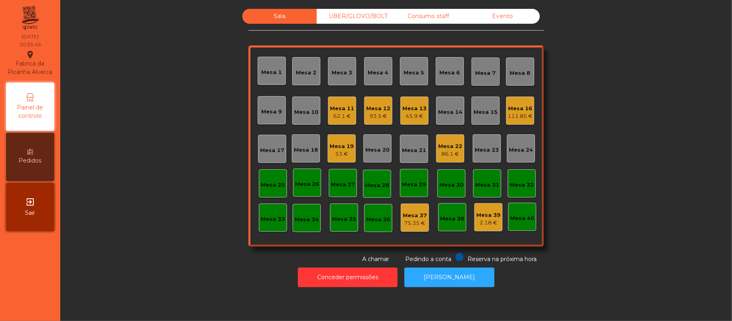
click at [511, 110] on div "Mesa 16" at bounding box center [520, 109] width 25 height 8
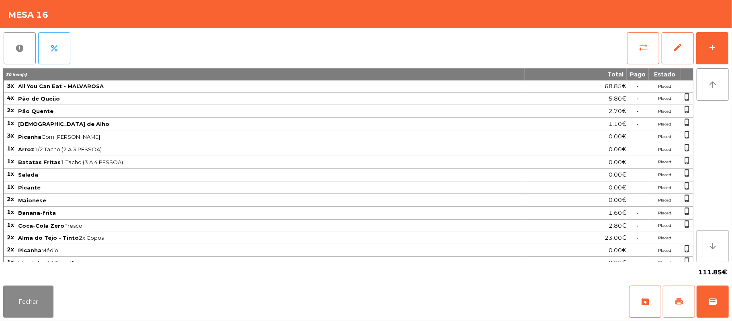
click at [670, 298] on button "print" at bounding box center [679, 302] width 32 height 32
click at [22, 304] on button "Fechar" at bounding box center [28, 302] width 50 height 32
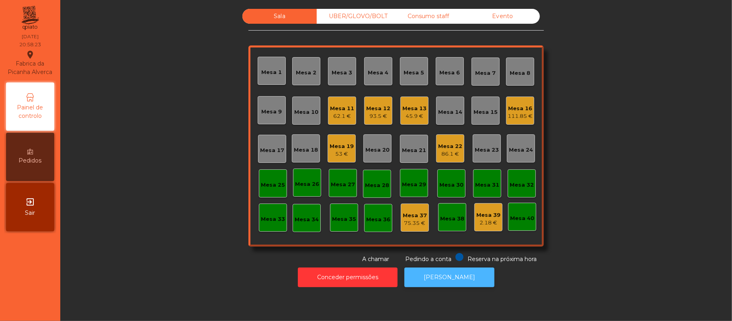
click at [453, 275] on button "[PERSON_NAME]" at bounding box center [450, 277] width 90 height 20
click at [512, 105] on div "Mesa 16" at bounding box center [520, 109] width 25 height 8
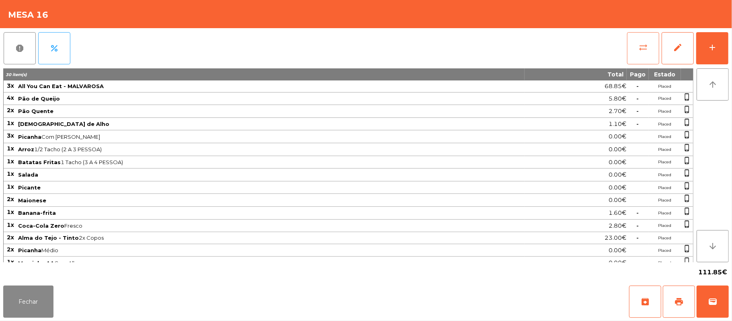
click at [639, 45] on span "sync_alt" at bounding box center [644, 48] width 10 height 10
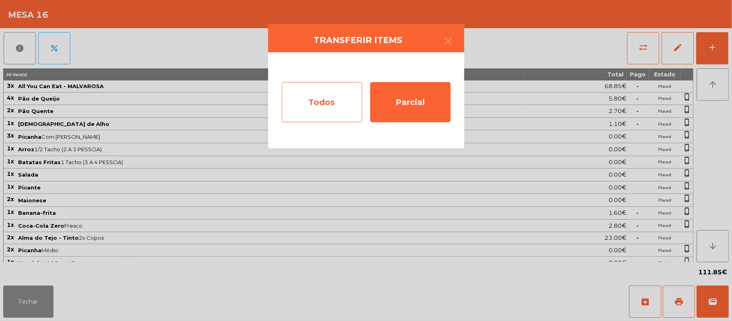
click at [316, 91] on div "Todos" at bounding box center [322, 102] width 80 height 40
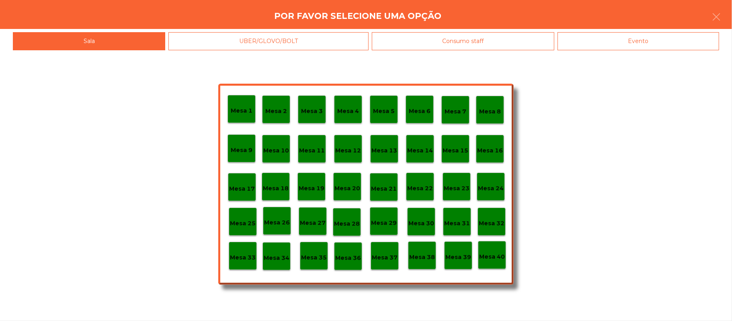
click at [655, 49] on div "Evento" at bounding box center [639, 41] width 162 height 18
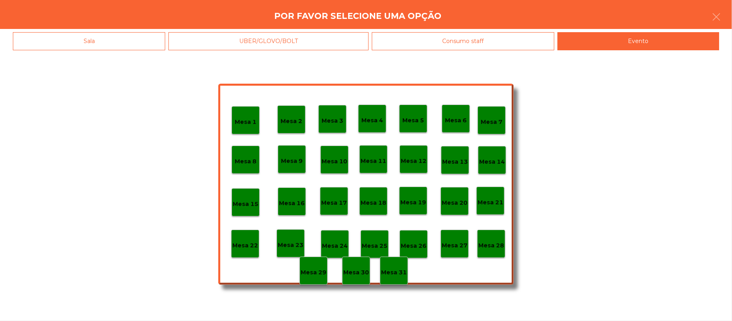
click at [491, 236] on div "Mesa 28" at bounding box center [491, 244] width 28 height 28
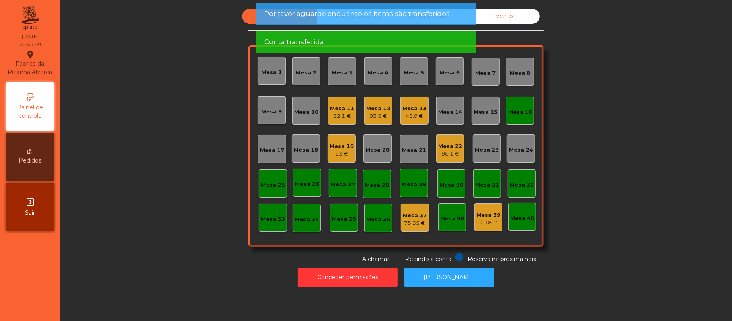
click at [510, 110] on div "Mesa 16" at bounding box center [520, 112] width 24 height 8
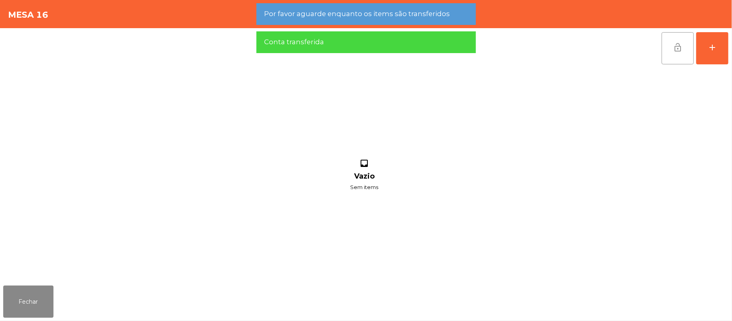
click at [673, 53] on button "lock_open" at bounding box center [678, 48] width 32 height 32
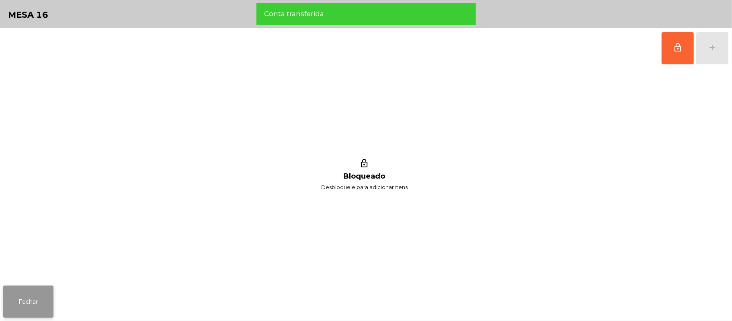
click at [13, 301] on button "Fechar" at bounding box center [28, 302] width 50 height 32
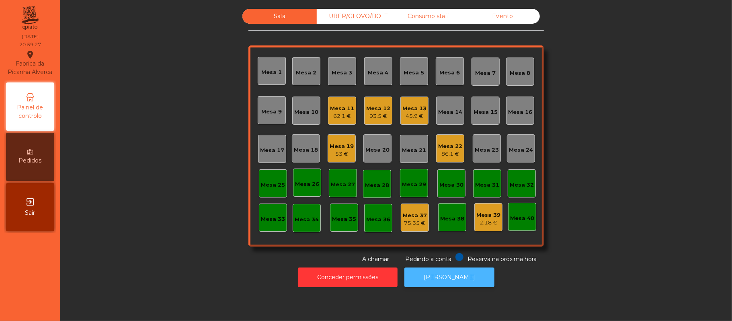
click at [458, 284] on button "[PERSON_NAME]" at bounding box center [450, 277] width 90 height 20
click at [436, 18] on div "Consumo staff" at bounding box center [428, 16] width 74 height 15
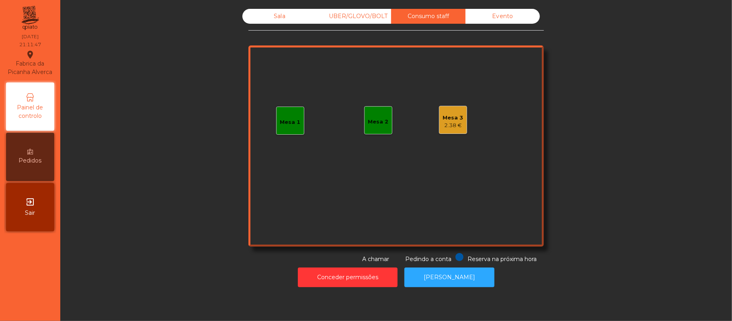
click at [278, 21] on div "Sala" at bounding box center [280, 16] width 74 height 15
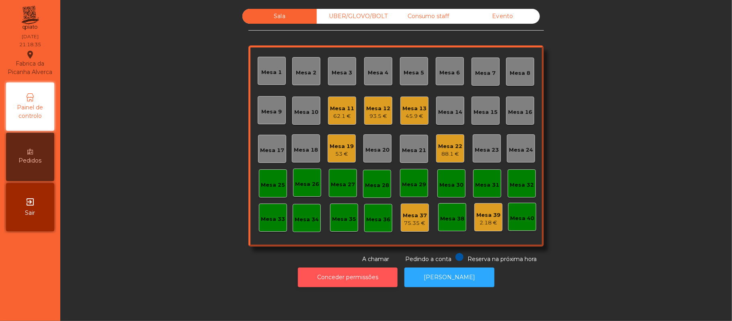
click at [350, 277] on button "Conceder permissões" at bounding box center [348, 277] width 100 height 20
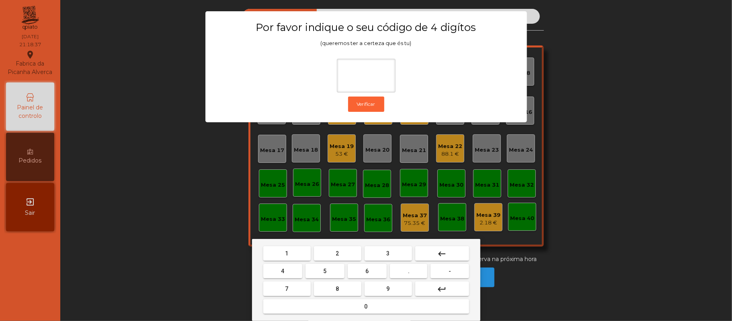
click at [337, 253] on span "2" at bounding box center [337, 253] width 3 height 6
click at [367, 269] on span "6" at bounding box center [367, 271] width 3 height 6
click at [294, 254] on button "1" at bounding box center [286, 253] width 47 height 14
click at [327, 272] on span "5" at bounding box center [324, 271] width 3 height 6
type input "****"
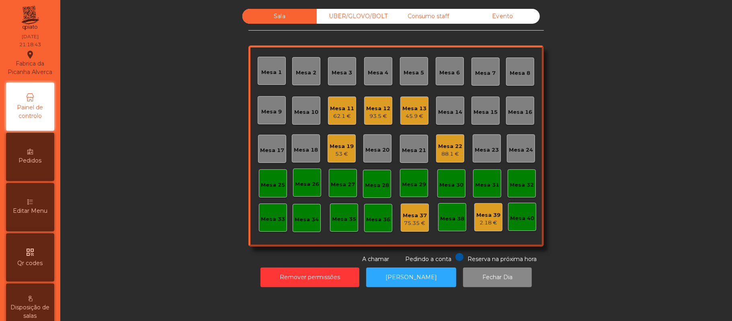
click at [26, 214] on div "Editar Menu" at bounding box center [30, 207] width 48 height 48
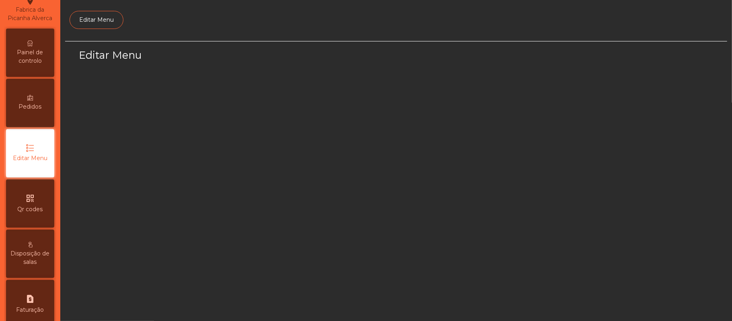
scroll to position [55, 0]
select select "*"
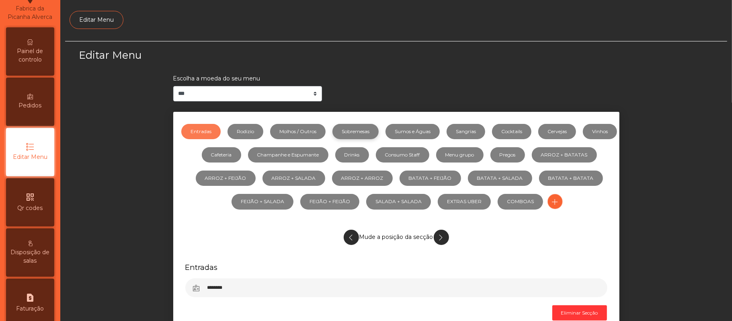
click at [379, 134] on link "Sobremesas" at bounding box center [356, 131] width 46 height 15
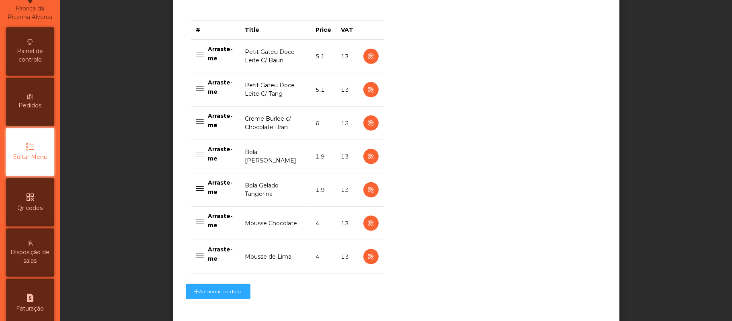
scroll to position [318, 0]
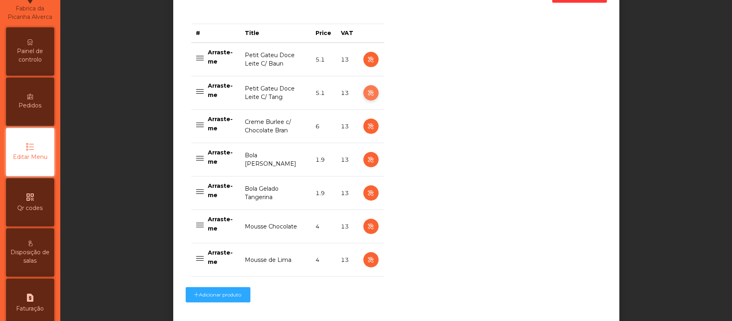
click at [366, 92] on icon "button" at bounding box center [370, 93] width 9 height 10
select select "**"
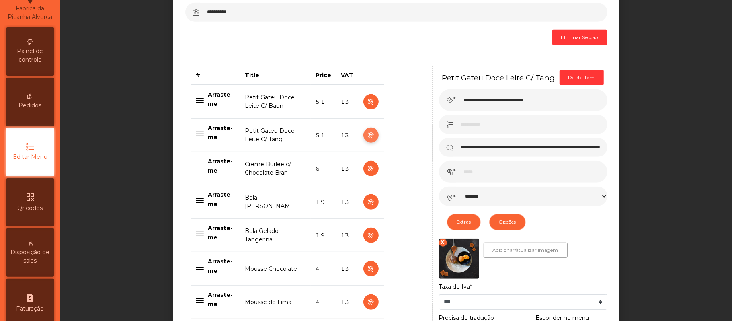
scroll to position [266, 0]
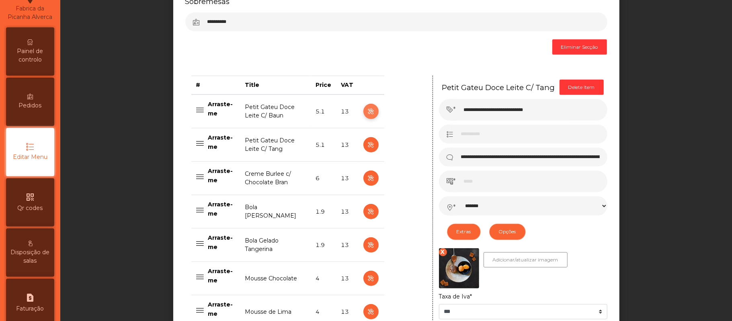
click at [366, 110] on icon "button" at bounding box center [370, 112] width 9 height 10
type input "**********"
select select "*******"
select select "**"
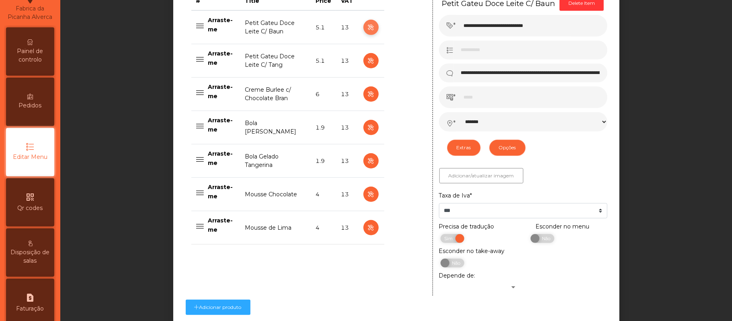
scroll to position [350, 0]
click at [33, 99] on icon at bounding box center [30, 97] width 6 height 6
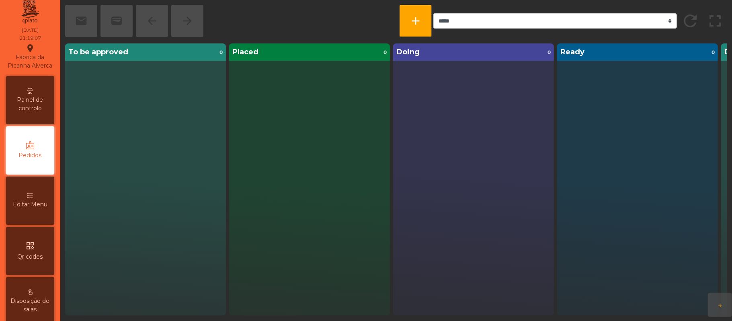
scroll to position [5, 0]
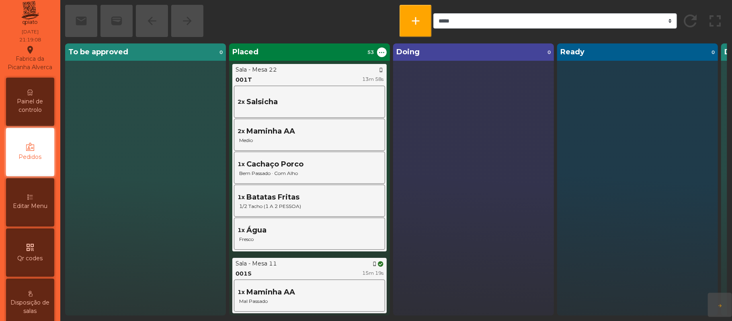
click at [29, 105] on div "Painel de controlo" at bounding box center [30, 102] width 48 height 48
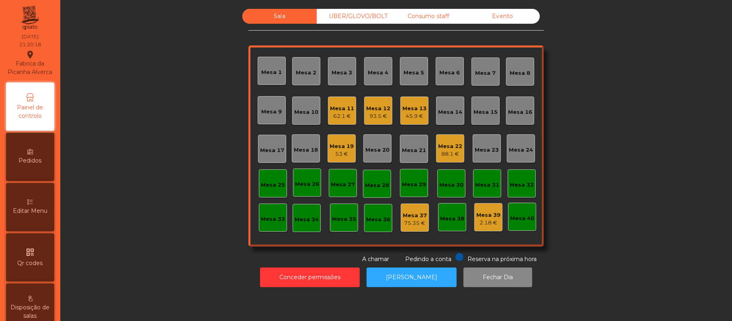
click at [372, 118] on div "93.5 €" at bounding box center [378, 116] width 24 height 8
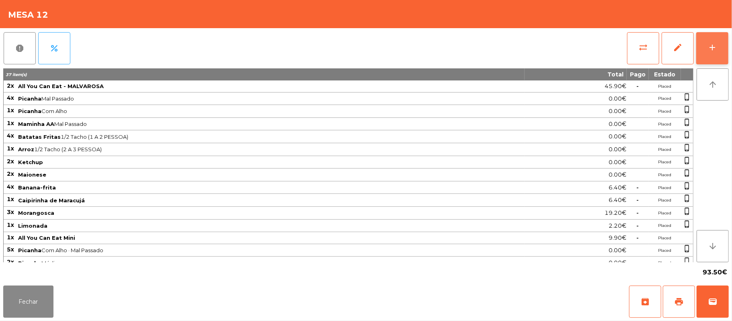
click at [714, 44] on div "add" at bounding box center [713, 48] width 10 height 10
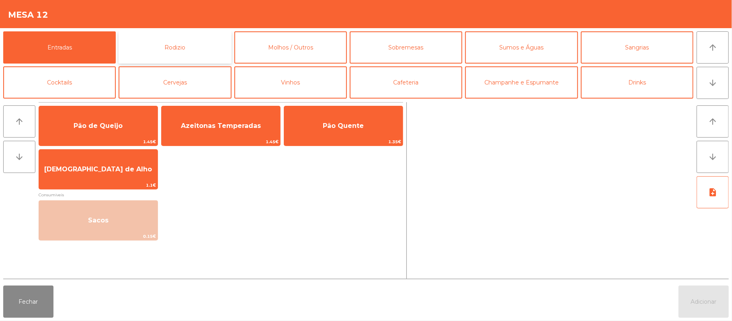
click at [205, 49] on button "Rodizio" at bounding box center [175, 47] width 113 height 32
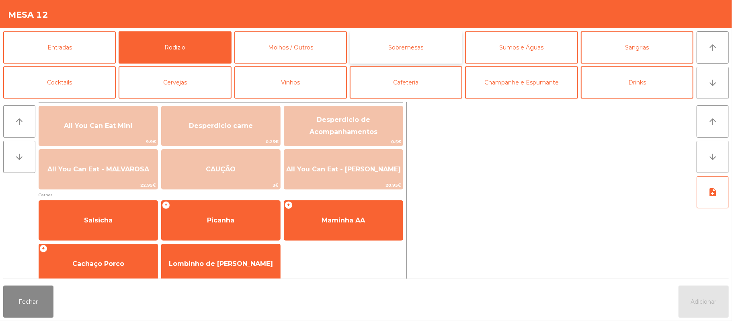
click at [418, 53] on button "Sobremesas" at bounding box center [406, 47] width 113 height 32
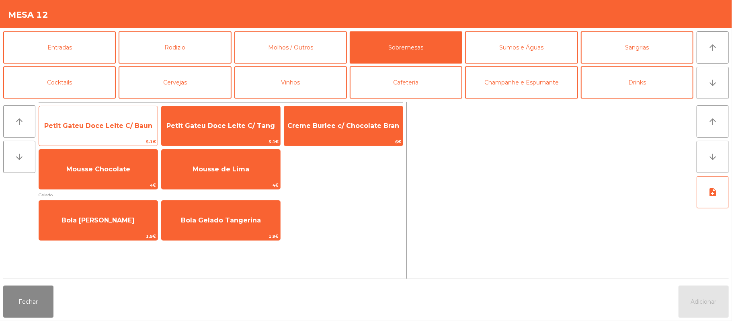
click at [130, 129] on span "Petit Gateu Doce Leite C/ Baun" at bounding box center [98, 126] width 108 height 8
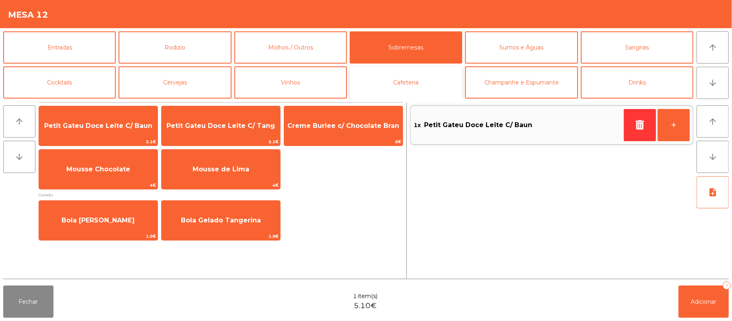
click at [436, 88] on button "Cafeteria" at bounding box center [406, 82] width 113 height 32
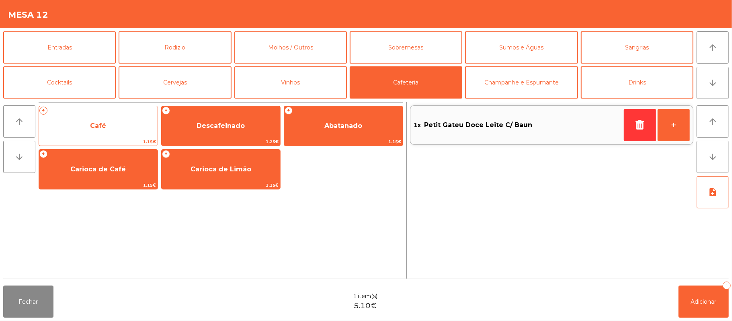
click at [116, 125] on span "Café" at bounding box center [98, 126] width 119 height 22
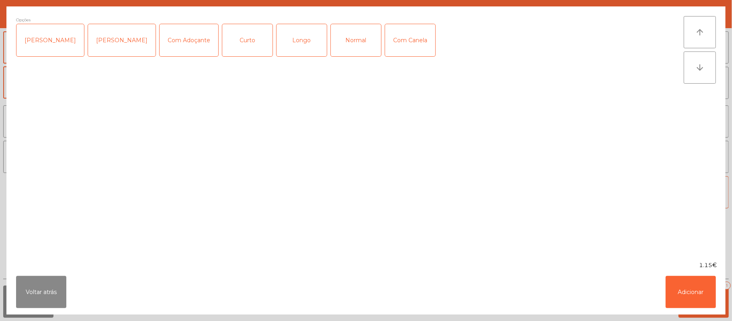
click at [346, 53] on div "Normal" at bounding box center [356, 40] width 50 height 32
click at [691, 287] on button "Adicionar" at bounding box center [691, 292] width 50 height 32
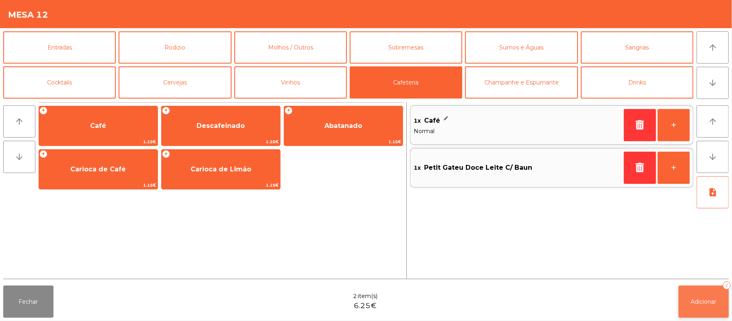
click at [712, 286] on button "Adicionar 2" at bounding box center [704, 302] width 50 height 32
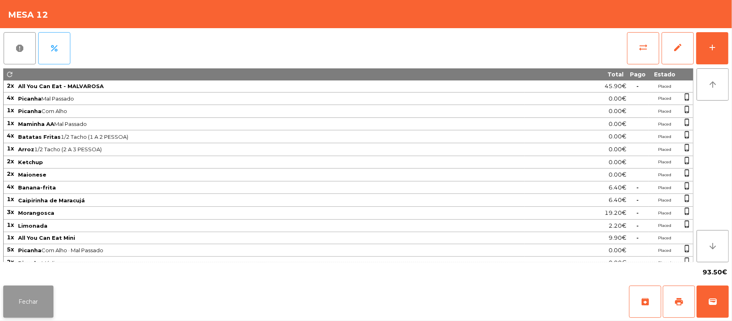
click at [49, 303] on button "Fechar" at bounding box center [28, 302] width 50 height 32
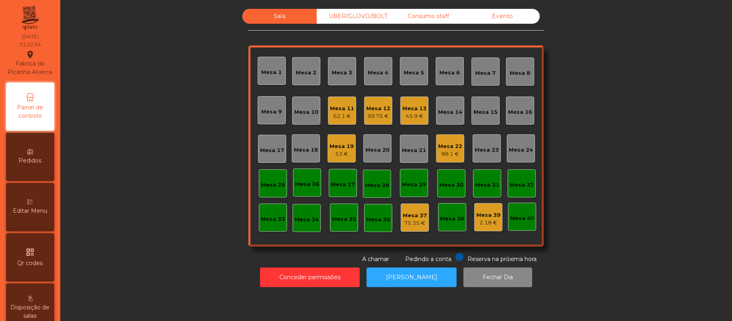
click at [377, 108] on div "Mesa 12" at bounding box center [378, 109] width 24 height 8
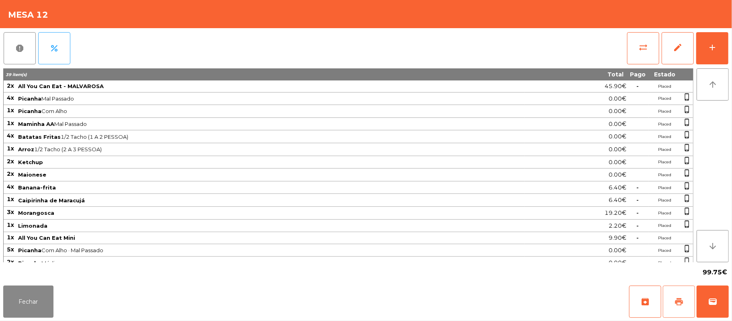
click at [679, 302] on span "print" at bounding box center [680, 302] width 10 height 10
click at [677, 298] on span "print" at bounding box center [680, 302] width 10 height 10
click at [23, 301] on button "Fechar" at bounding box center [28, 302] width 50 height 32
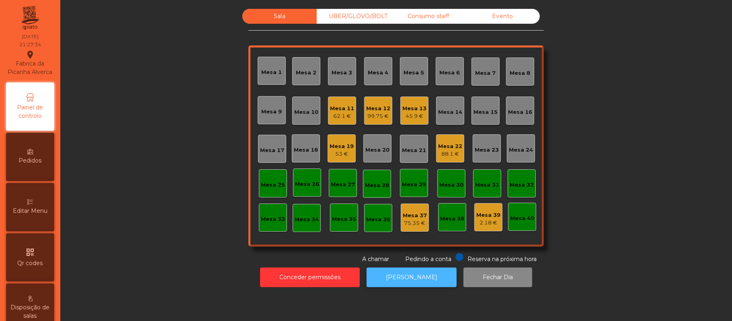
click at [403, 277] on button "[PERSON_NAME]" at bounding box center [412, 277] width 90 height 20
click at [380, 118] on div "99.75 €" at bounding box center [378, 116] width 24 height 8
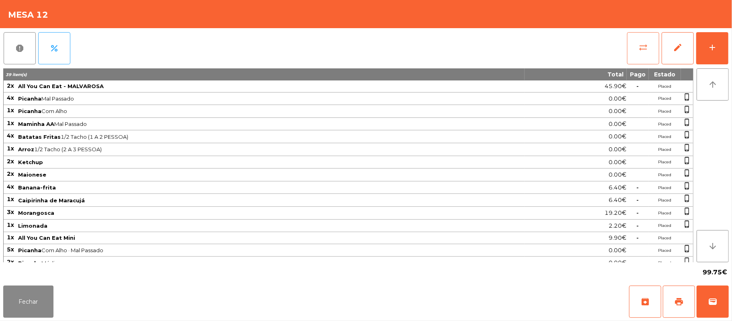
click at [645, 53] on button "sync_alt" at bounding box center [643, 48] width 32 height 32
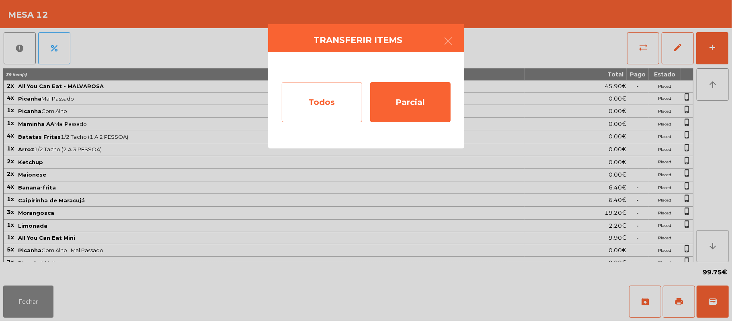
click at [329, 104] on div "Todos" at bounding box center [322, 102] width 80 height 40
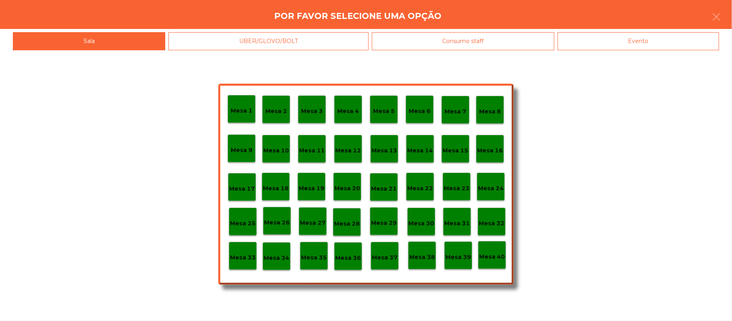
click at [658, 49] on div "Evento" at bounding box center [639, 41] width 162 height 18
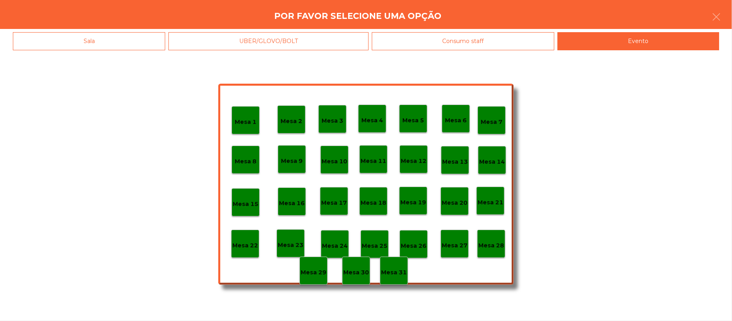
click at [490, 243] on p "Mesa 28" at bounding box center [492, 245] width 26 height 9
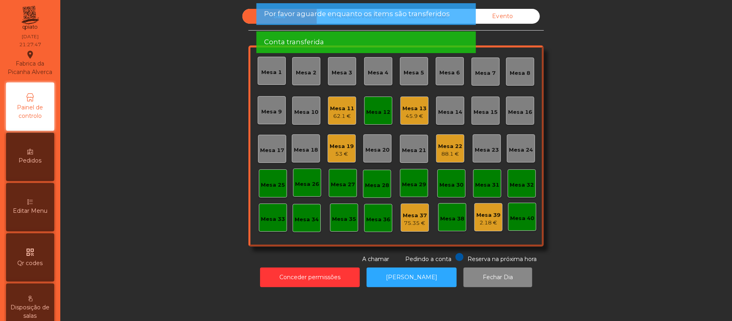
click at [375, 112] on div "Mesa 12" at bounding box center [378, 112] width 24 height 8
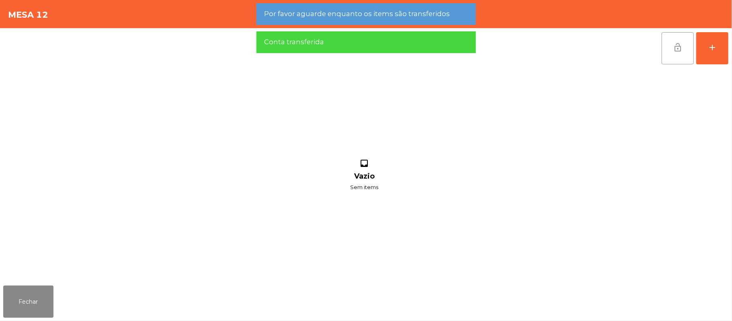
click at [678, 47] on span "lock_open" at bounding box center [678, 48] width 10 height 10
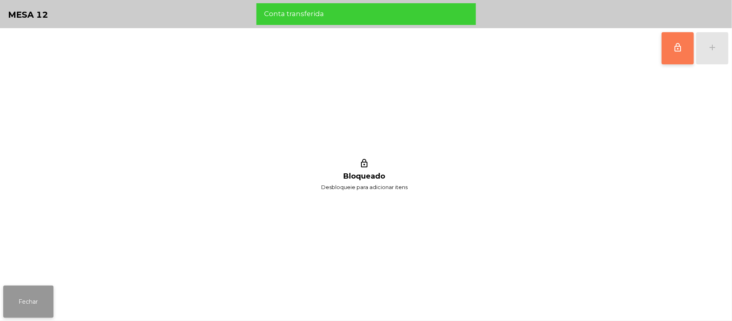
click at [29, 301] on button "Fechar" at bounding box center [28, 302] width 50 height 32
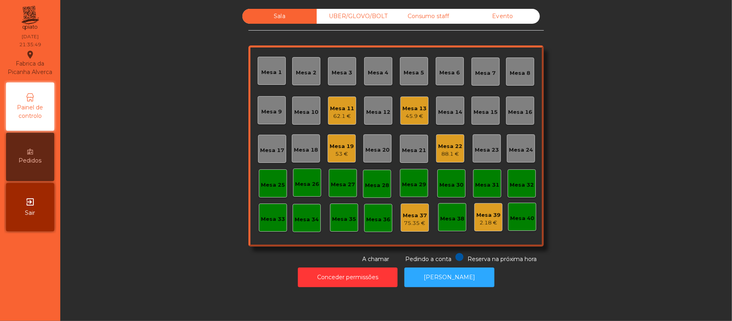
click at [403, 119] on div "45.9 €" at bounding box center [415, 116] width 24 height 8
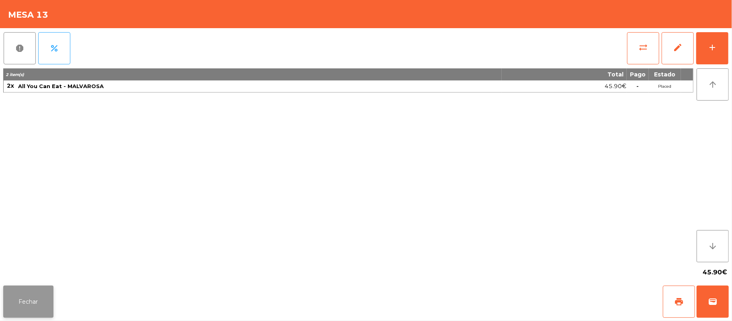
click at [43, 307] on button "Fechar" at bounding box center [28, 302] width 50 height 32
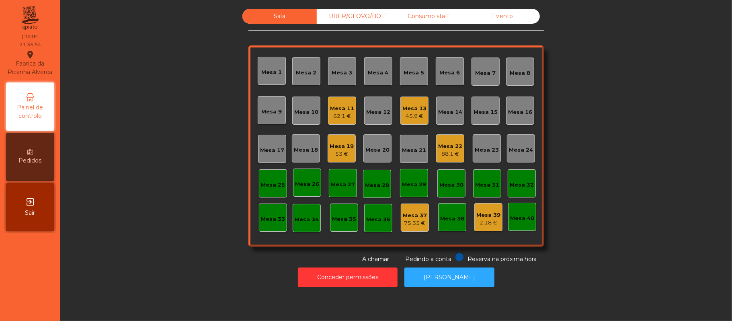
click at [348, 115] on div "62.1 €" at bounding box center [342, 116] width 24 height 8
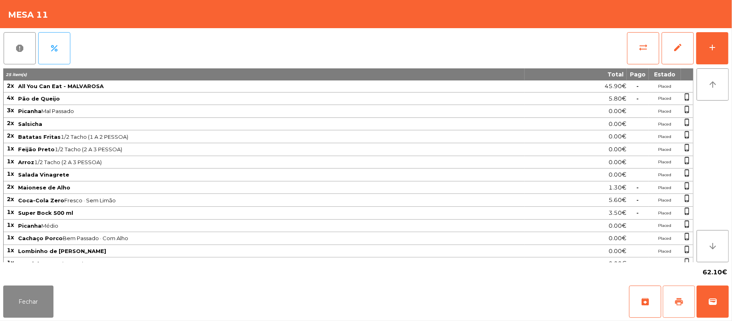
click at [684, 304] on button "print" at bounding box center [679, 302] width 32 height 32
click at [638, 33] on button "sync_alt" at bounding box center [643, 48] width 32 height 32
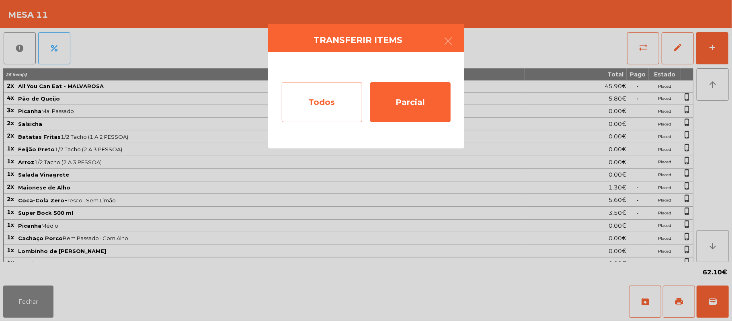
click at [333, 107] on div "Todos" at bounding box center [322, 102] width 80 height 40
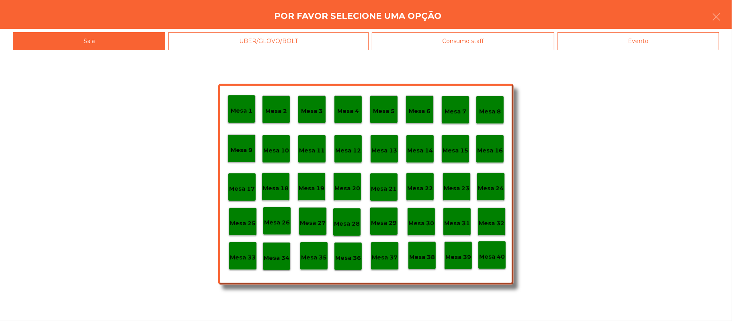
click at [665, 40] on div "Evento" at bounding box center [639, 41] width 162 height 18
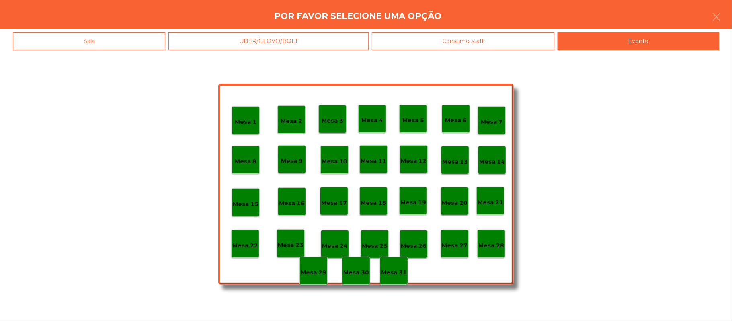
click at [490, 240] on div "Mesa 28" at bounding box center [492, 244] width 26 height 12
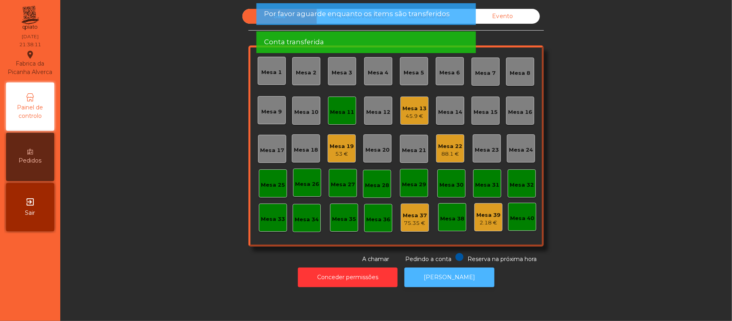
click at [451, 277] on button "[PERSON_NAME]" at bounding box center [450, 277] width 90 height 20
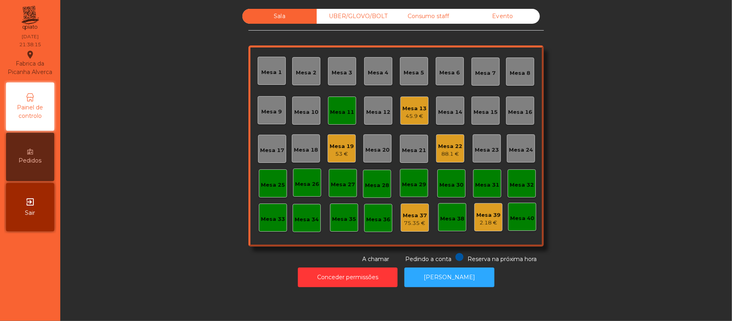
click at [335, 122] on div "Mesa 11" at bounding box center [342, 111] width 28 height 28
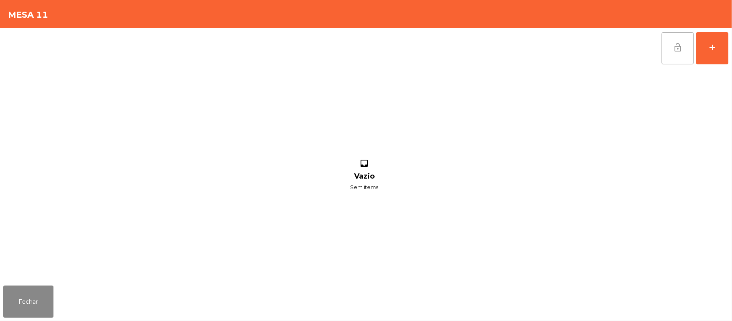
click at [681, 54] on button "lock_open" at bounding box center [678, 48] width 32 height 32
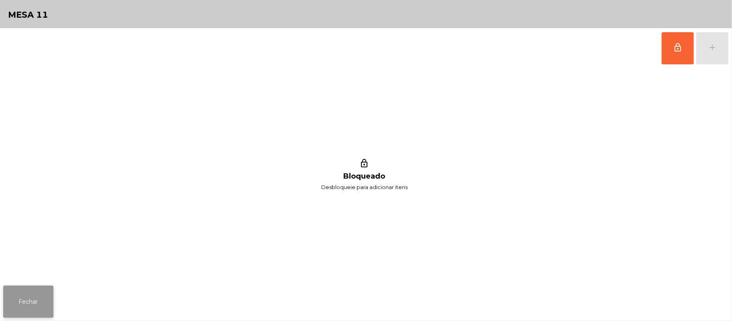
click at [50, 290] on button "Fechar" at bounding box center [28, 302] width 50 height 32
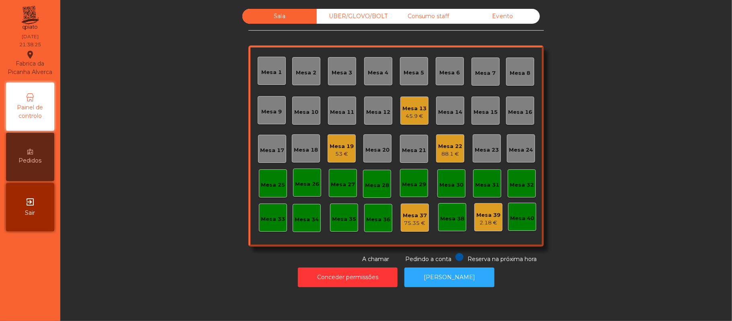
click at [405, 112] on div "45.9 €" at bounding box center [415, 116] width 24 height 8
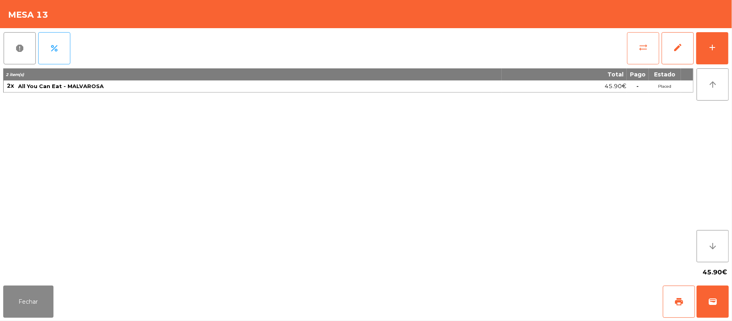
click at [637, 55] on button "sync_alt" at bounding box center [643, 48] width 32 height 32
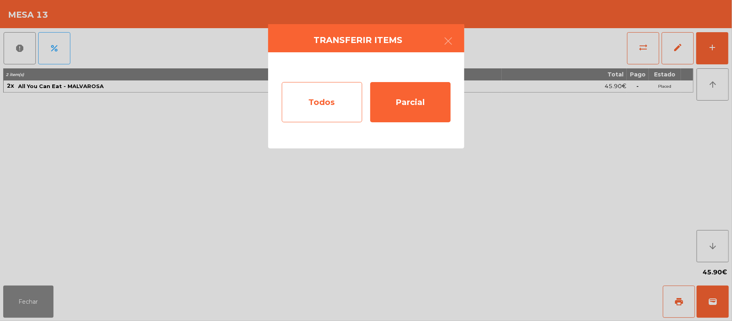
click at [331, 101] on div "Todos" at bounding box center [322, 102] width 80 height 40
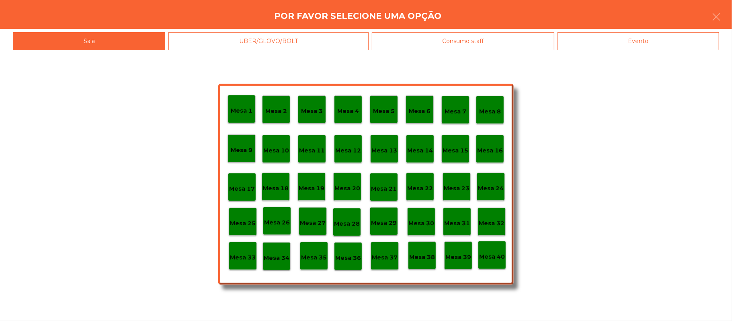
click at [388, 258] on p "Mesa 37" at bounding box center [385, 257] width 26 height 9
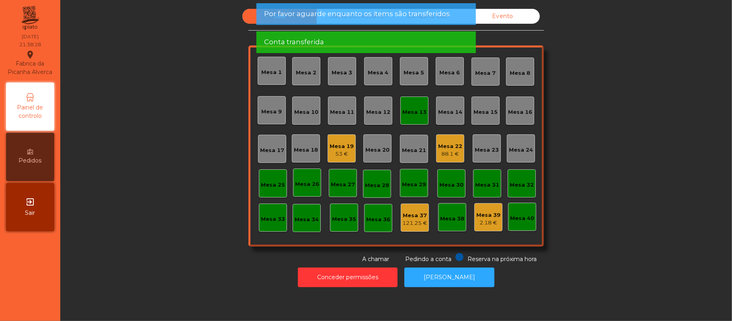
click at [404, 115] on div "Mesa 13" at bounding box center [415, 112] width 24 height 8
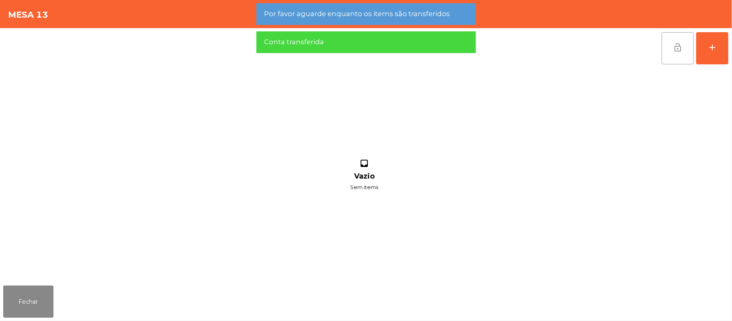
click at [665, 53] on button "lock_open" at bounding box center [678, 48] width 32 height 32
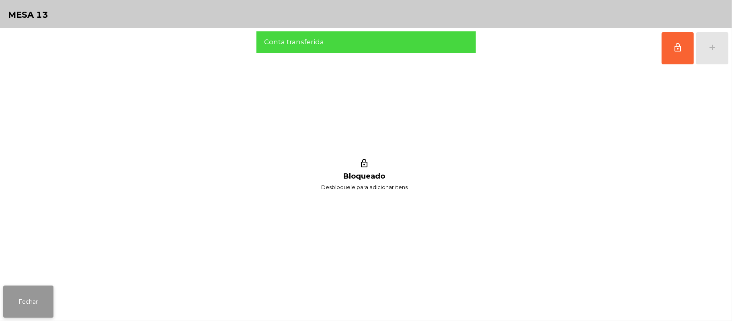
click at [42, 305] on button "Fechar" at bounding box center [28, 302] width 50 height 32
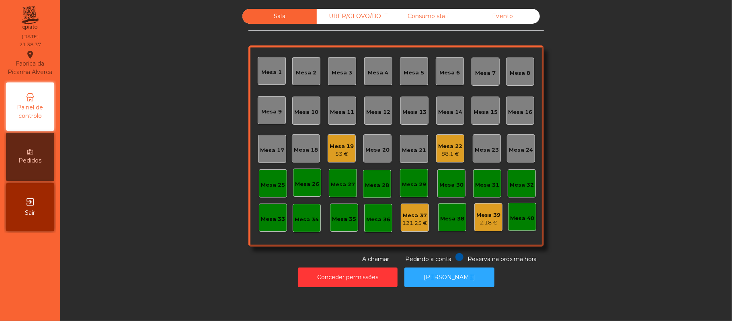
click at [335, 150] on div "53 €" at bounding box center [342, 154] width 24 height 8
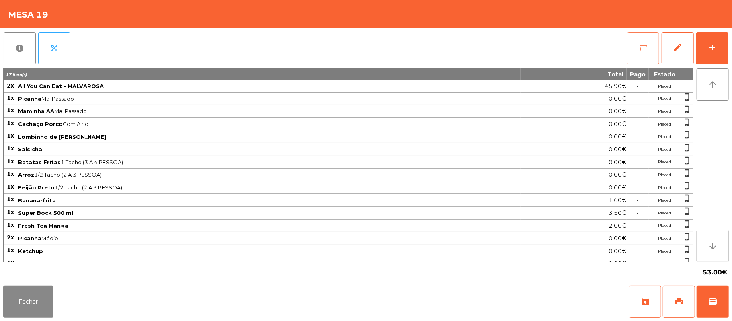
click at [657, 51] on button "sync_alt" at bounding box center [643, 48] width 32 height 32
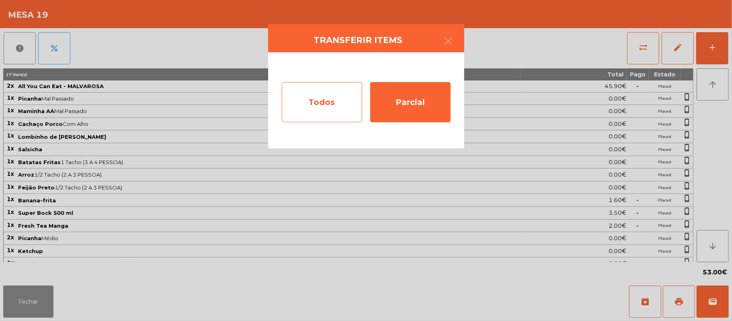
click at [334, 119] on div "Todos" at bounding box center [322, 102] width 80 height 40
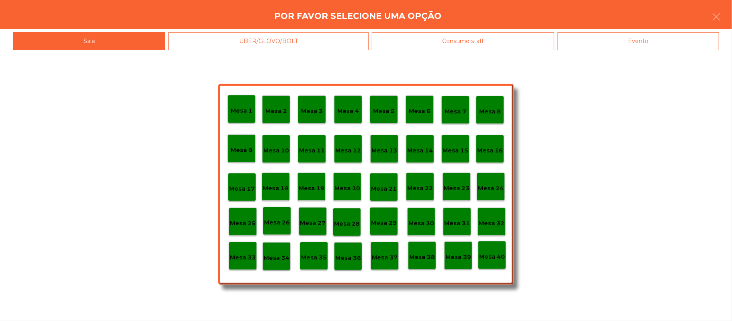
click at [637, 43] on div "Evento" at bounding box center [639, 41] width 162 height 18
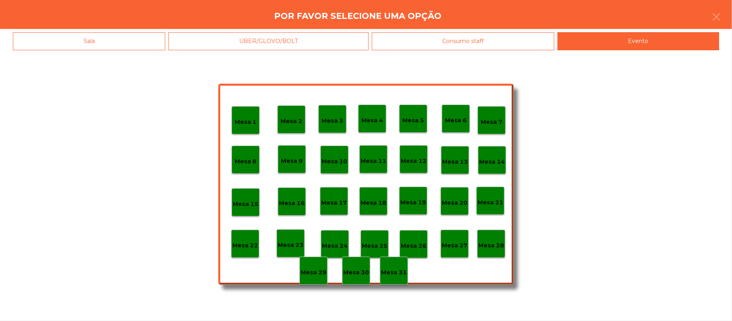
click at [493, 243] on p "Mesa 28" at bounding box center [492, 245] width 26 height 9
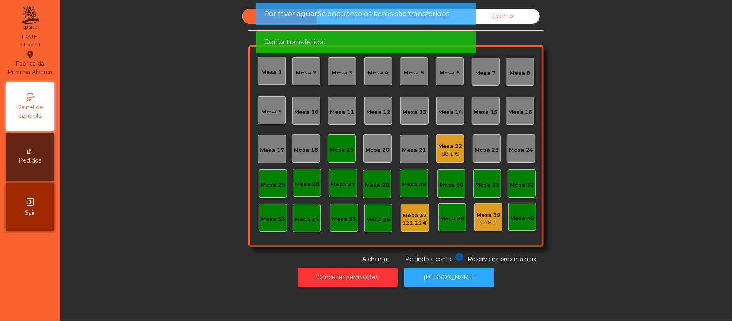
click at [350, 147] on div "Mesa 19" at bounding box center [342, 148] width 28 height 28
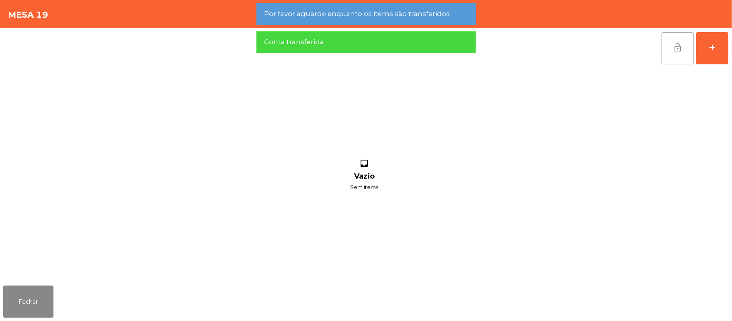
click at [669, 56] on button "lock_open" at bounding box center [678, 48] width 32 height 32
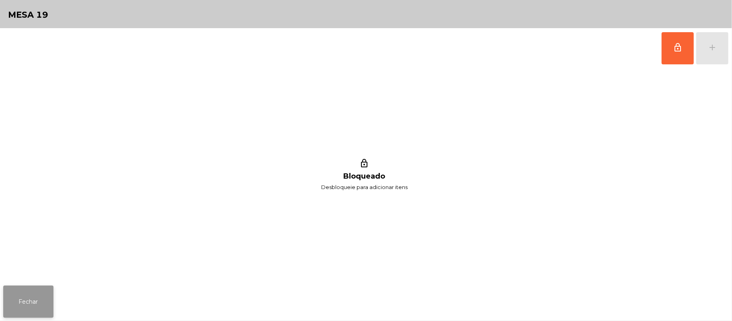
click at [34, 300] on button "Fechar" at bounding box center [28, 302] width 50 height 32
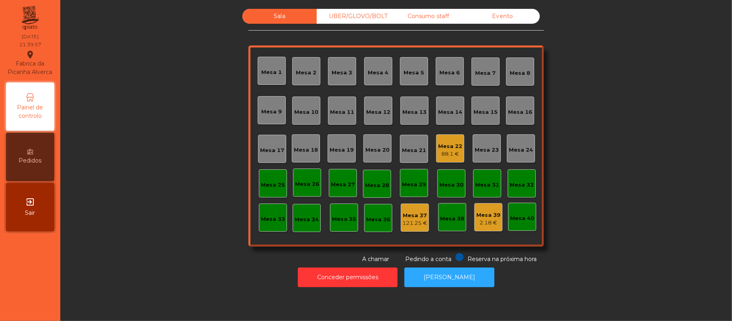
click at [483, 216] on div "Mesa 39" at bounding box center [489, 215] width 24 height 8
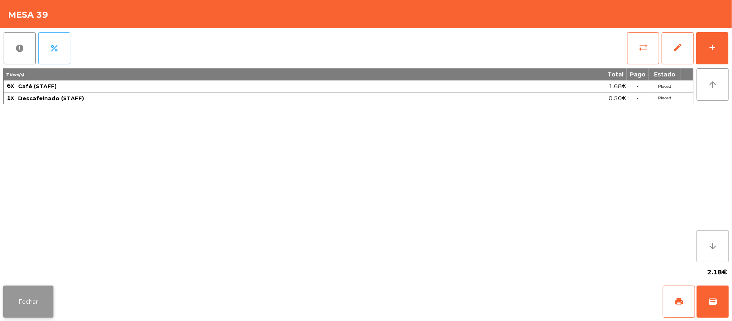
click at [25, 306] on button "Fechar" at bounding box center [28, 302] width 50 height 32
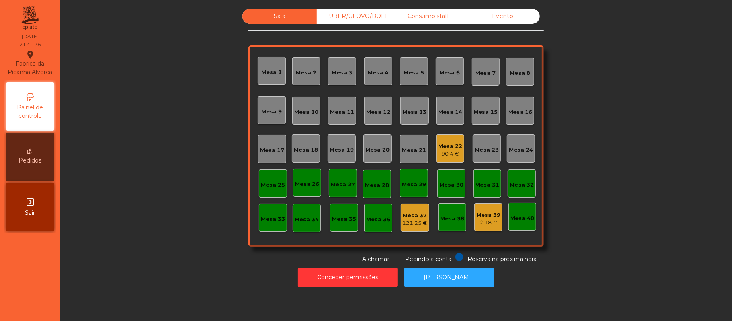
click at [433, 20] on div "Consumo staff" at bounding box center [428, 16] width 74 height 15
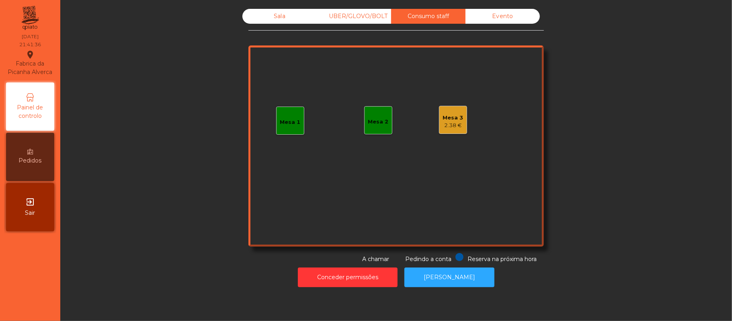
click at [383, 132] on div "Mesa 2" at bounding box center [378, 120] width 28 height 28
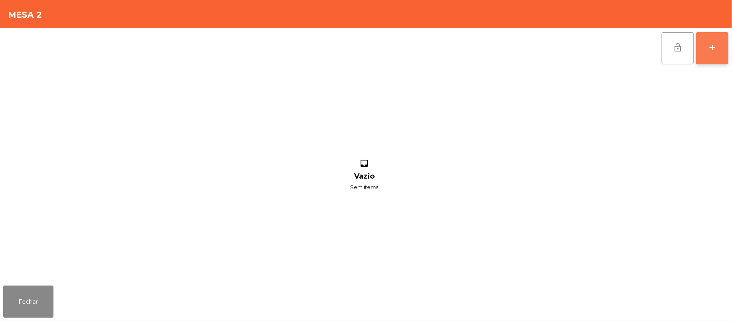
click at [713, 47] on div "add" at bounding box center [713, 48] width 10 height 10
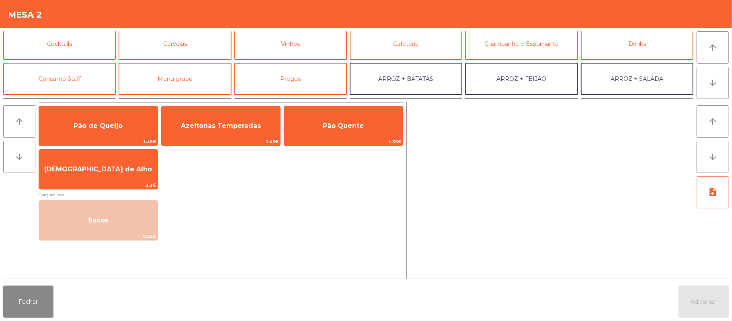
scroll to position [64, 0]
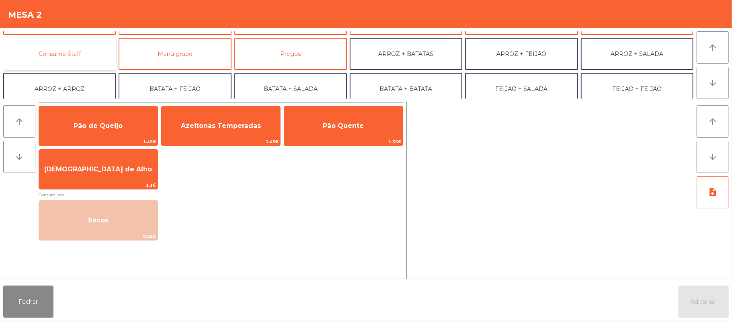
click at [91, 51] on button "Consumo Staff" at bounding box center [59, 54] width 113 height 32
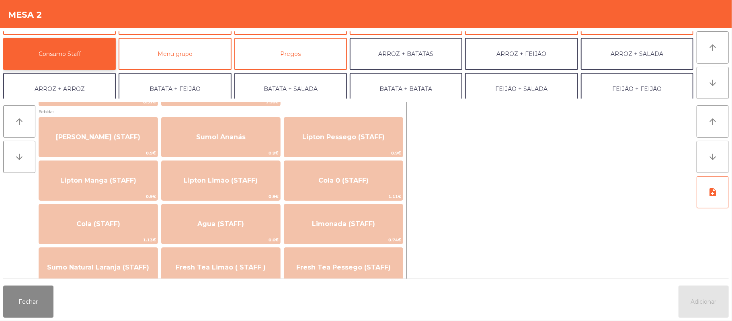
scroll to position [108, 0]
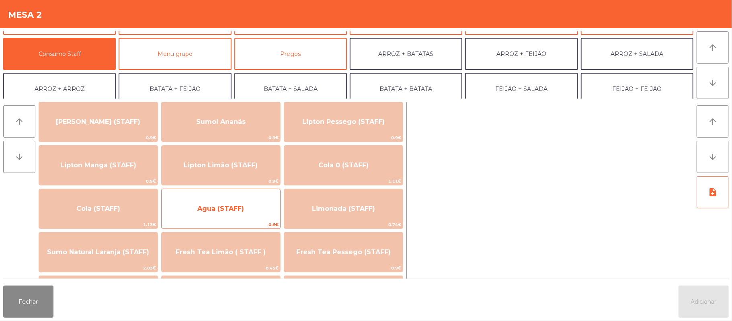
click at [241, 209] on span "Agua (STAFF)" at bounding box center [221, 209] width 47 height 8
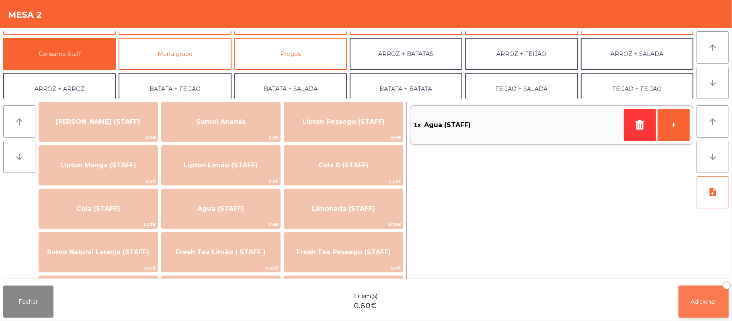
click at [693, 304] on span "Adicionar" at bounding box center [704, 301] width 26 height 7
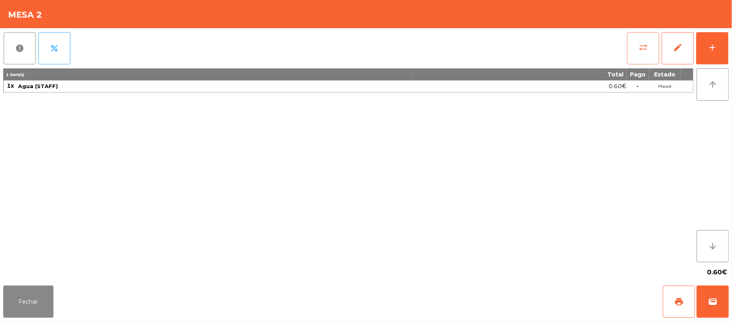
click at [643, 60] on button "sync_alt" at bounding box center [643, 48] width 32 height 32
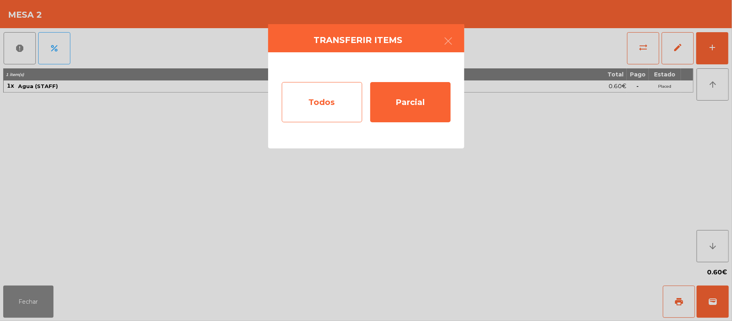
click at [329, 105] on div "Todos" at bounding box center [322, 102] width 80 height 40
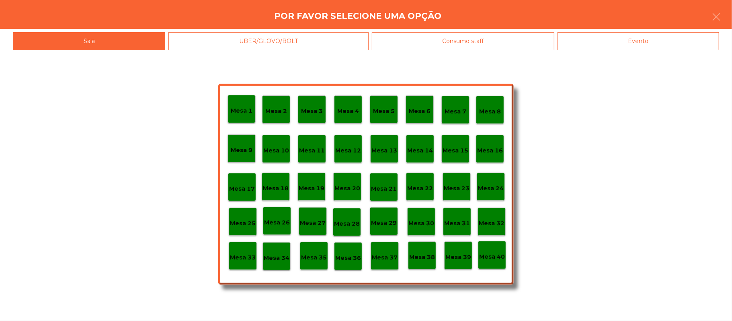
click at [652, 41] on div "Evento" at bounding box center [639, 41] width 162 height 18
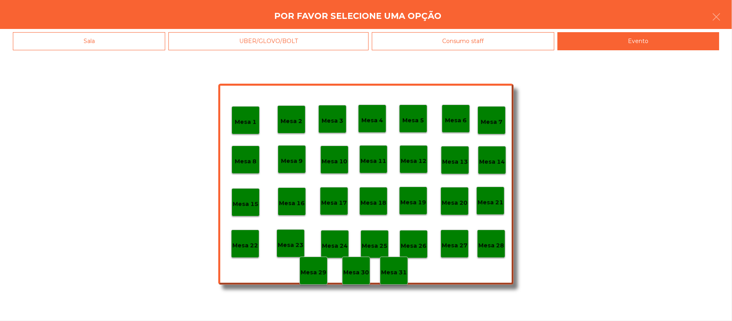
click at [129, 44] on div "Sala" at bounding box center [89, 41] width 152 height 18
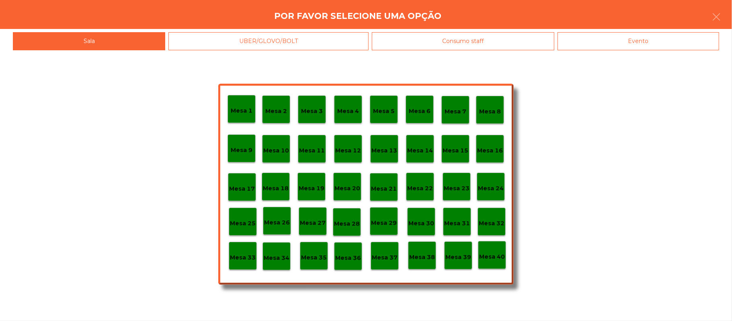
click at [729, 17] on div "Por favor selecione uma opção" at bounding box center [366, 14] width 732 height 29
click at [709, 21] on button "button" at bounding box center [717, 18] width 23 height 24
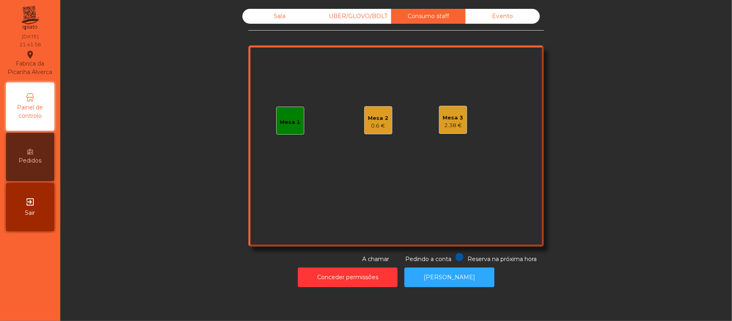
click at [377, 123] on div "0.6 €" at bounding box center [378, 126] width 21 height 8
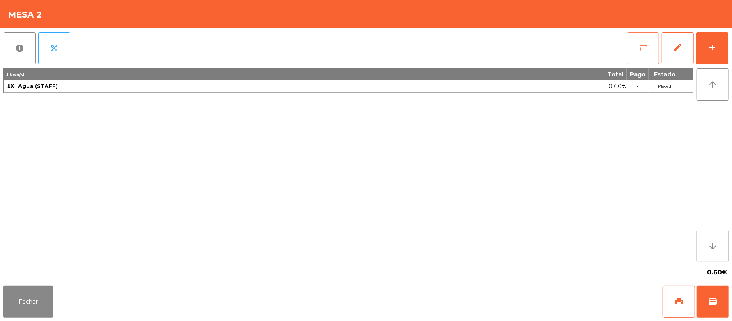
click at [636, 49] on button "sync_alt" at bounding box center [643, 48] width 32 height 32
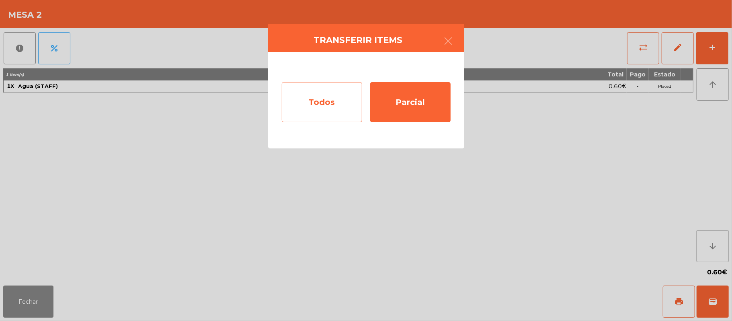
click at [329, 104] on div "Todos" at bounding box center [322, 102] width 80 height 40
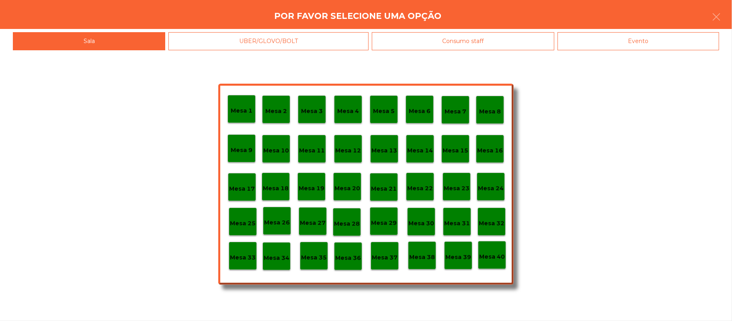
click at [650, 45] on div "Evento" at bounding box center [639, 41] width 162 height 18
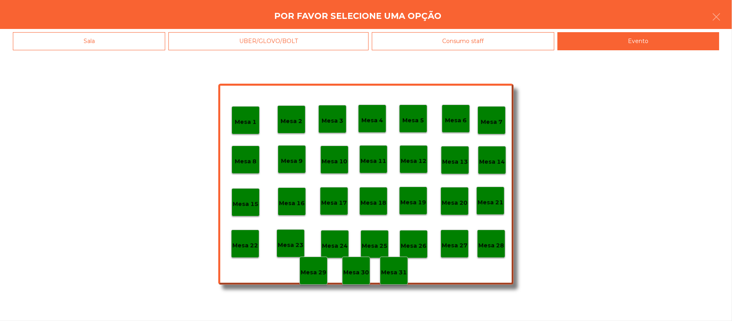
click at [492, 246] on p "Mesa 28" at bounding box center [492, 245] width 26 height 9
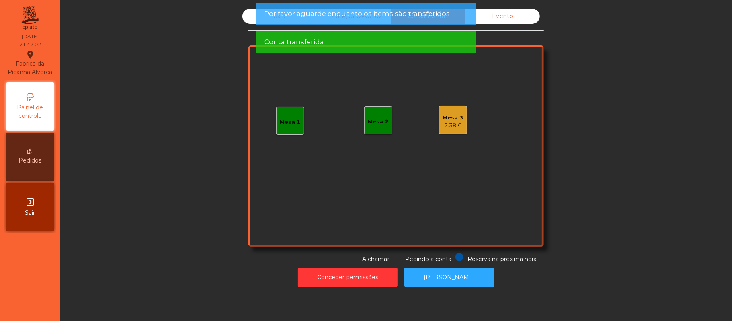
click at [456, 124] on div "2.38 €" at bounding box center [453, 125] width 21 height 8
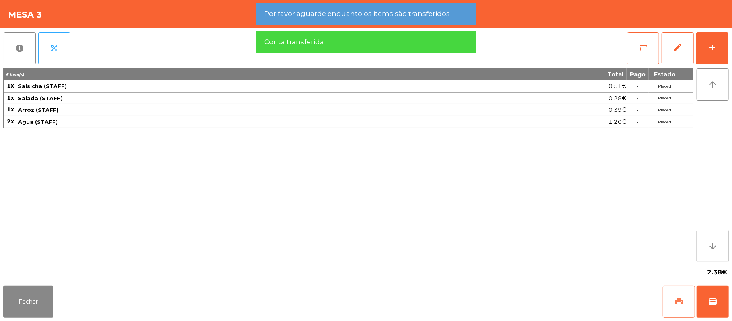
click at [673, 299] on button "print" at bounding box center [679, 302] width 32 height 32
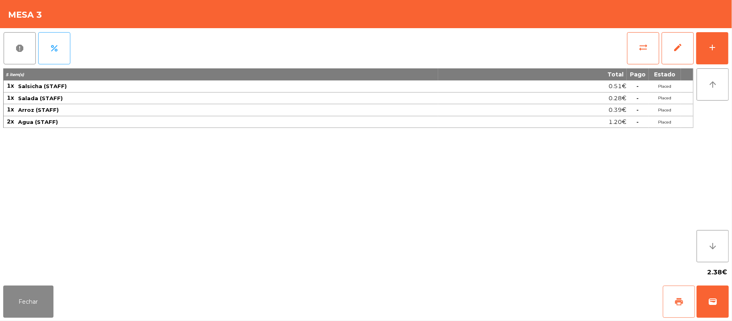
click at [673, 298] on button "print" at bounding box center [679, 302] width 32 height 32
click at [635, 50] on button "sync_alt" at bounding box center [643, 48] width 32 height 32
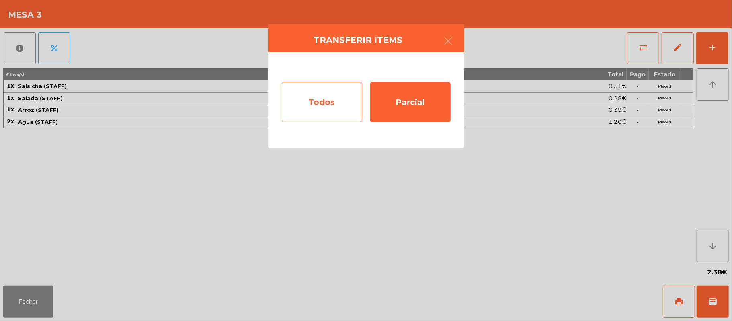
click at [323, 105] on div "Todos" at bounding box center [322, 102] width 80 height 40
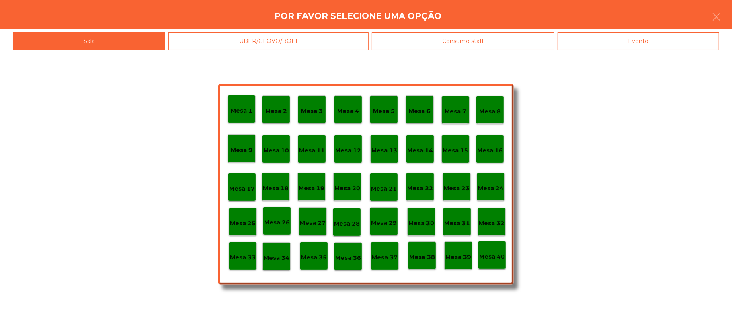
click at [243, 258] on p "Mesa 33" at bounding box center [243, 257] width 26 height 9
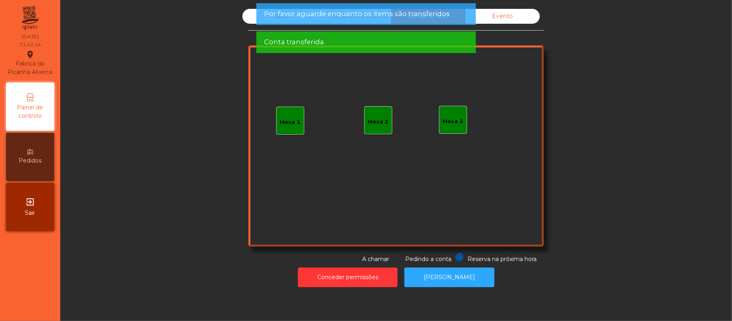
click at [512, 14] on div "Evento" at bounding box center [503, 16] width 74 height 15
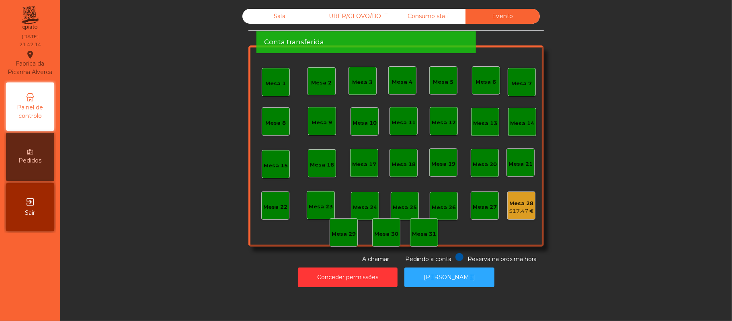
click at [436, 13] on span "Por favor aguarde enquanto os items são transferidos" at bounding box center [357, 14] width 186 height 10
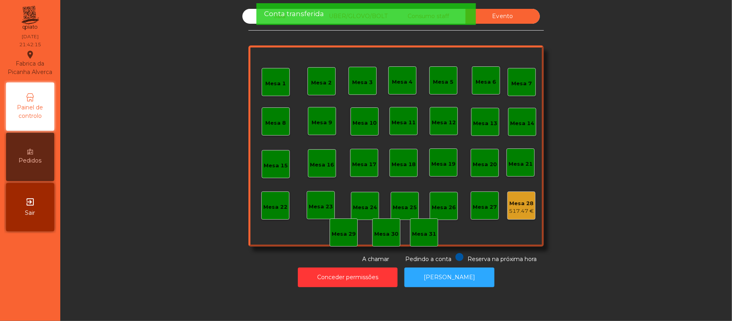
click at [436, 14] on div "Conta transferida" at bounding box center [366, 14] width 204 height 10
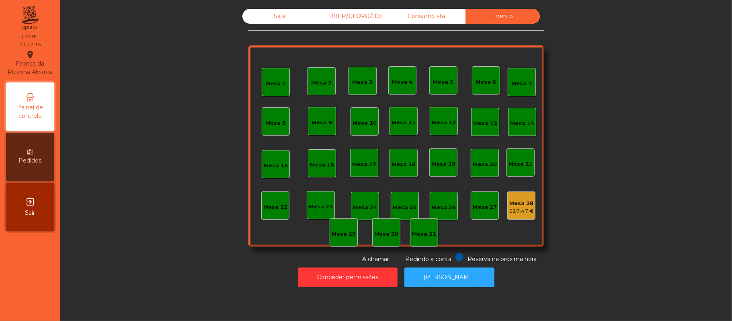
click at [359, 16] on div "UBER/GLOVO/BOLT" at bounding box center [354, 16] width 74 height 15
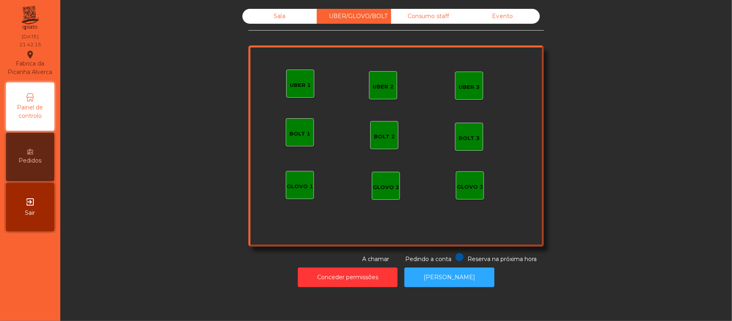
click at [294, 20] on div "Sala" at bounding box center [280, 16] width 74 height 15
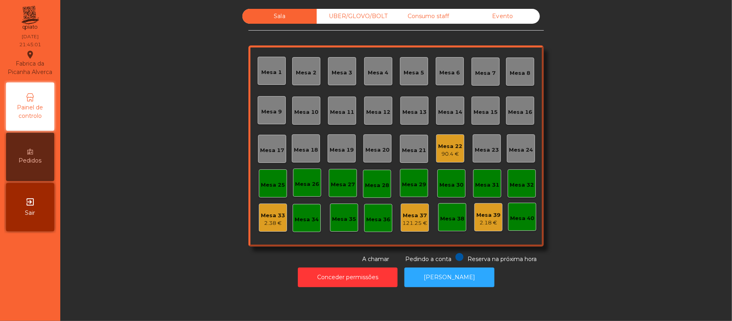
click at [263, 213] on div "Mesa 33" at bounding box center [273, 216] width 24 height 8
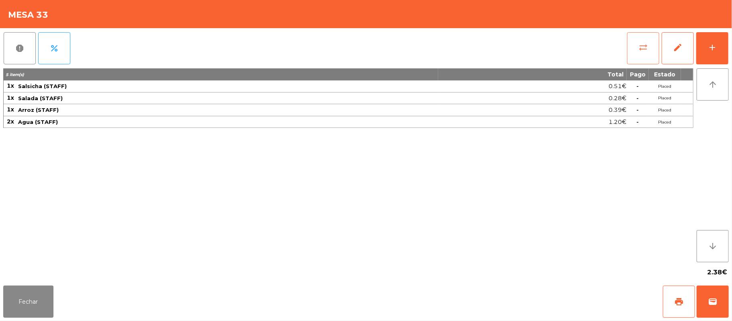
click at [634, 48] on button "sync_alt" at bounding box center [643, 48] width 32 height 32
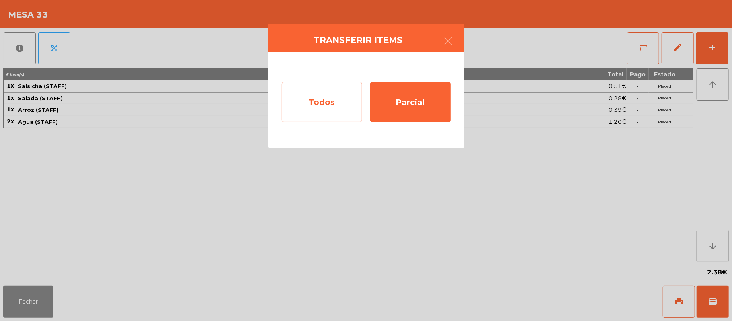
click at [336, 104] on div "Todos" at bounding box center [322, 102] width 80 height 40
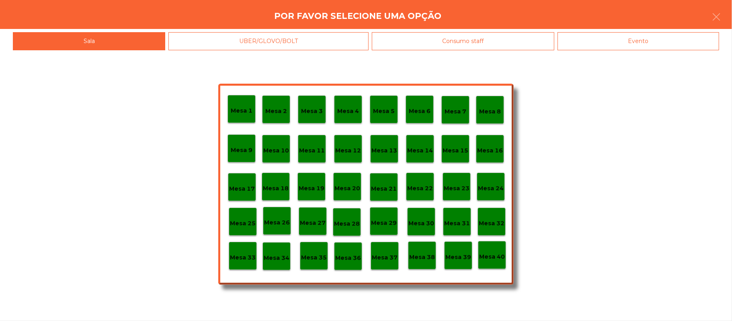
click at [488, 49] on div "Consumo staff" at bounding box center [463, 41] width 183 height 18
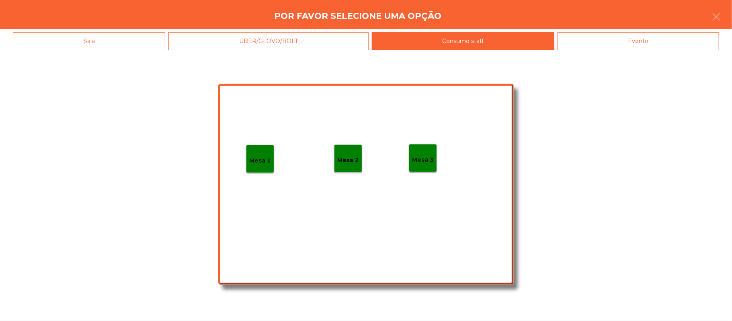
click at [423, 156] on p "Mesa 3" at bounding box center [423, 159] width 22 height 9
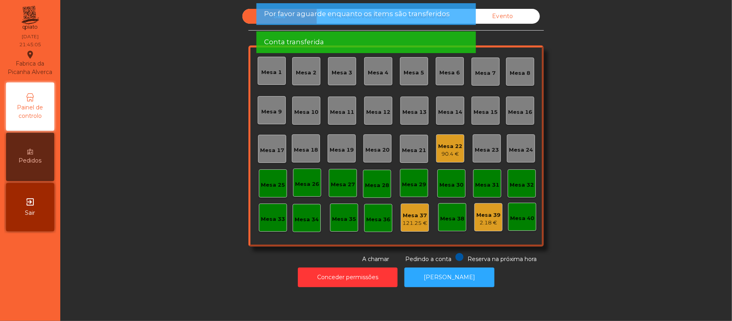
click at [405, 15] on span "Por favor aguarde enquanto os items são transferidos" at bounding box center [357, 14] width 186 height 10
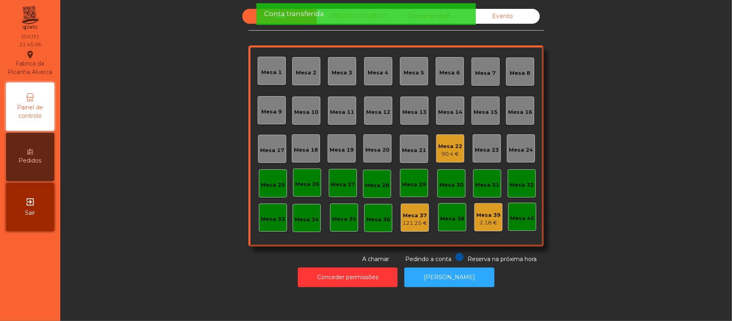
click at [423, 18] on div "Conta transferida" at bounding box center [366, 14] width 204 height 10
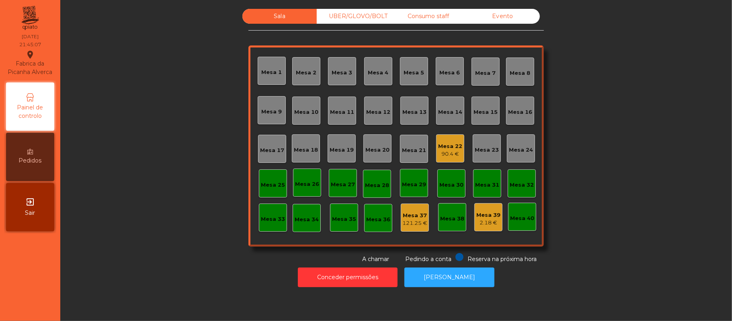
click at [431, 18] on div "Consumo staff" at bounding box center [428, 16] width 74 height 15
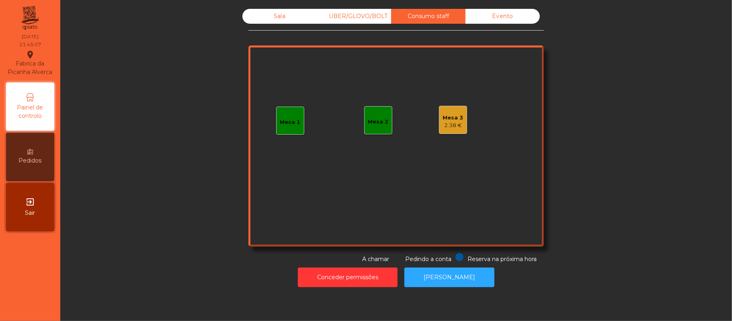
click at [449, 125] on div "2.38 €" at bounding box center [453, 125] width 21 height 8
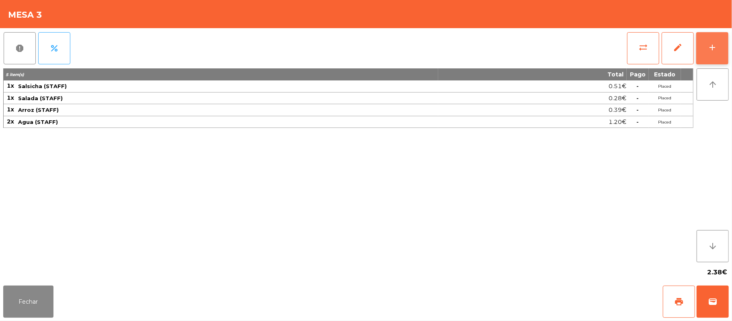
click at [715, 44] on div "add" at bounding box center [713, 48] width 10 height 10
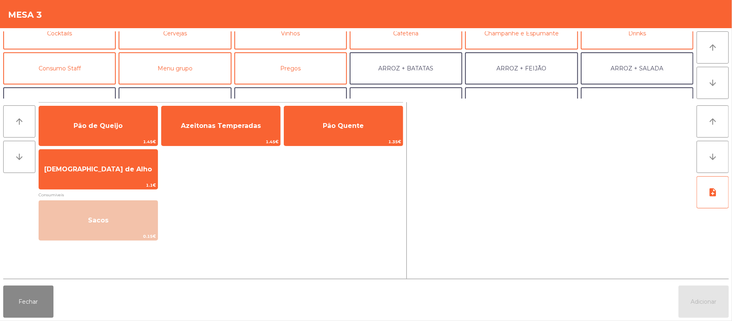
scroll to position [70, 0]
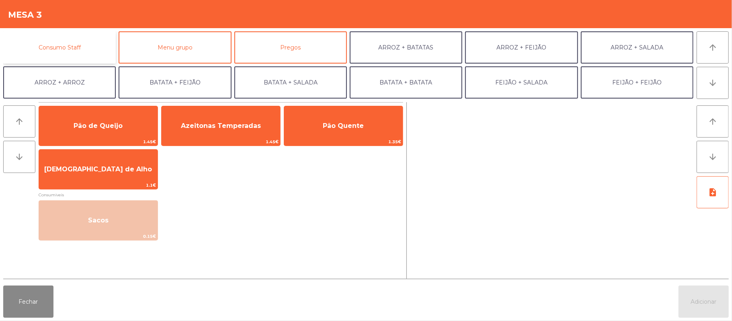
click at [97, 47] on button "Consumo Staff" at bounding box center [59, 47] width 113 height 32
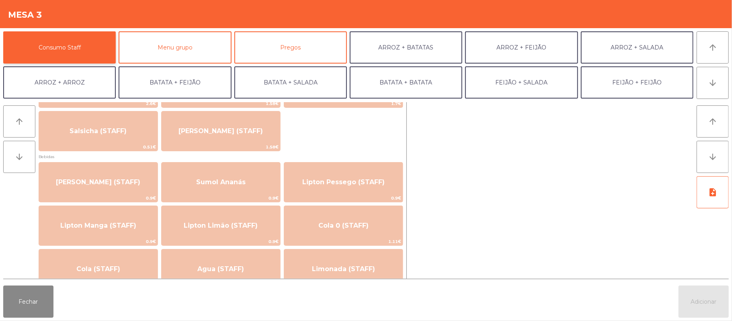
scroll to position [105, 0]
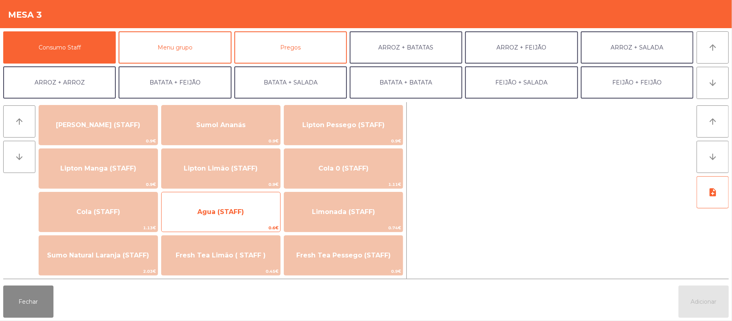
click at [240, 211] on span "Agua (STAFF)" at bounding box center [221, 212] width 47 height 8
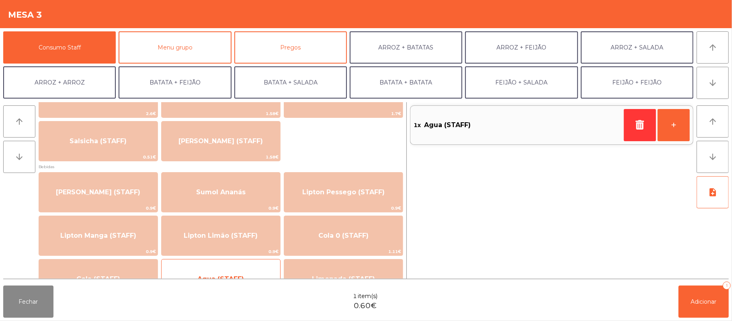
scroll to position [0, 0]
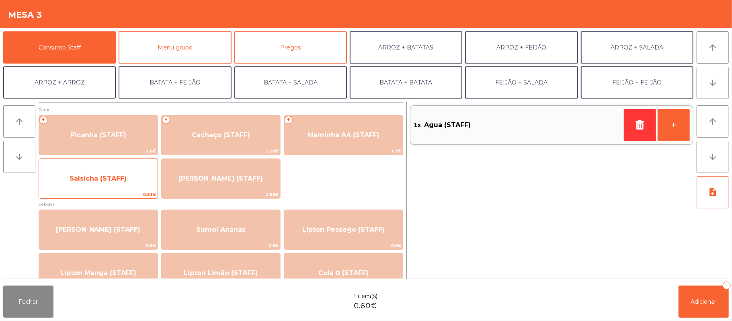
click at [109, 177] on span "Salsicha (STAFF)" at bounding box center [98, 179] width 57 height 8
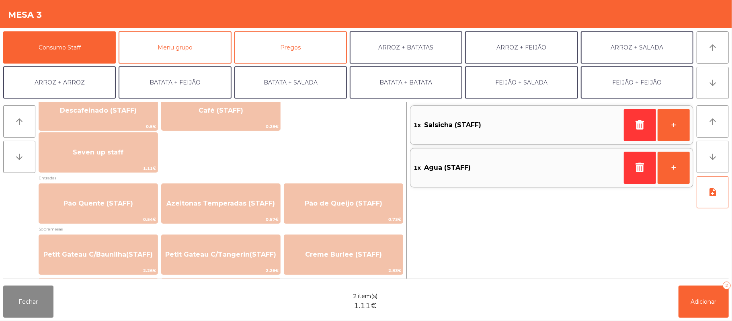
scroll to position [496, 0]
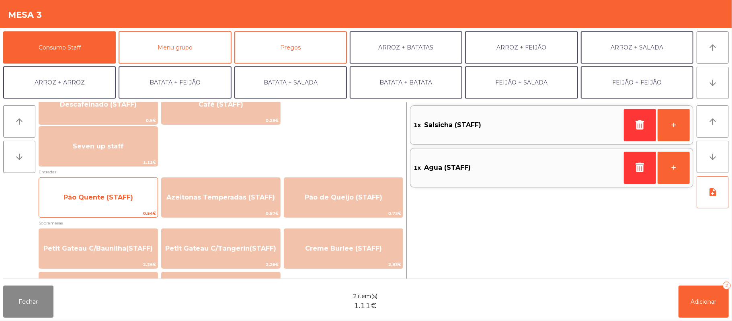
click at [116, 193] on span "Pão Quente (STAFF)" at bounding box center [99, 197] width 70 height 8
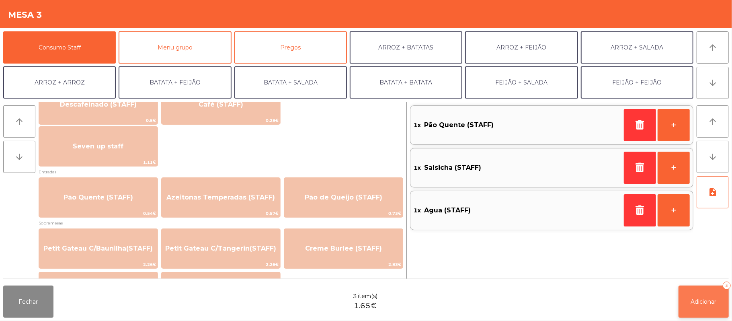
click at [700, 306] on button "Adicionar 3" at bounding box center [704, 302] width 50 height 32
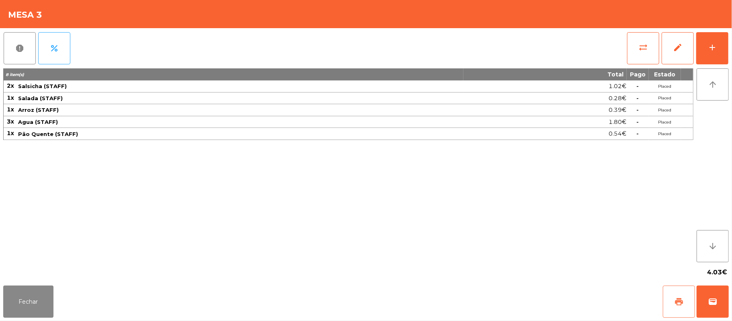
click at [682, 298] on span "print" at bounding box center [680, 302] width 10 height 10
click at [671, 301] on button "print" at bounding box center [679, 302] width 32 height 32
click at [649, 47] on button "sync_alt" at bounding box center [643, 48] width 32 height 32
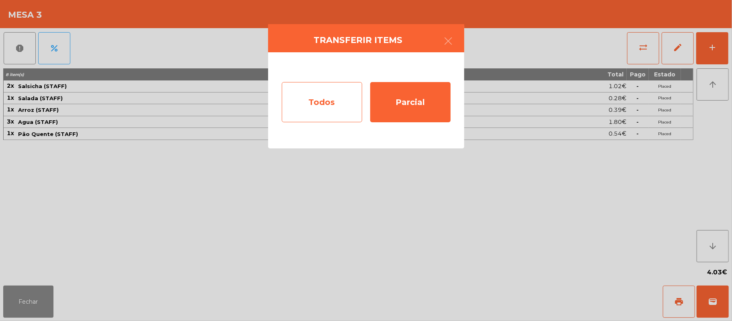
click at [330, 102] on div "Todos" at bounding box center [322, 102] width 80 height 40
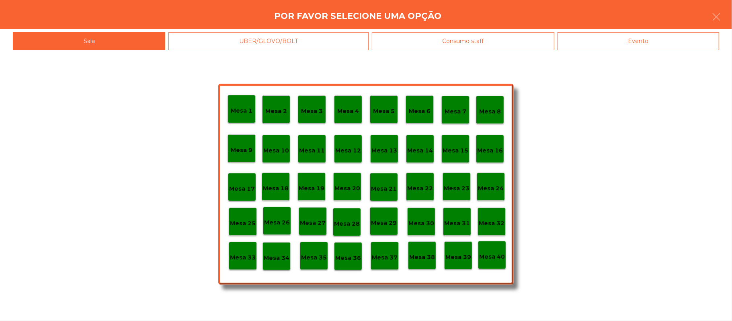
click at [240, 253] on p "Mesa 33" at bounding box center [243, 257] width 26 height 9
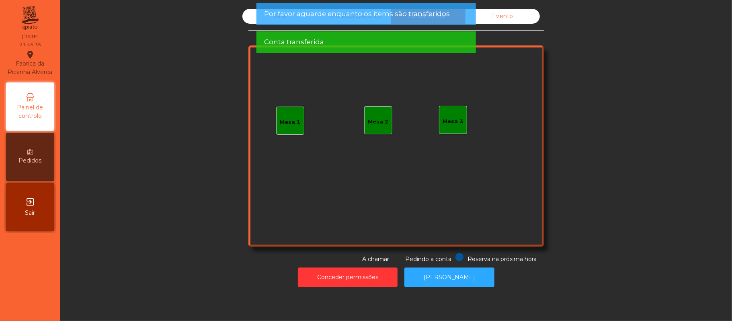
click at [502, 15] on div "Evento" at bounding box center [503, 16] width 74 height 15
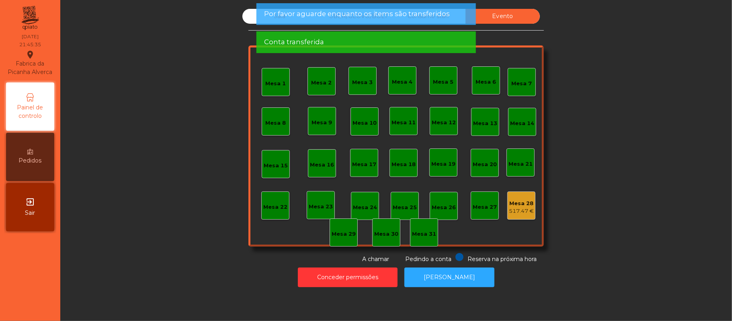
click at [442, 15] on span "Por favor aguarde enquanto os items são transferidos" at bounding box center [357, 14] width 186 height 10
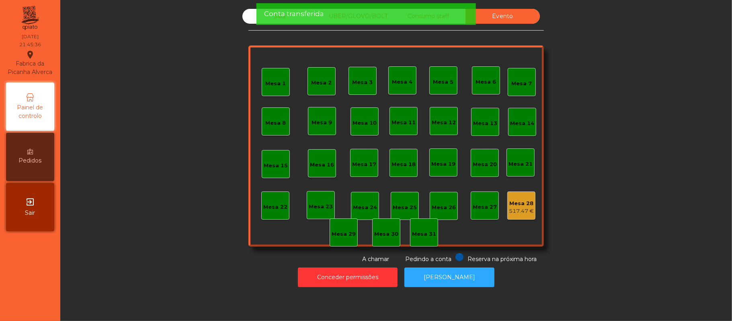
click at [421, 18] on div "Conta transferida" at bounding box center [366, 14] width 204 height 10
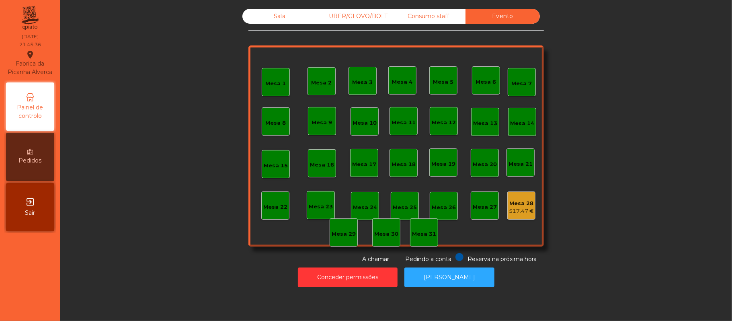
click at [411, 17] on div "Consumo staff" at bounding box center [428, 16] width 74 height 15
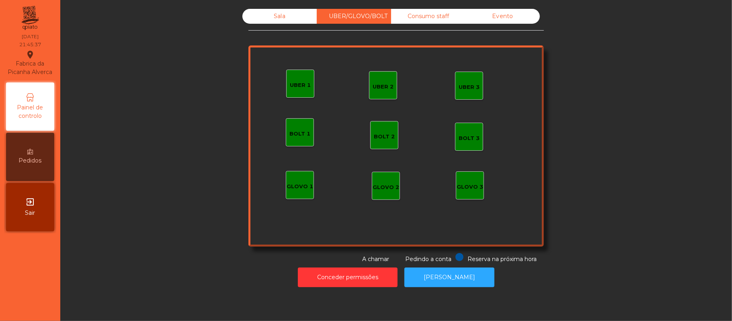
click at [276, 16] on div "Sala" at bounding box center [280, 16] width 74 height 15
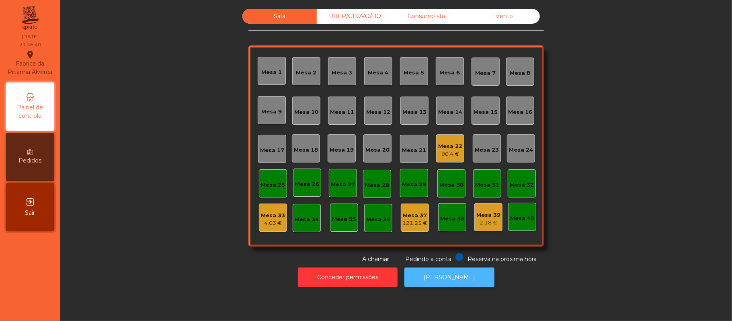
click at [466, 279] on button "[PERSON_NAME]" at bounding box center [450, 277] width 90 height 20
click at [344, 158] on div "Mesa 19" at bounding box center [342, 148] width 28 height 28
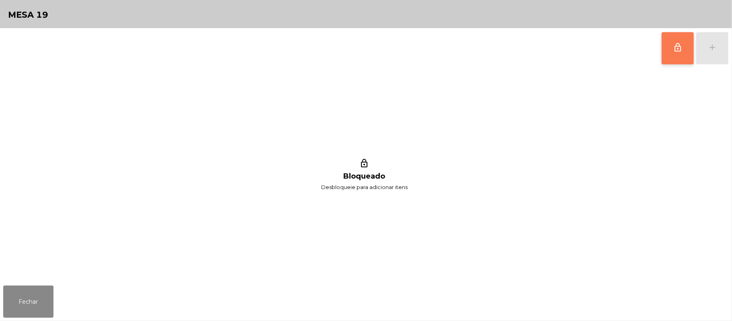
click at [674, 41] on button "lock_outline" at bounding box center [678, 48] width 32 height 32
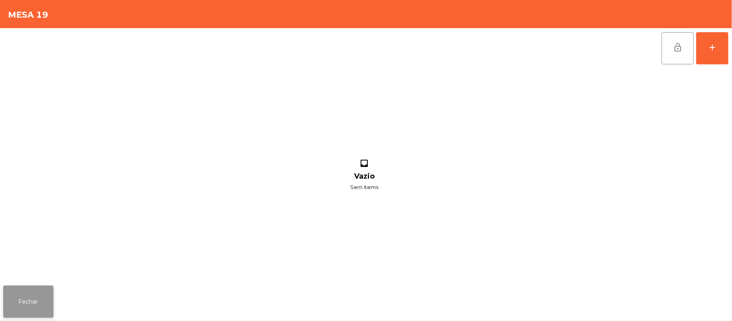
click at [39, 296] on button "Fechar" at bounding box center [28, 302] width 50 height 32
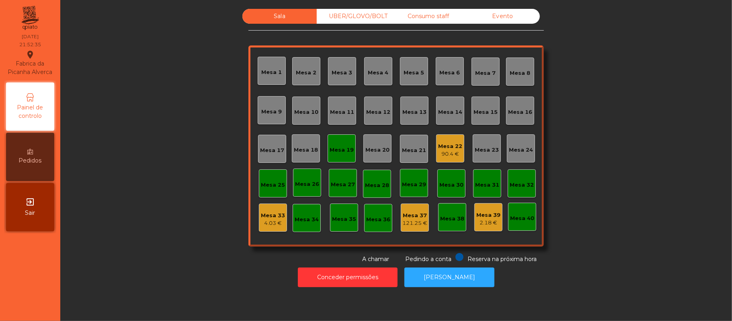
click at [416, 216] on div "Mesa 37" at bounding box center [415, 216] width 25 height 8
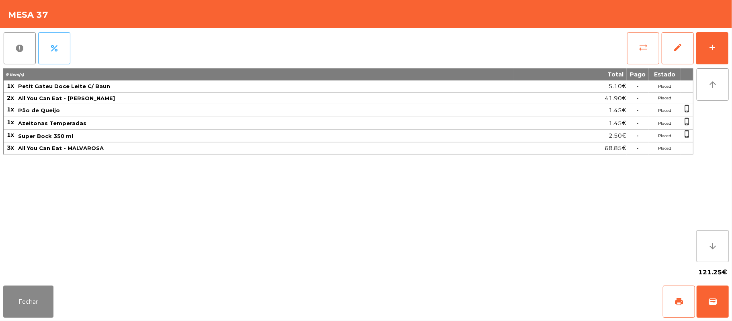
click at [640, 52] on button "sync_alt" at bounding box center [643, 48] width 32 height 32
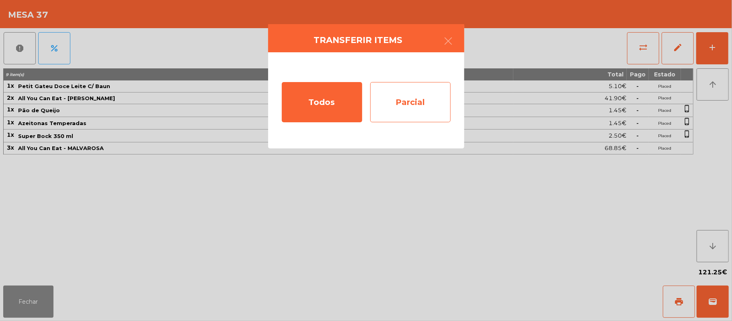
click at [418, 105] on div "Parcial" at bounding box center [410, 102] width 80 height 40
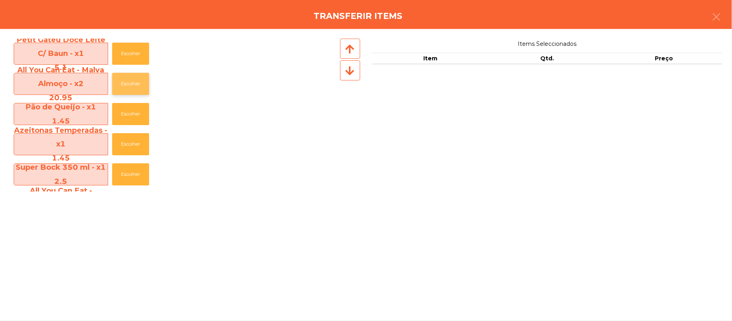
click at [138, 84] on button "Escolher" at bounding box center [130, 84] width 37 height 22
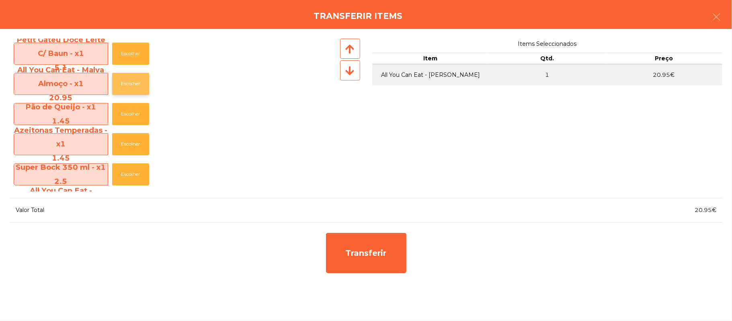
click at [146, 86] on button "Escolher" at bounding box center [130, 84] width 37 height 22
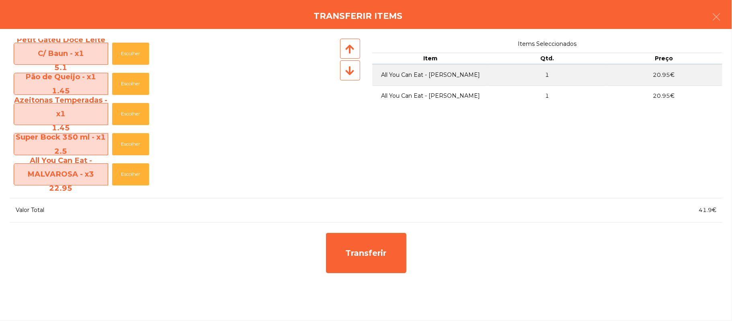
click at [728, 15] on div "Transferir items" at bounding box center [366, 14] width 732 height 29
click at [724, 21] on button "button" at bounding box center [717, 18] width 23 height 24
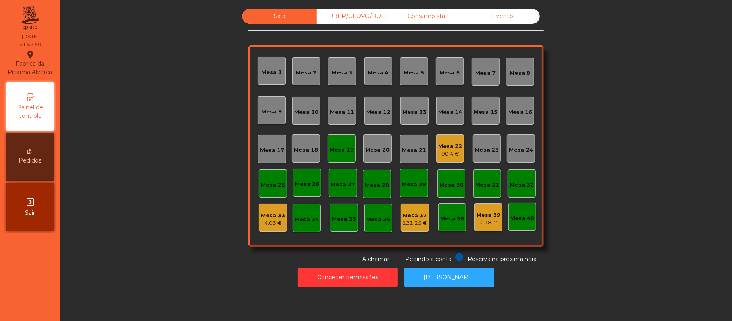
click at [417, 224] on div "121.25 €" at bounding box center [415, 223] width 25 height 8
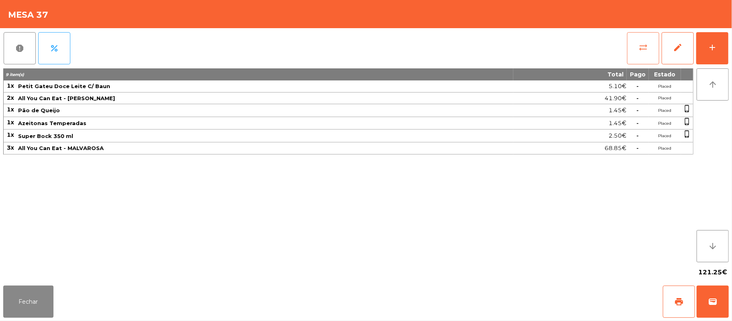
click at [639, 50] on span "sync_alt" at bounding box center [644, 48] width 10 height 10
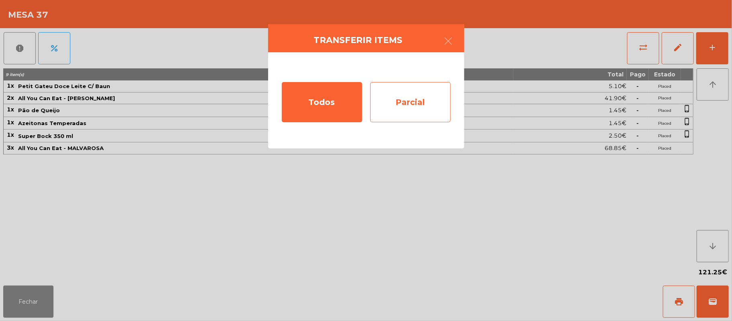
click at [419, 103] on div "Parcial" at bounding box center [410, 102] width 80 height 40
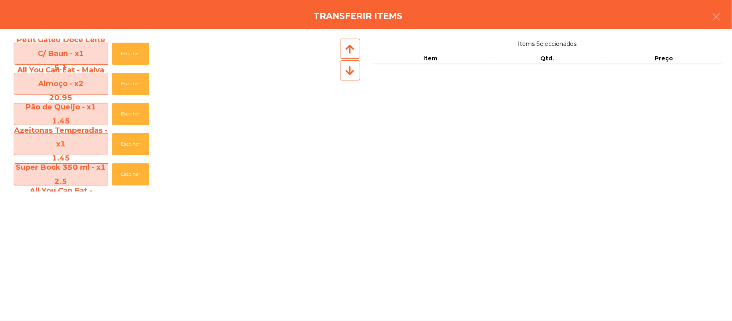
scroll to position [34, 0]
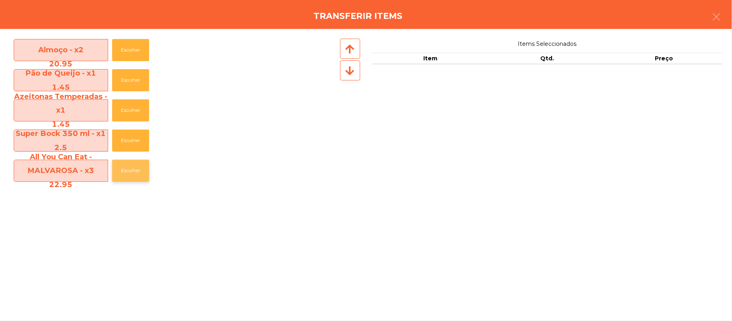
click at [142, 174] on button "Escolher" at bounding box center [130, 171] width 37 height 22
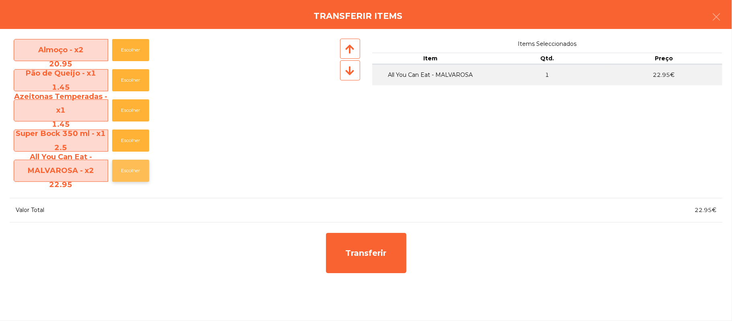
click at [138, 175] on button "Escolher" at bounding box center [130, 171] width 37 height 22
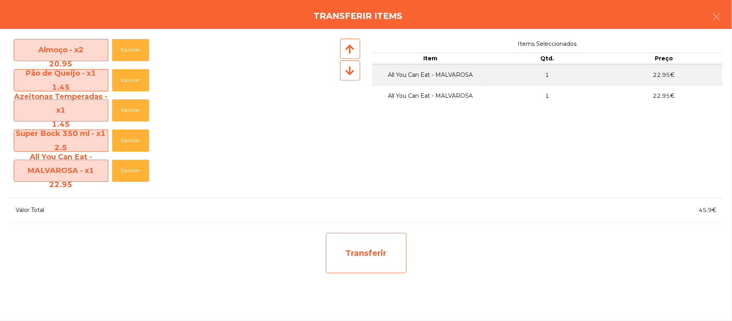
click at [364, 253] on div "Transferir" at bounding box center [366, 253] width 80 height 40
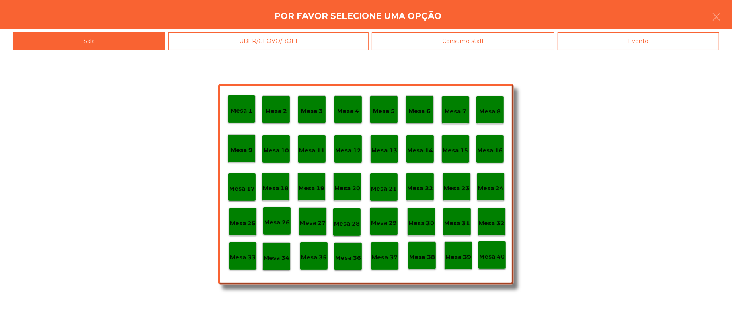
click at [313, 187] on p "Mesa 19" at bounding box center [312, 188] width 26 height 9
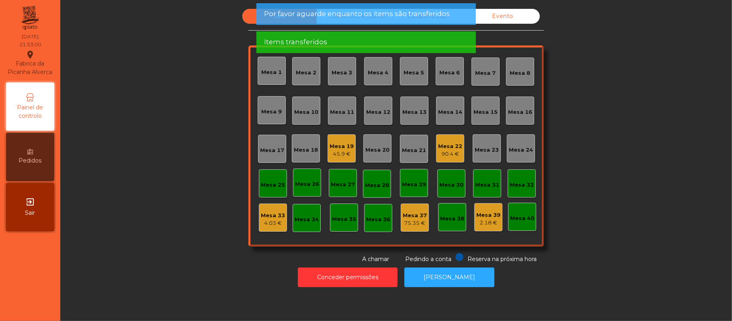
click at [338, 152] on div "45.9 €" at bounding box center [342, 154] width 24 height 8
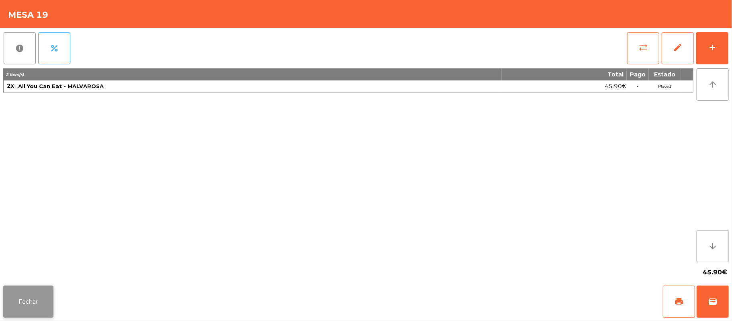
click at [30, 301] on button "Fechar" at bounding box center [28, 302] width 50 height 32
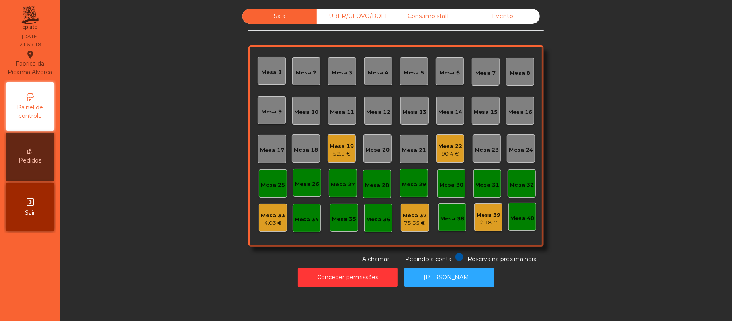
click at [453, 154] on div "90.4 €" at bounding box center [450, 154] width 24 height 8
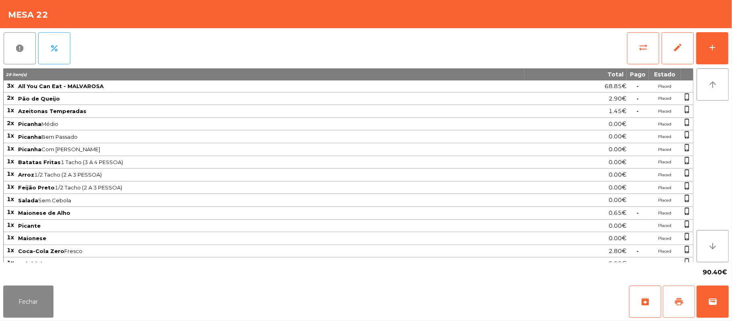
click at [684, 302] on button "print" at bounding box center [679, 302] width 32 height 32
click at [731, 308] on div "Fechar archive print wallet" at bounding box center [366, 301] width 732 height 39
click at [712, 300] on span "wallet" at bounding box center [713, 302] width 10 height 10
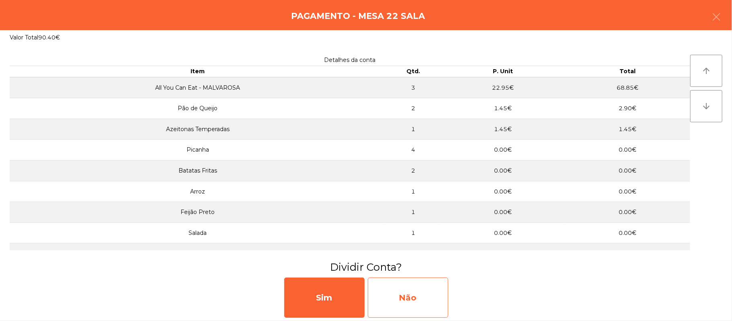
click at [401, 302] on div "Não" at bounding box center [408, 298] width 80 height 40
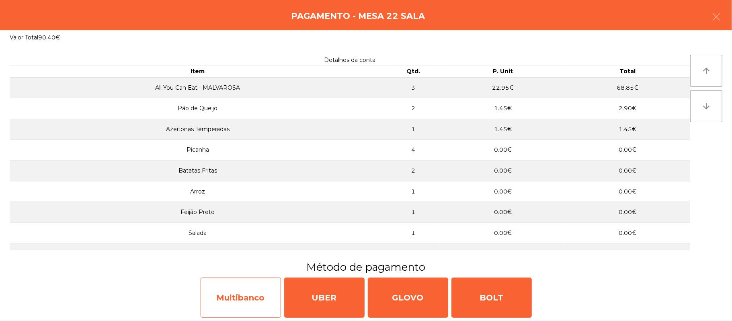
click at [247, 296] on div "Multibanco" at bounding box center [241, 298] width 80 height 40
select select "**"
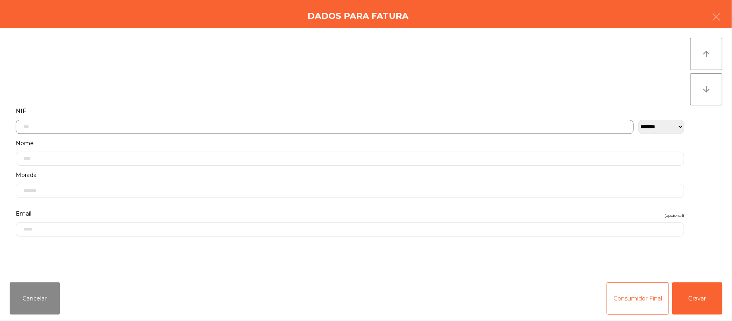
click at [454, 126] on input "text" at bounding box center [325, 127] width 618 height 14
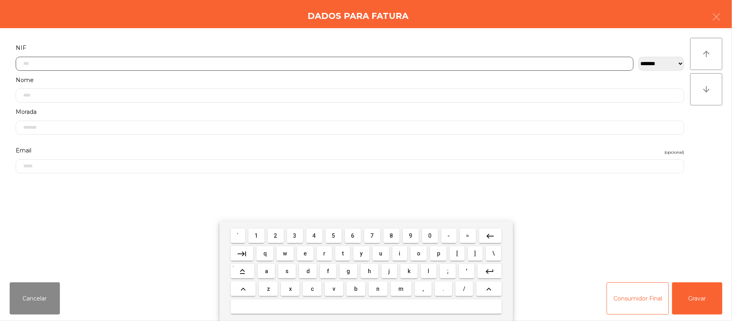
scroll to position [68, 0]
type input "*********"
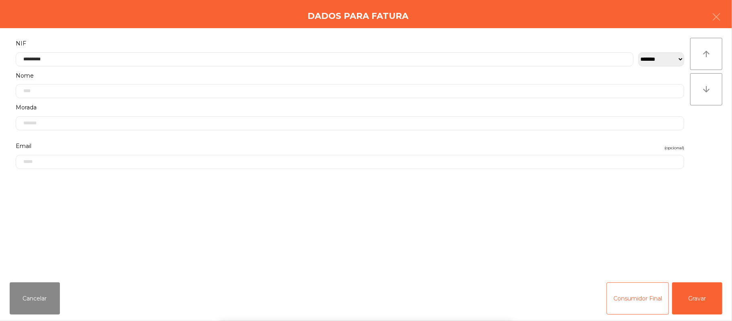
click at [702, 293] on div "` 1 2 3 4 5 6 7 8 9 0 - = keyboard_backspace keyboard_tab q w e r t y u i o p […" at bounding box center [366, 271] width 732 height 100
click at [690, 289] on button "Gravar" at bounding box center [698, 298] width 50 height 32
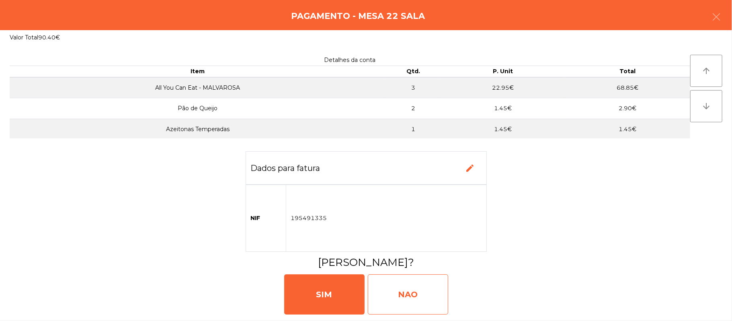
click at [398, 281] on div "NAO" at bounding box center [408, 294] width 80 height 40
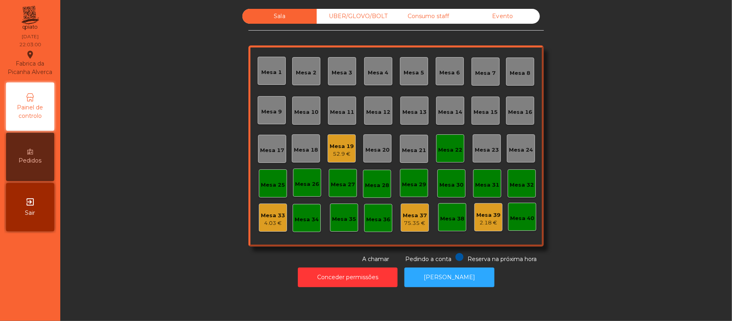
click at [443, 148] on div "Mesa 22" at bounding box center [450, 150] width 24 height 8
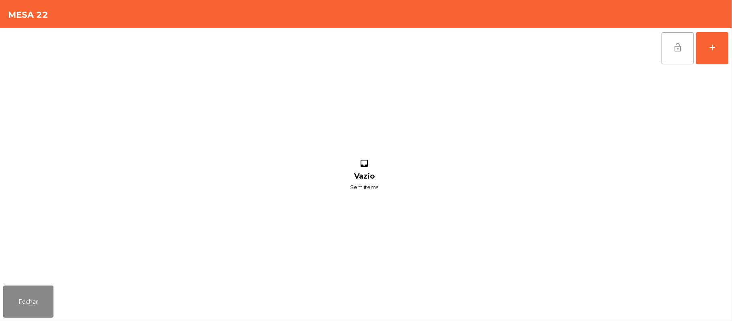
click at [670, 41] on button "lock_open" at bounding box center [678, 48] width 32 height 32
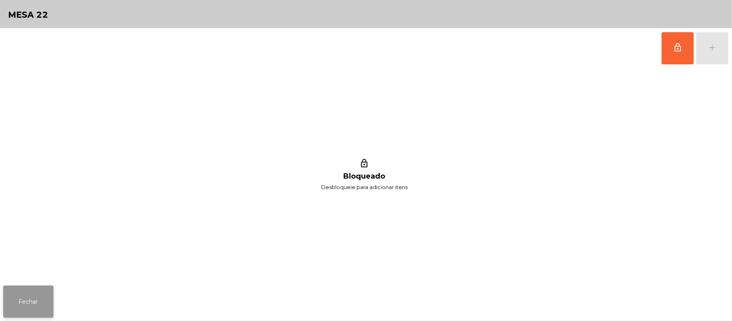
click at [45, 314] on button "Fechar" at bounding box center [28, 302] width 50 height 32
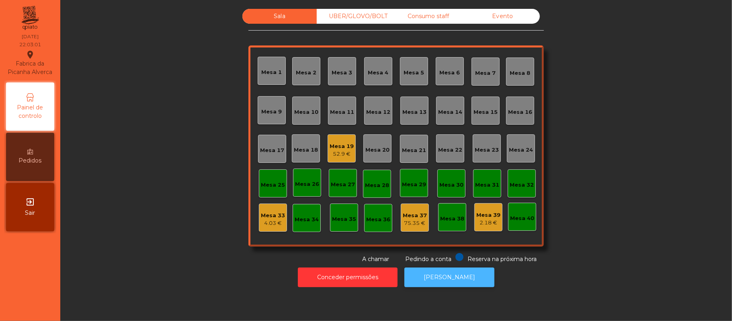
click at [468, 271] on button "[PERSON_NAME]" at bounding box center [450, 277] width 90 height 20
click at [304, 110] on div "Mesa 10" at bounding box center [306, 112] width 24 height 8
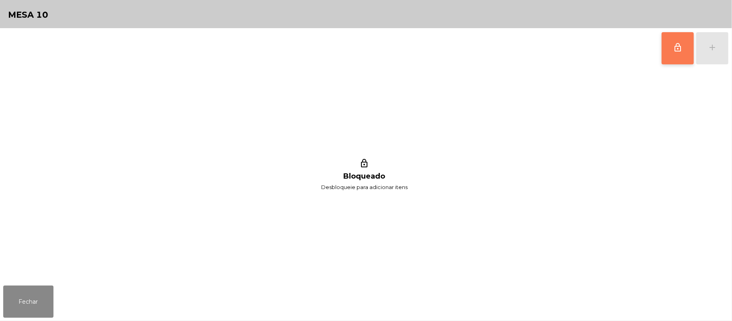
click at [672, 48] on button "lock_outline" at bounding box center [678, 48] width 32 height 32
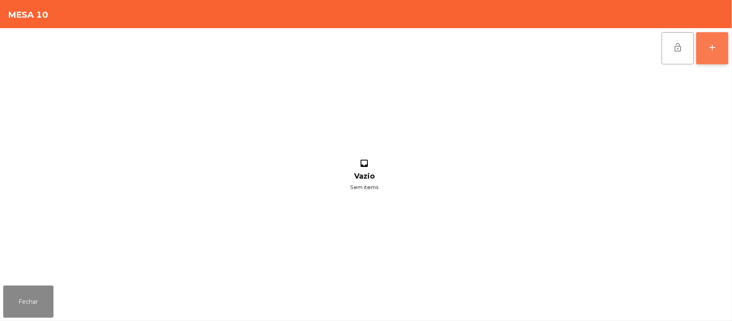
click at [710, 46] on div "add" at bounding box center [713, 48] width 10 height 10
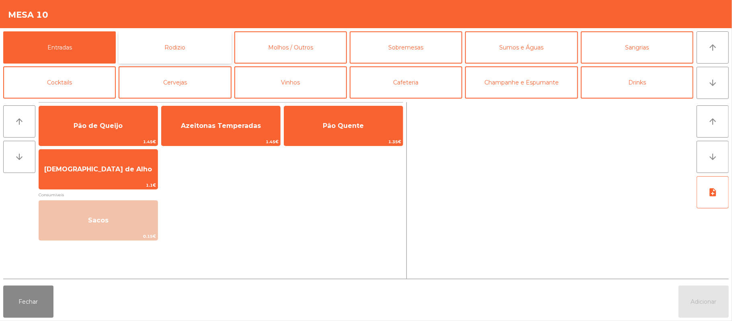
click at [167, 53] on button "Rodizio" at bounding box center [175, 47] width 113 height 32
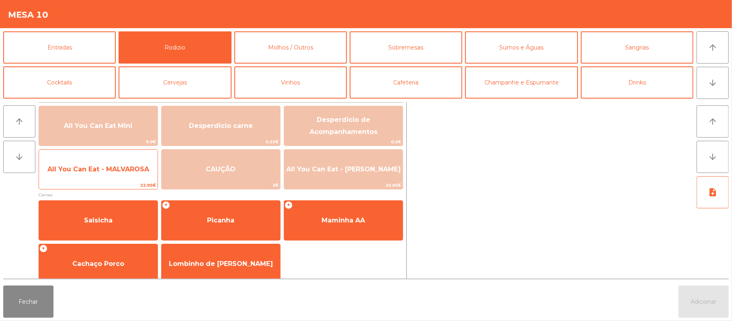
click at [64, 179] on span "All You Can Eat - MALVAROSA" at bounding box center [98, 169] width 119 height 22
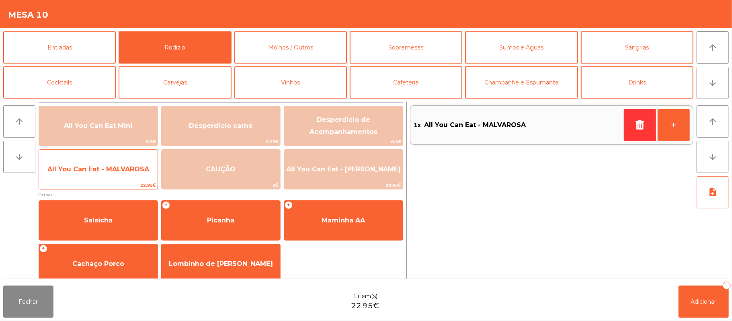
click at [74, 176] on span "All You Can Eat - MALVAROSA" at bounding box center [98, 169] width 119 height 22
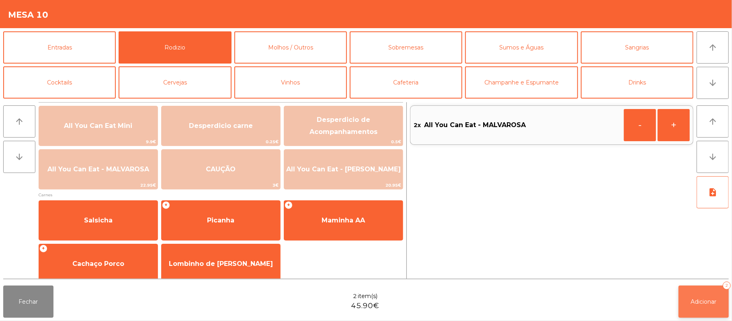
click at [693, 301] on span "Adicionar" at bounding box center [704, 301] width 26 height 7
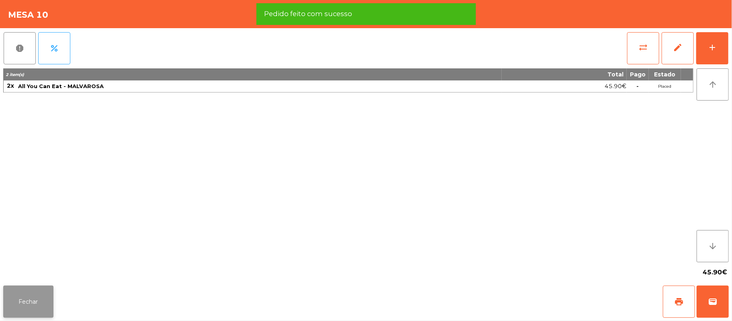
click at [31, 291] on button "Fechar" at bounding box center [28, 302] width 50 height 32
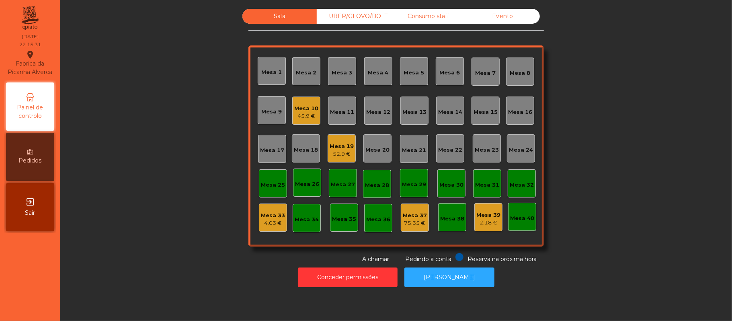
click at [308, 118] on div "45.9 €" at bounding box center [306, 116] width 24 height 8
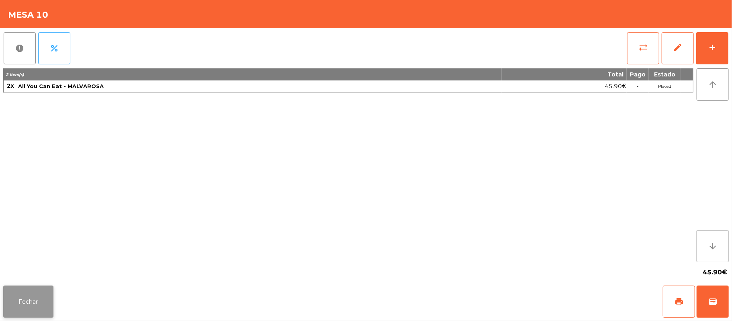
click at [27, 306] on button "Fechar" at bounding box center [28, 302] width 50 height 32
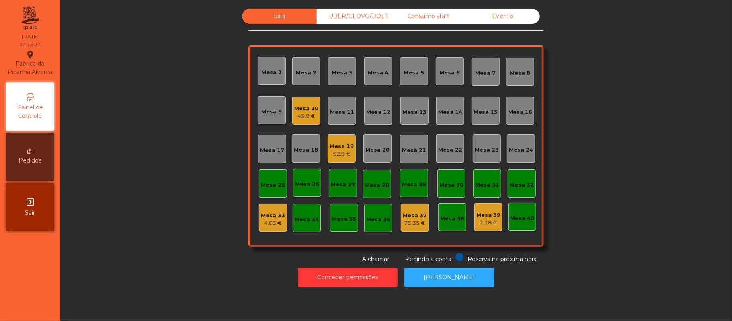
click at [298, 117] on div "45.9 €" at bounding box center [306, 116] width 24 height 8
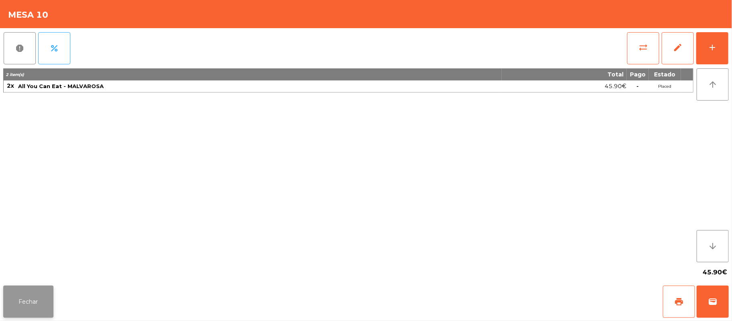
click at [33, 308] on button "Fechar" at bounding box center [28, 302] width 50 height 32
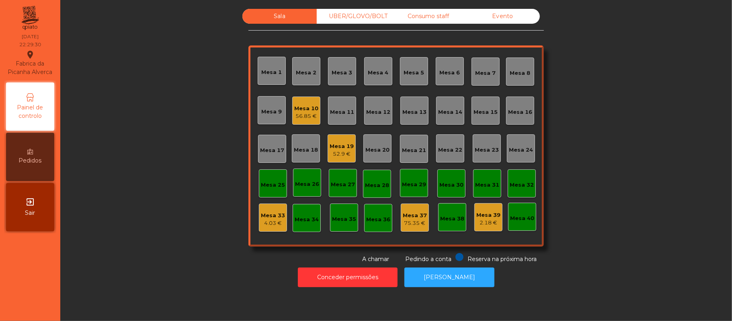
click at [367, 19] on div "UBER/GLOVO/BOLT" at bounding box center [354, 16] width 74 height 15
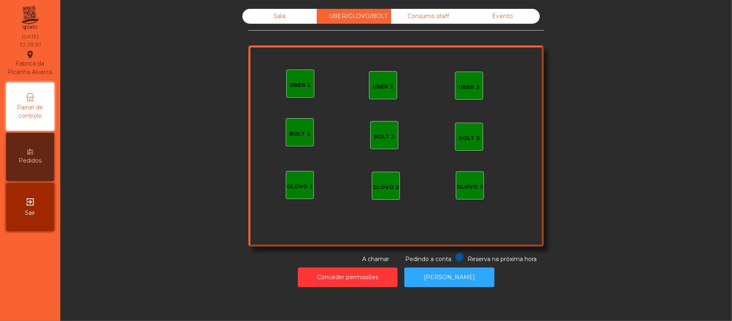
click at [286, 89] on div "UBER 1" at bounding box center [300, 84] width 28 height 28
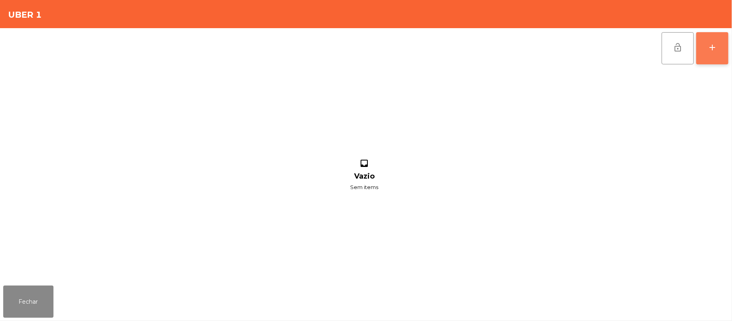
click at [704, 53] on button "add" at bounding box center [713, 48] width 32 height 32
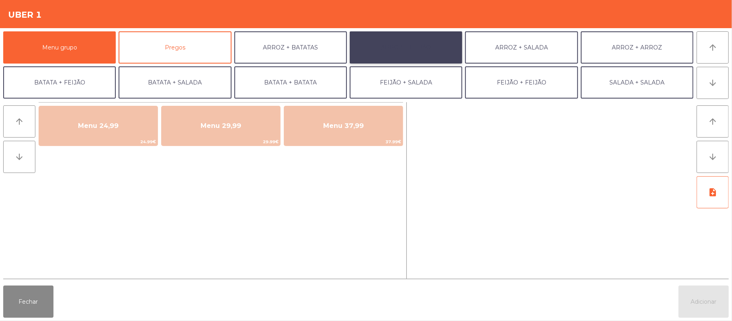
click at [421, 51] on button "ARROZ + FEIJÃO" at bounding box center [406, 47] width 113 height 32
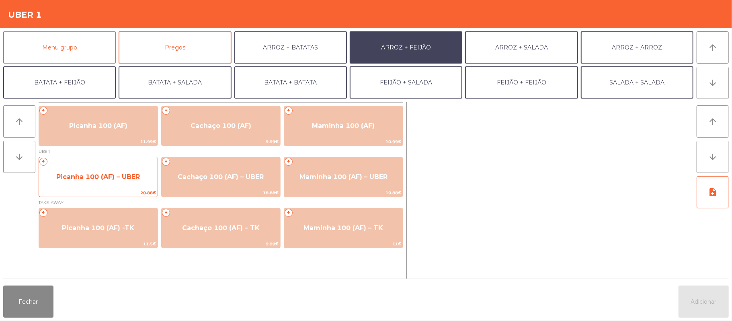
click at [126, 190] on span "20.88€" at bounding box center [98, 193] width 119 height 8
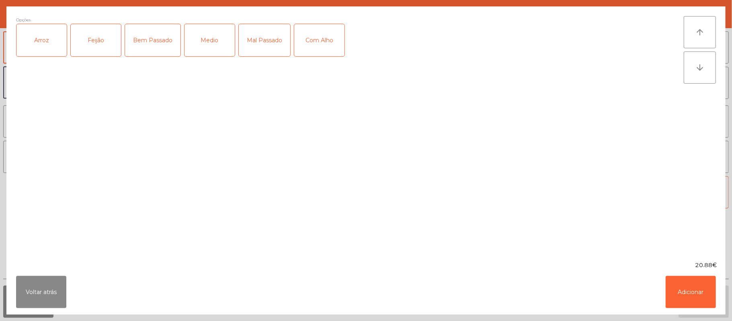
click at [49, 51] on div "Arroz" at bounding box center [41, 40] width 50 height 32
click at [97, 43] on div "Feijão" at bounding box center [96, 40] width 50 height 32
click at [200, 54] on div "Medio" at bounding box center [210, 40] width 50 height 32
click at [697, 293] on button "Adicionar" at bounding box center [691, 292] width 50 height 32
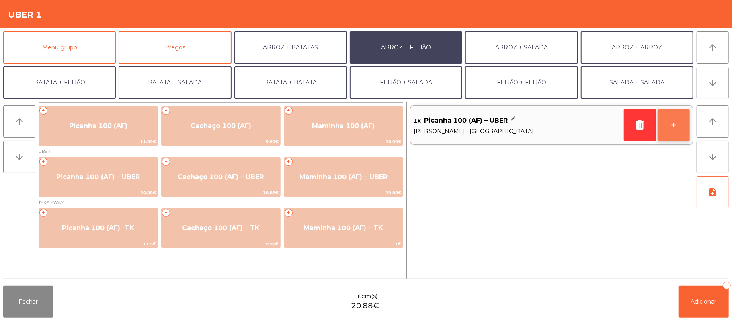
click at [671, 123] on button "+" at bounding box center [674, 125] width 32 height 32
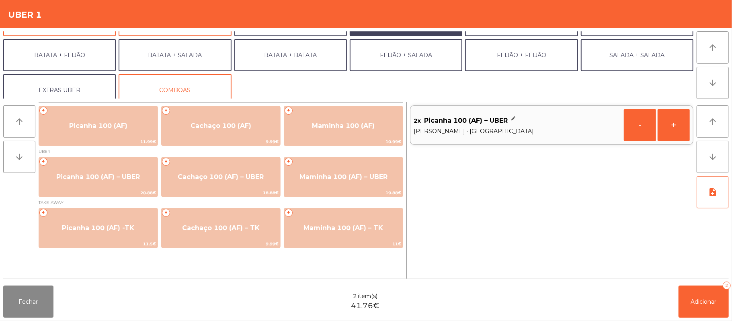
scroll to position [35, 0]
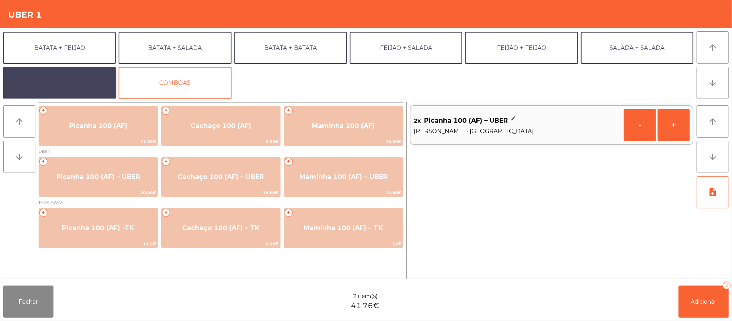
click at [82, 80] on button "EXTRAS UBER" at bounding box center [59, 83] width 113 height 32
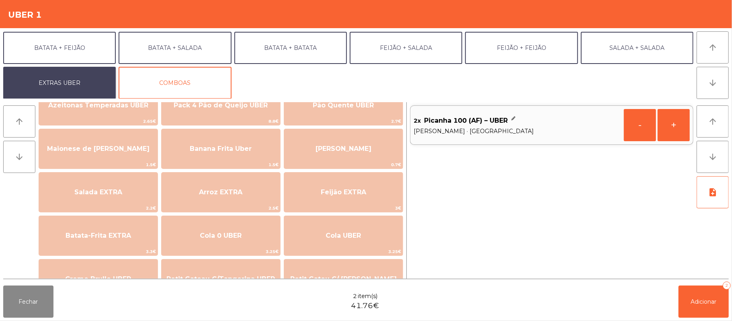
scroll to position [44, 0]
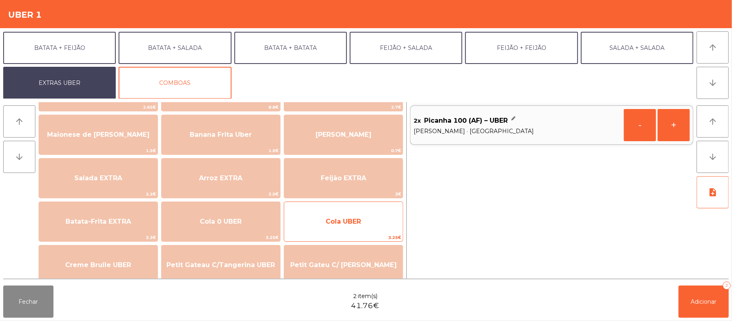
click at [359, 220] on span "Cola UBER" at bounding box center [343, 222] width 35 height 8
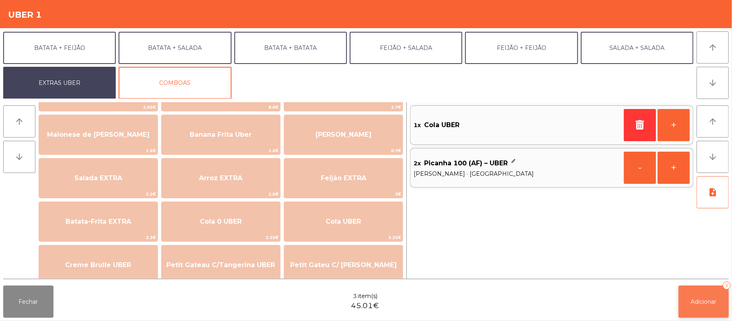
click at [710, 301] on span "Adicionar" at bounding box center [704, 301] width 26 height 7
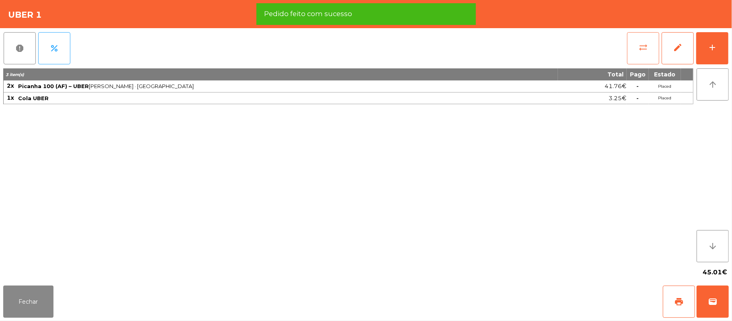
click at [641, 53] on button "sync_alt" at bounding box center [643, 48] width 32 height 32
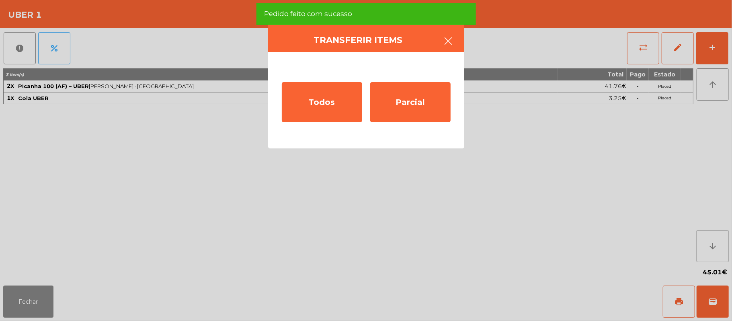
click at [449, 47] on button "button" at bounding box center [449, 42] width 23 height 24
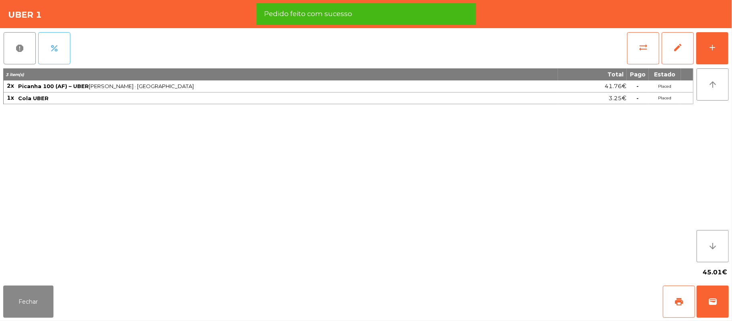
click at [47, 55] on button "percent" at bounding box center [54, 48] width 32 height 32
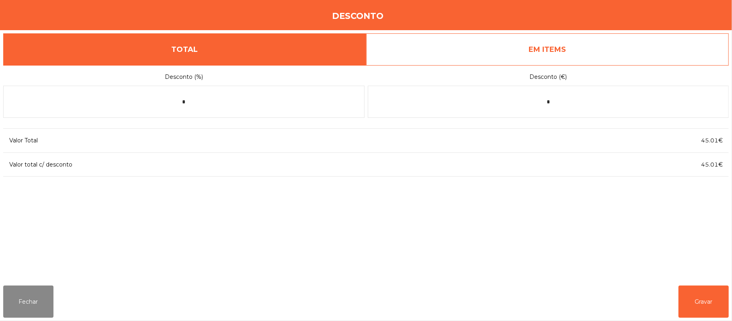
click at [581, 49] on link "EM ITEMS" at bounding box center [547, 49] width 363 height 32
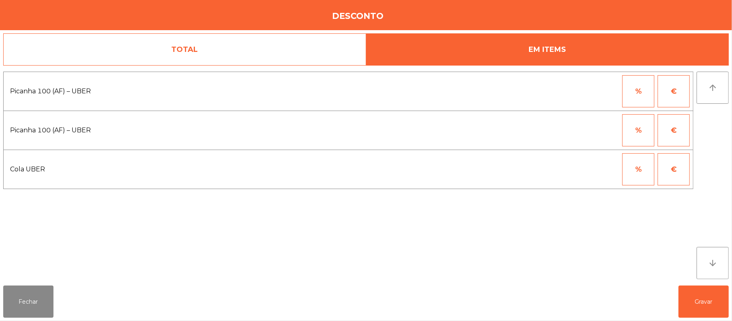
click at [627, 97] on button "%" at bounding box center [639, 91] width 32 height 32
click at [596, 94] on input "*" at bounding box center [599, 91] width 40 height 32
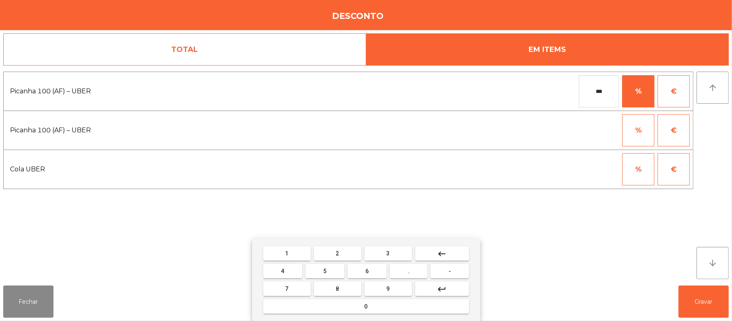
type input "***"
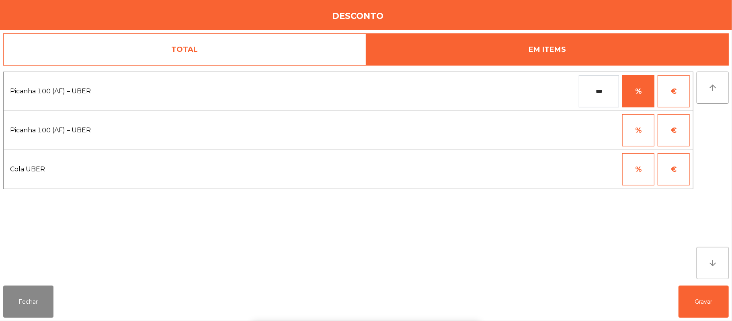
click at [720, 301] on div "1 2 3 keyboard_backspace 4 5 6 . - 7 8 9 keyboard_return 0" at bounding box center [366, 280] width 732 height 82
click at [704, 288] on button "Gravar" at bounding box center [704, 302] width 50 height 32
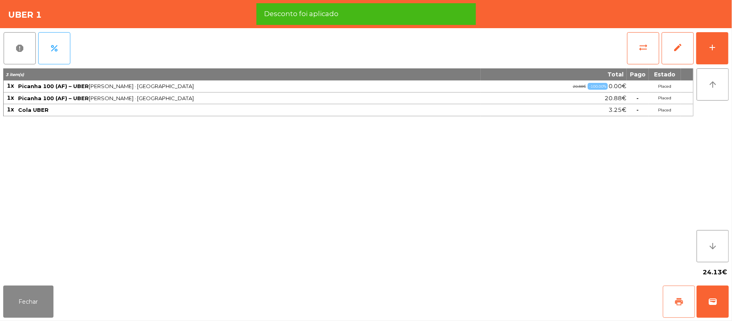
click at [671, 305] on button "print" at bounding box center [679, 302] width 32 height 32
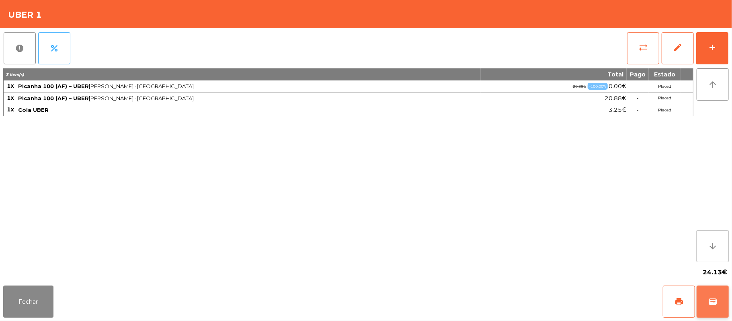
click at [707, 302] on button "wallet" at bounding box center [713, 302] width 32 height 32
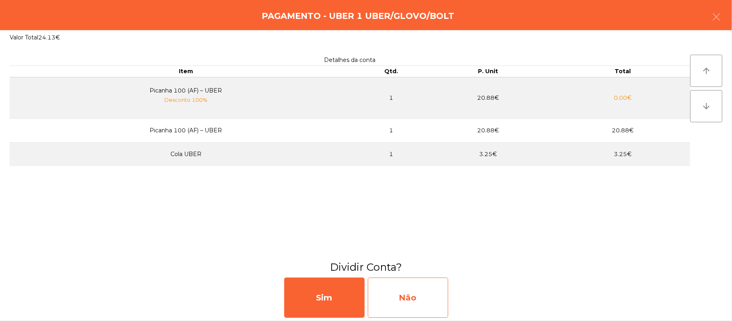
click at [414, 290] on div "Não" at bounding box center [408, 298] width 80 height 40
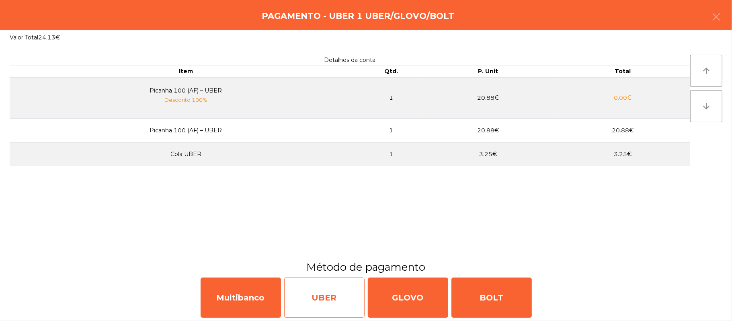
click at [315, 290] on div "UBER" at bounding box center [324, 298] width 80 height 40
select select "**"
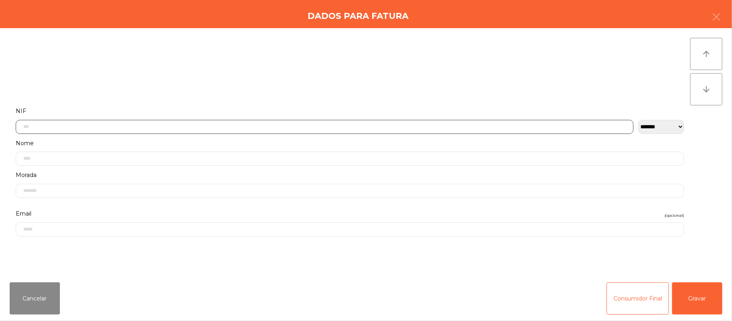
click at [222, 127] on input "text" at bounding box center [325, 127] width 618 height 14
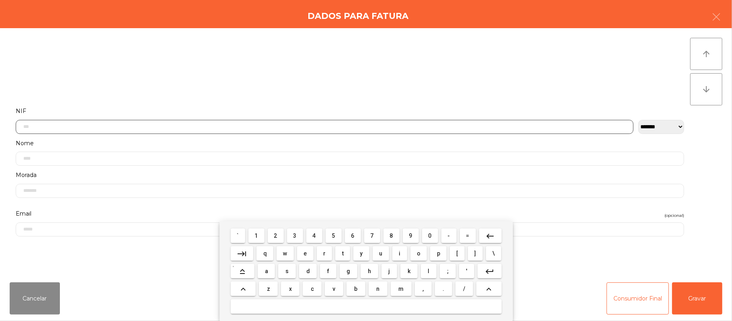
scroll to position [68, 0]
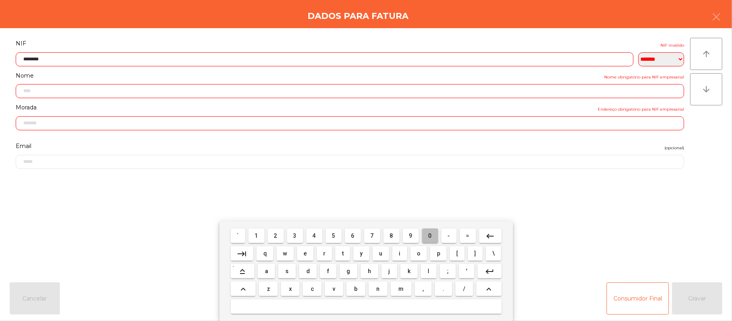
type input "*********"
type input "**********"
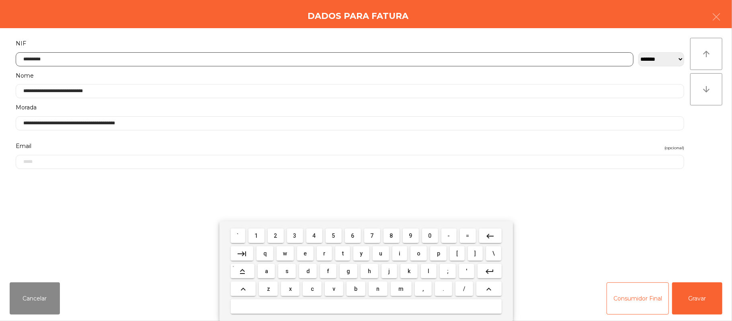
type input "*********"
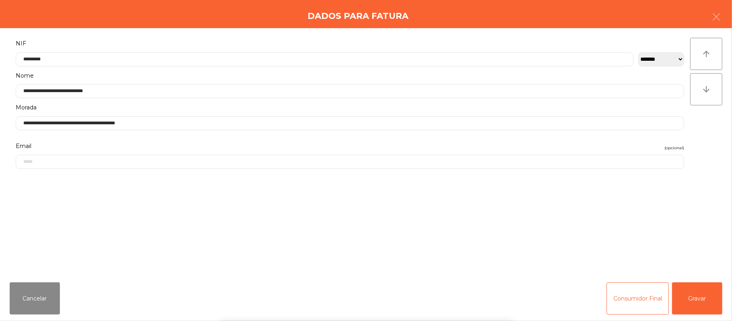
click at [695, 295] on div "` 1 2 3 4 5 6 7 8 9 0 - = keyboard_backspace keyboard_tab q w e r t y u i o p […" at bounding box center [366, 271] width 732 height 100
click at [694, 300] on button "Gravar" at bounding box center [698, 298] width 50 height 32
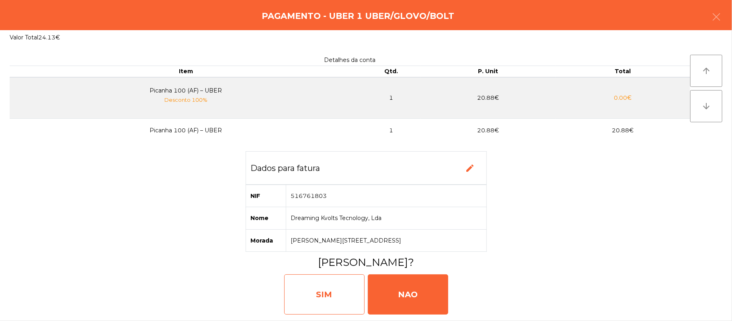
click at [314, 290] on div "SIM" at bounding box center [324, 294] width 80 height 40
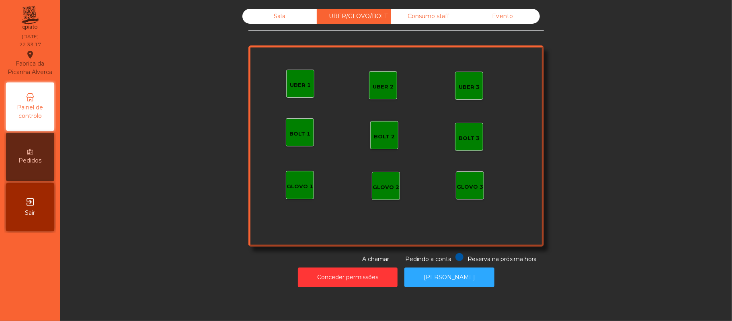
click at [292, 18] on div "Sala" at bounding box center [280, 16] width 74 height 15
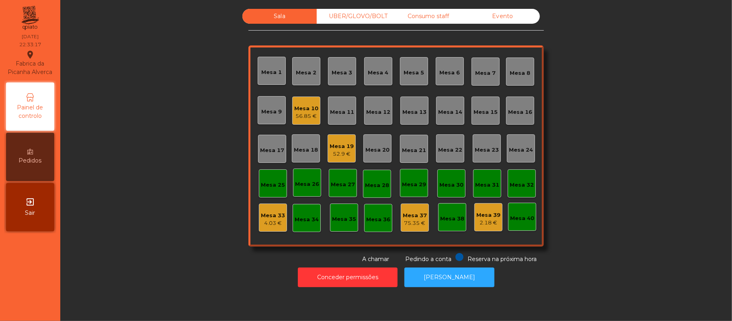
click at [339, 144] on div "Mesa 19" at bounding box center [342, 146] width 24 height 8
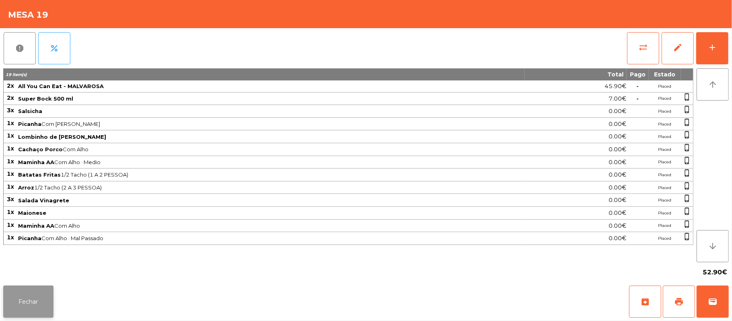
click at [28, 306] on button "Fechar" at bounding box center [28, 302] width 50 height 32
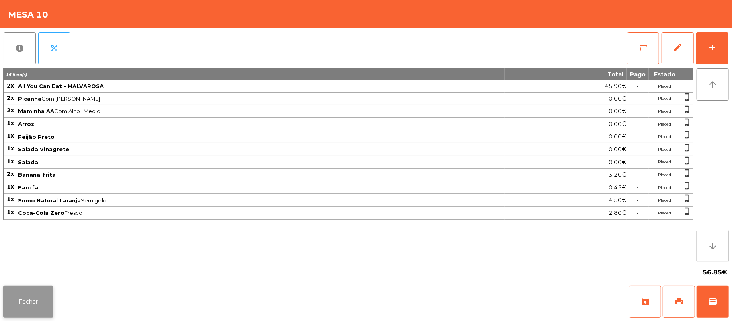
click at [44, 315] on button "Fechar" at bounding box center [28, 302] width 50 height 32
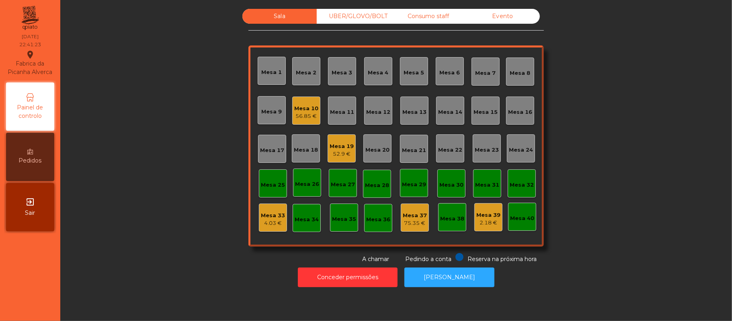
click at [339, 155] on div "52.9 €" at bounding box center [342, 154] width 24 height 8
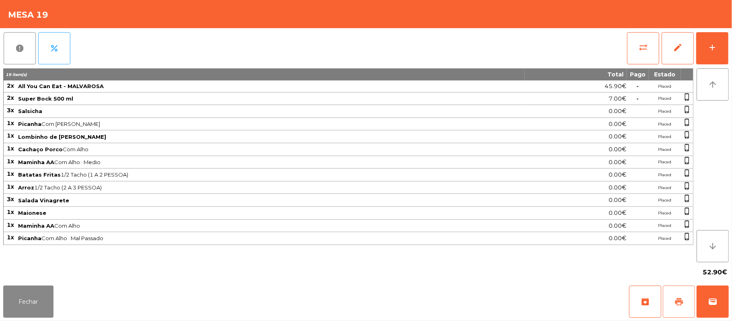
click at [673, 300] on button "print" at bounding box center [679, 302] width 32 height 32
click at [710, 295] on button "wallet" at bounding box center [713, 302] width 32 height 32
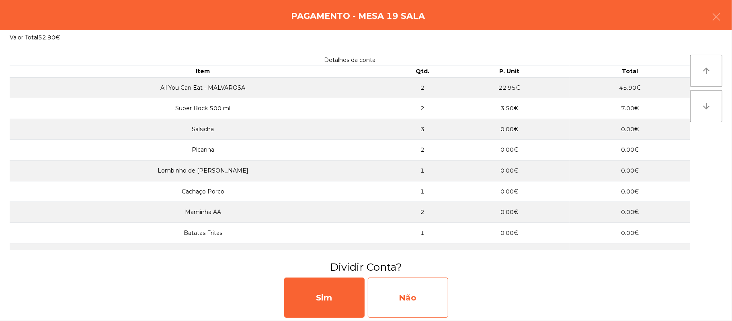
click at [435, 301] on div "Não" at bounding box center [408, 298] width 80 height 40
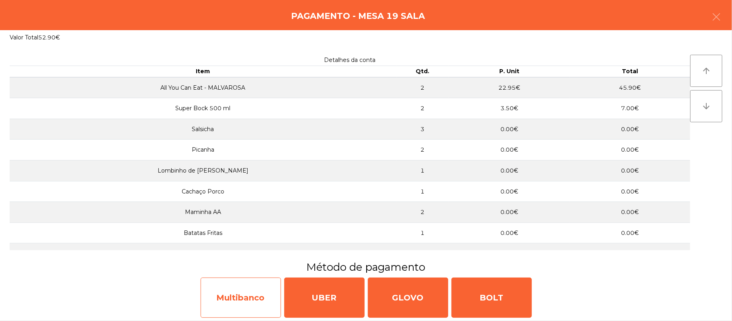
click at [240, 297] on div "Multibanco" at bounding box center [241, 298] width 80 height 40
select select "**"
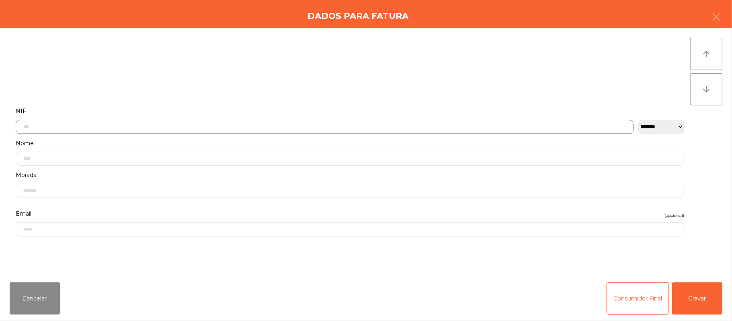
click at [202, 125] on input "text" at bounding box center [325, 127] width 618 height 14
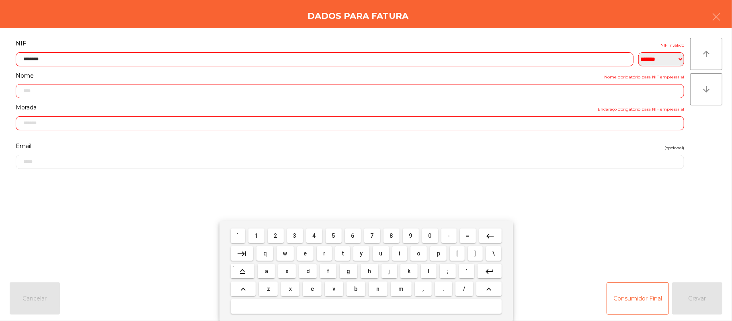
type input "*********"
type input "**********"
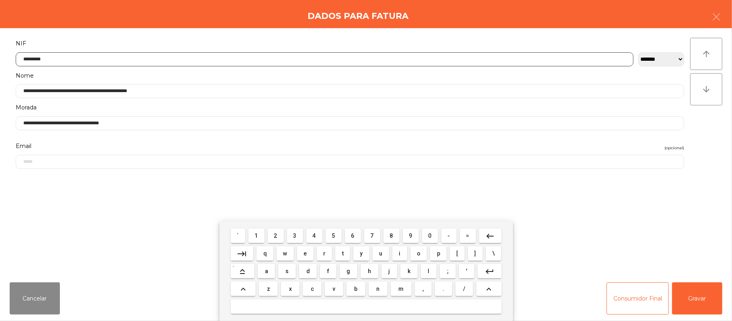
type input "*********"
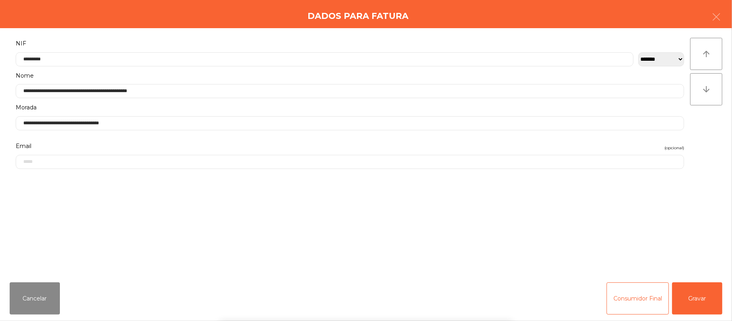
click at [697, 297] on div "` 1 2 3 4 5 6 7 8 9 0 - = keyboard_backspace keyboard_tab q w e r t y u i o p […" at bounding box center [366, 271] width 732 height 100
click at [701, 298] on button "Gravar" at bounding box center [698, 298] width 50 height 32
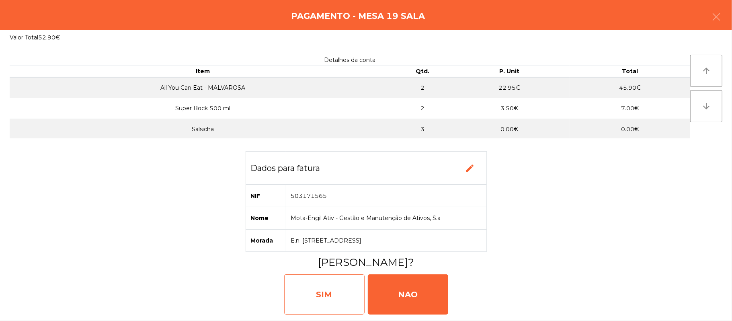
click at [335, 298] on div "SIM" at bounding box center [324, 294] width 80 height 40
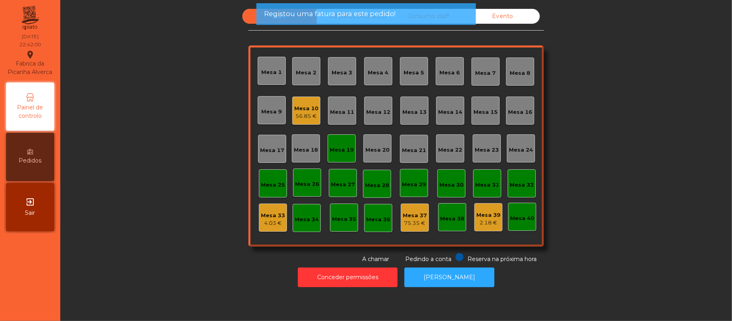
click at [330, 153] on div "Mesa 19" at bounding box center [342, 150] width 24 height 8
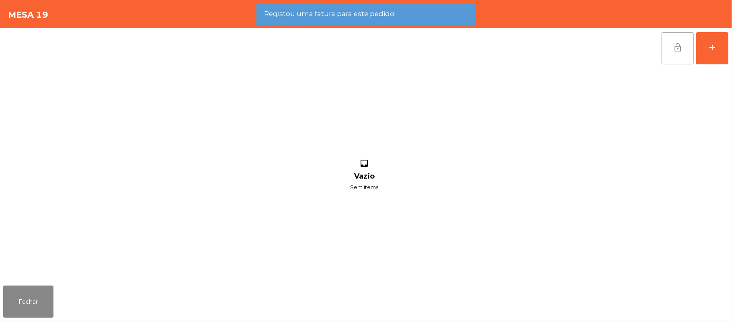
click at [678, 48] on span "lock_open" at bounding box center [678, 48] width 10 height 10
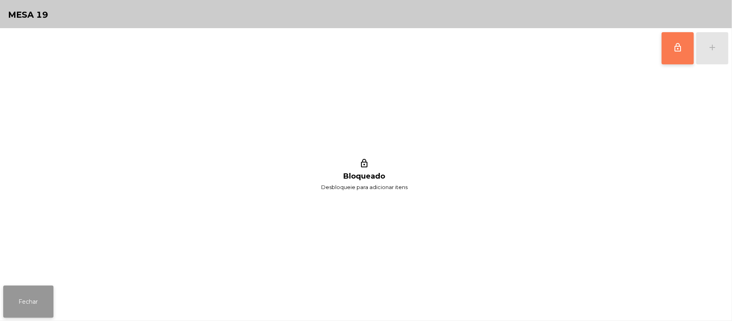
click at [24, 302] on button "Fechar" at bounding box center [28, 302] width 50 height 32
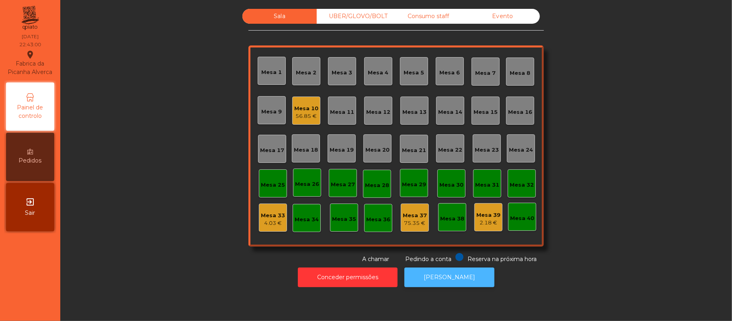
click at [469, 267] on button "[PERSON_NAME]" at bounding box center [450, 277] width 90 height 20
click at [263, 214] on div "Mesa 33" at bounding box center [273, 216] width 24 height 8
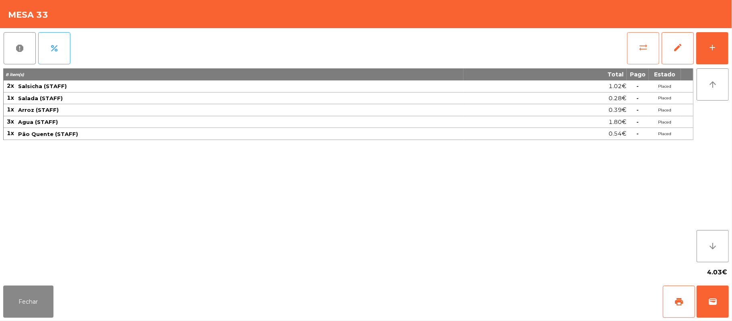
click at [631, 42] on button "sync_alt" at bounding box center [643, 48] width 32 height 32
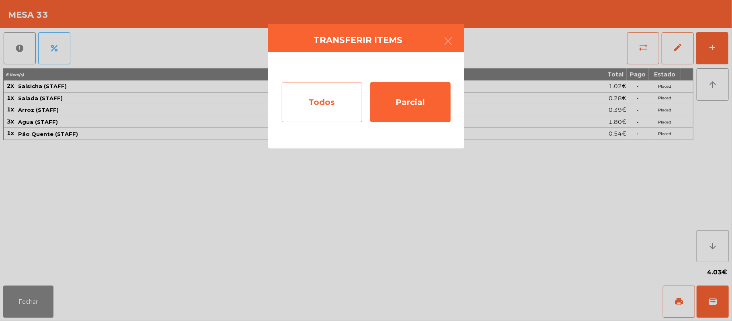
click at [333, 101] on div "Todos" at bounding box center [322, 102] width 80 height 40
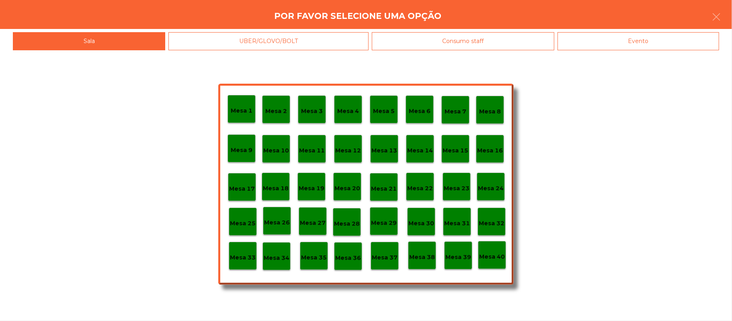
click at [456, 256] on p "Mesa 39" at bounding box center [459, 257] width 26 height 9
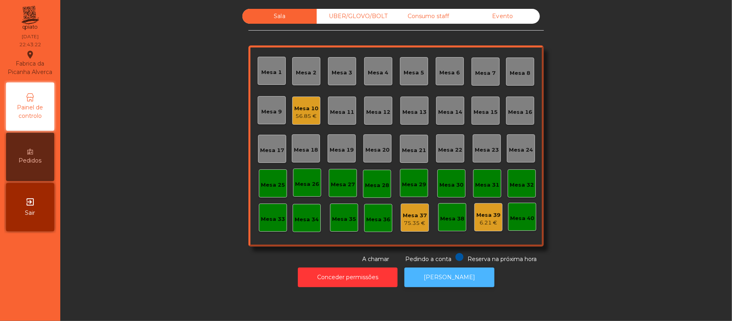
click at [457, 269] on button "[PERSON_NAME]" at bounding box center [450, 277] width 90 height 20
click at [441, 13] on div "Consumo staff" at bounding box center [428, 16] width 74 height 15
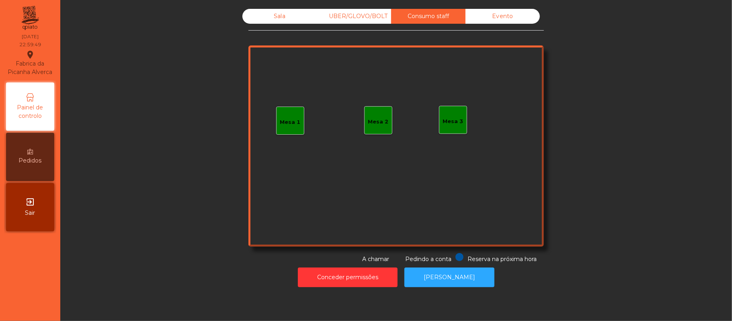
click at [293, 118] on div "Mesa 1" at bounding box center [290, 122] width 21 height 8
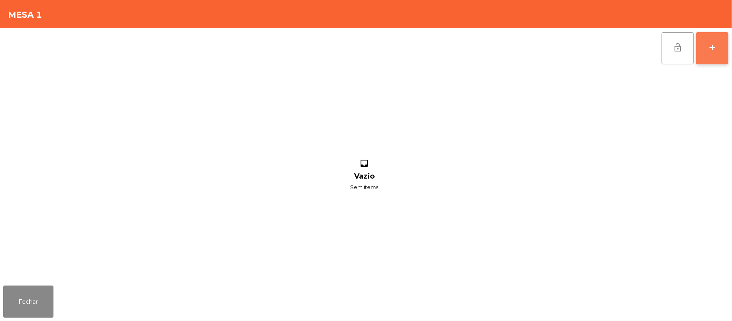
click at [708, 47] on div "add" at bounding box center [713, 48] width 10 height 10
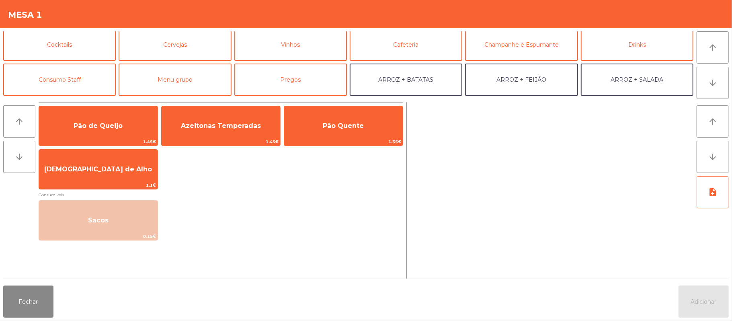
scroll to position [41, 0]
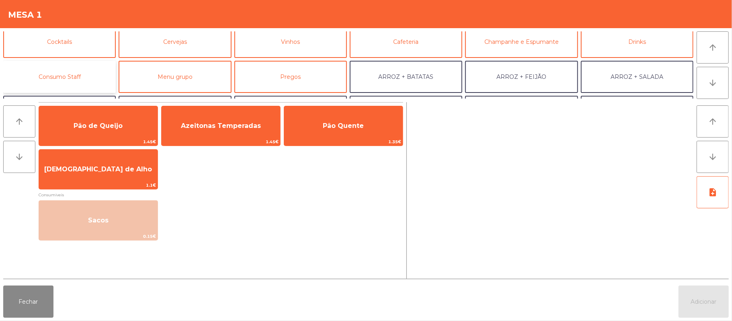
click at [90, 80] on button "Consumo Staff" at bounding box center [59, 77] width 113 height 32
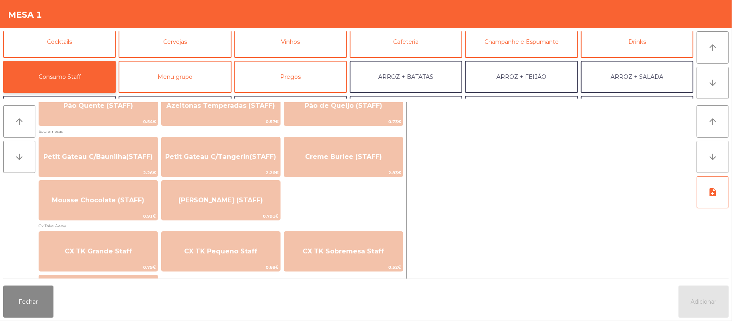
scroll to position [586, 0]
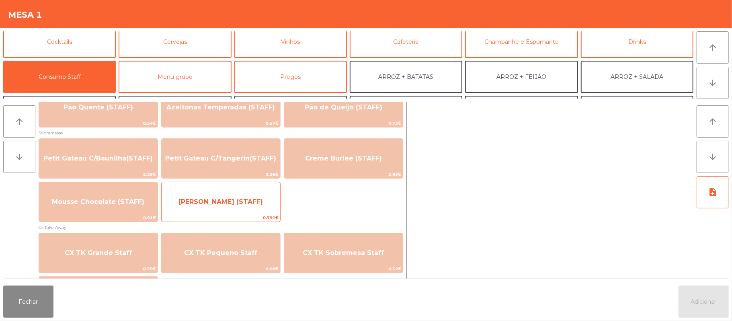
click at [263, 212] on span "[PERSON_NAME] (STAFF)" at bounding box center [221, 202] width 119 height 22
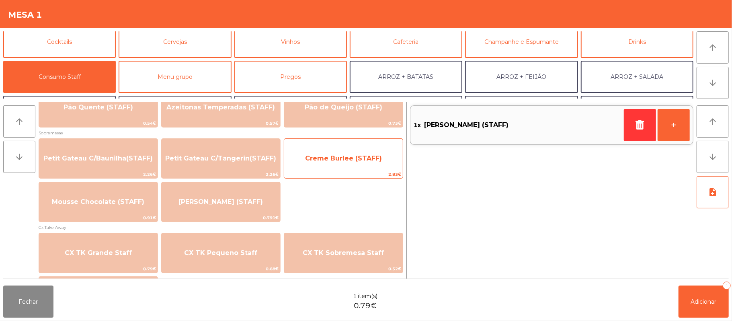
click at [348, 166] on span "Creme Burlee (STAFF)" at bounding box center [343, 159] width 119 height 22
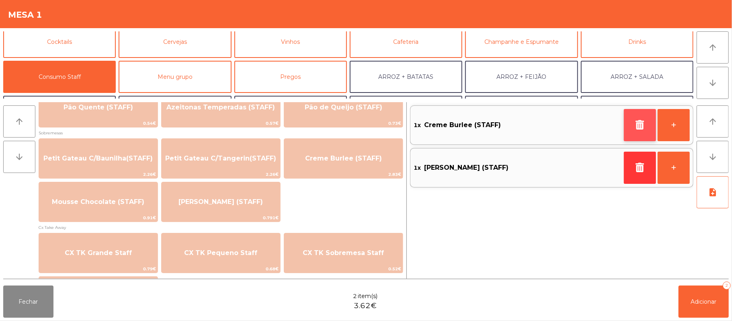
click at [639, 137] on button "button" at bounding box center [640, 125] width 32 height 32
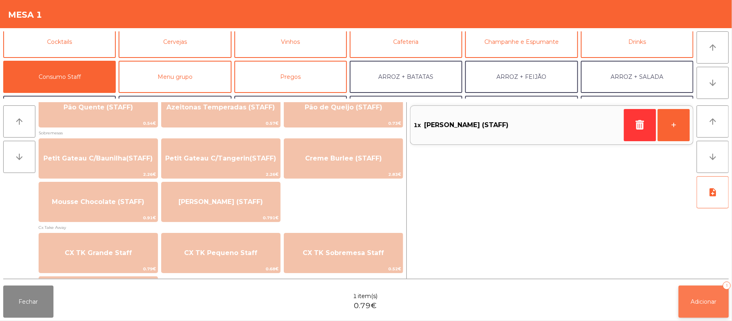
click at [702, 304] on span "Adicionar" at bounding box center [704, 301] width 26 height 7
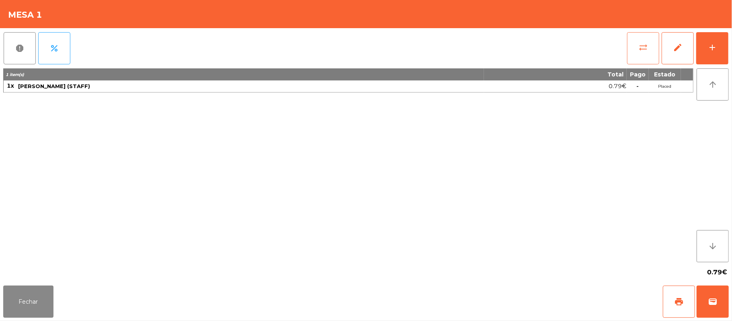
click at [636, 50] on button "sync_alt" at bounding box center [643, 48] width 32 height 32
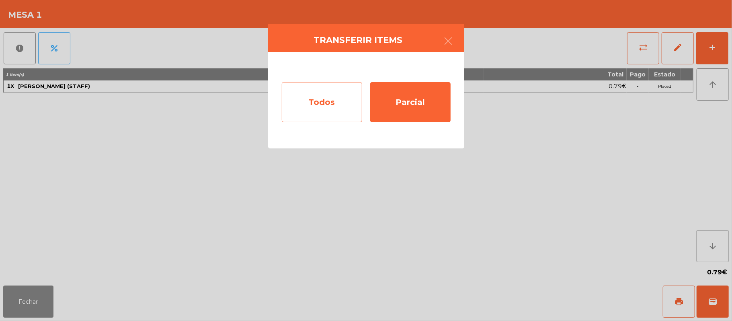
click at [330, 109] on div "Todos" at bounding box center [322, 102] width 80 height 40
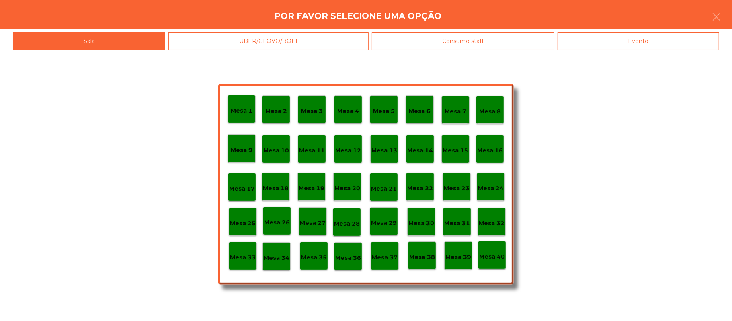
click at [638, 36] on div "Evento" at bounding box center [639, 41] width 162 height 18
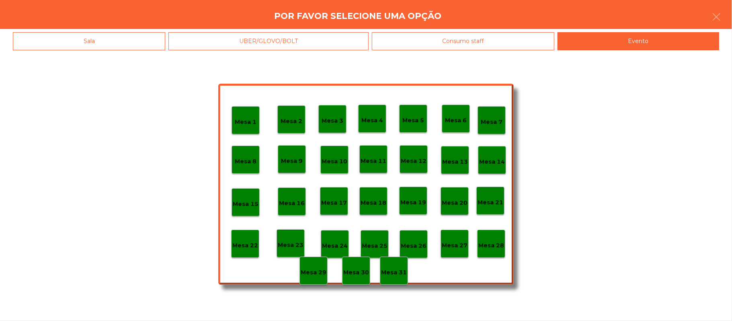
click at [493, 245] on p "Mesa 28" at bounding box center [492, 245] width 26 height 9
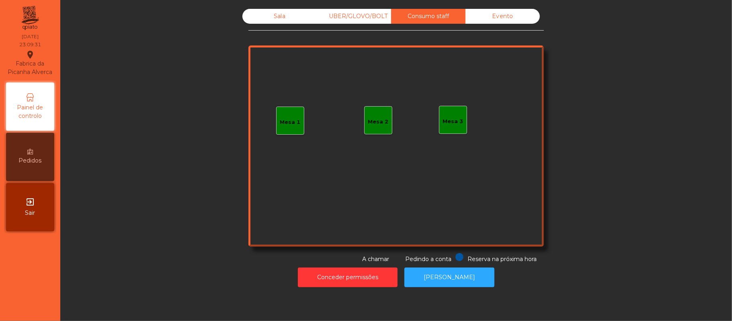
click at [278, 20] on div "Sala" at bounding box center [280, 16] width 74 height 15
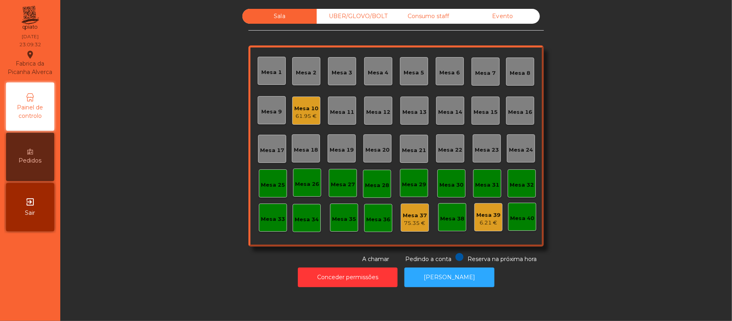
click at [296, 109] on div "Mesa 10" at bounding box center [306, 109] width 24 height 8
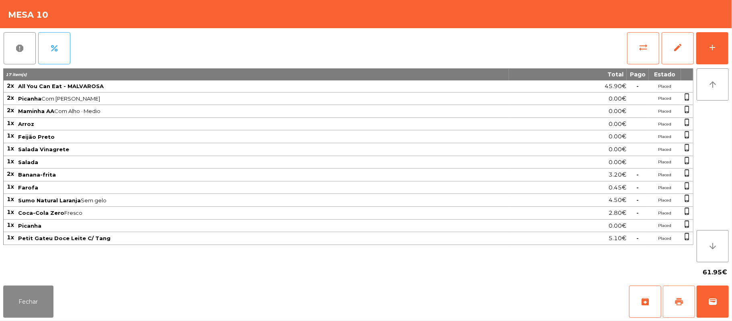
click at [674, 294] on button "print" at bounding box center [679, 302] width 32 height 32
click at [707, 287] on button "wallet" at bounding box center [713, 302] width 32 height 32
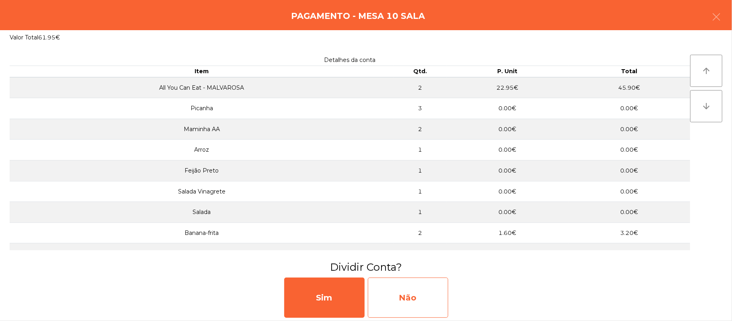
click at [434, 296] on div "Não" at bounding box center [408, 298] width 80 height 40
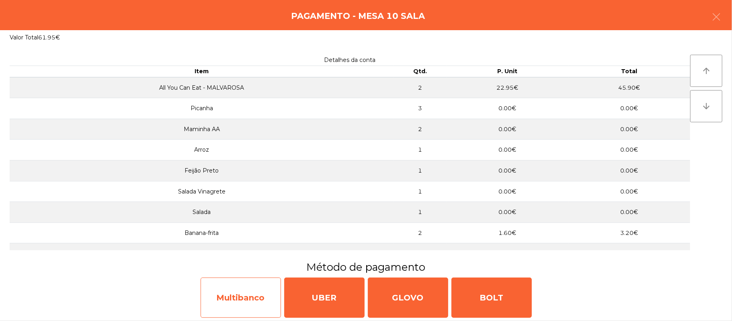
click at [250, 297] on div "Multibanco" at bounding box center [241, 298] width 80 height 40
select select "**"
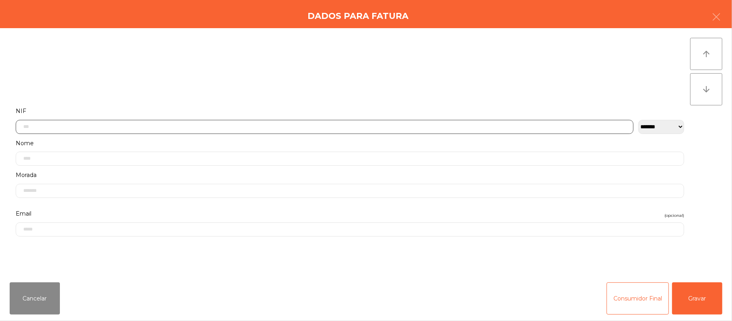
click at [416, 126] on input "text" at bounding box center [325, 127] width 618 height 14
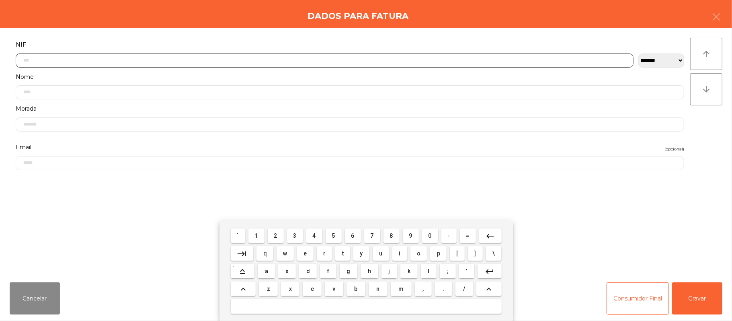
scroll to position [68, 0]
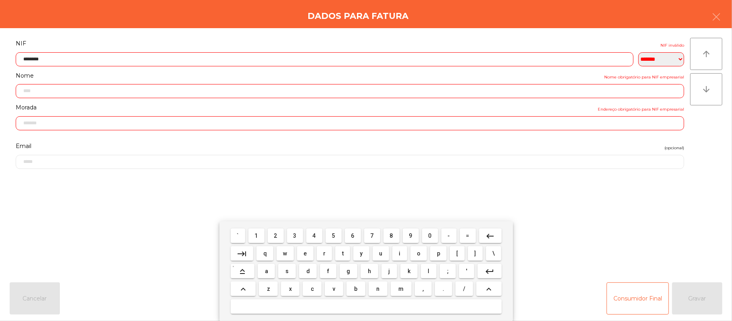
type input "*********"
type input "**********"
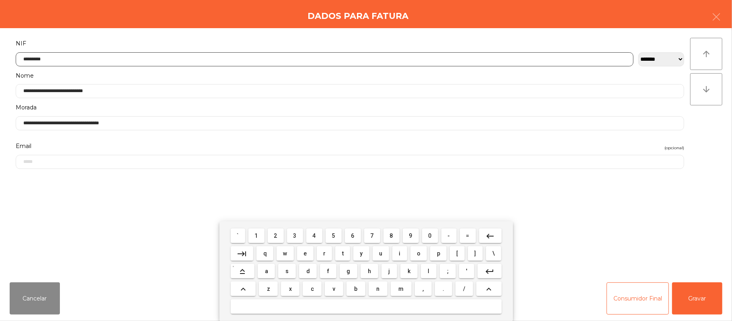
type input "*********"
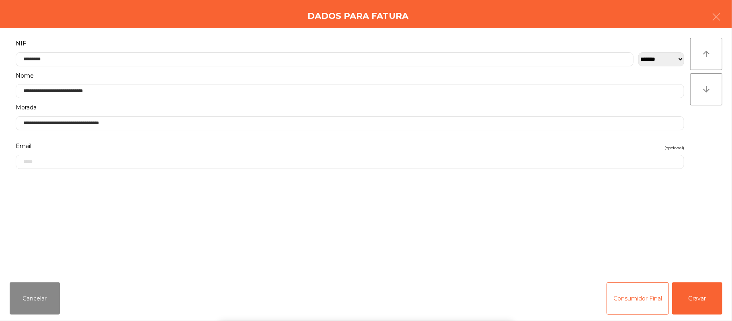
click at [700, 297] on div "` 1 2 3 4 5 6 7 8 9 0 - = keyboard_backspace keyboard_tab q w e r t y u i o p […" at bounding box center [366, 271] width 732 height 100
click at [697, 295] on button "Gravar" at bounding box center [698, 298] width 50 height 32
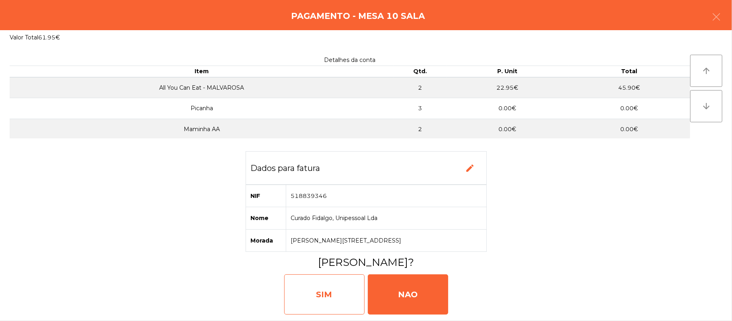
click at [335, 301] on div "SIM" at bounding box center [324, 294] width 80 height 40
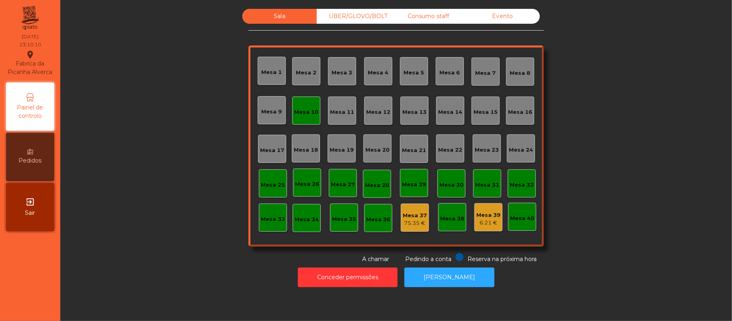
click at [313, 110] on div "Mesa 10" at bounding box center [306, 112] width 24 height 8
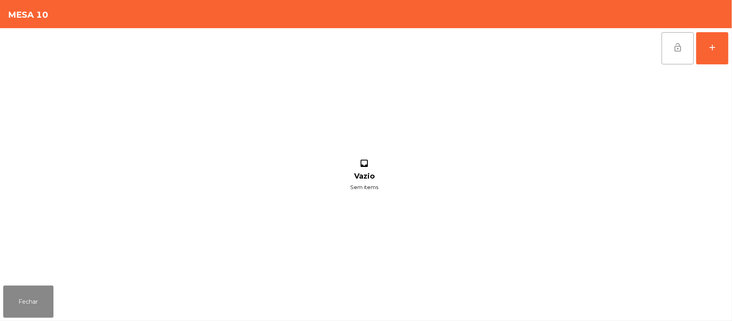
click at [672, 50] on button "lock_open" at bounding box center [678, 48] width 32 height 32
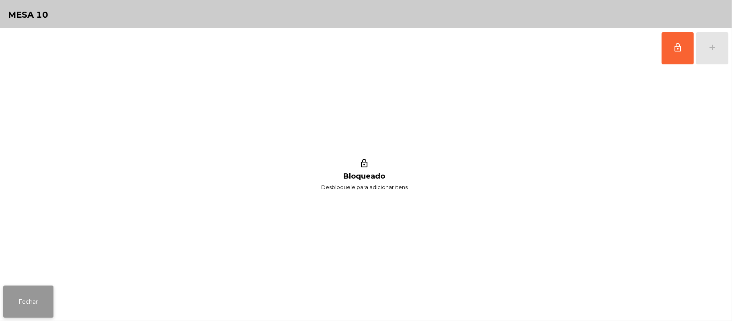
click at [10, 302] on button "Fechar" at bounding box center [28, 302] width 50 height 32
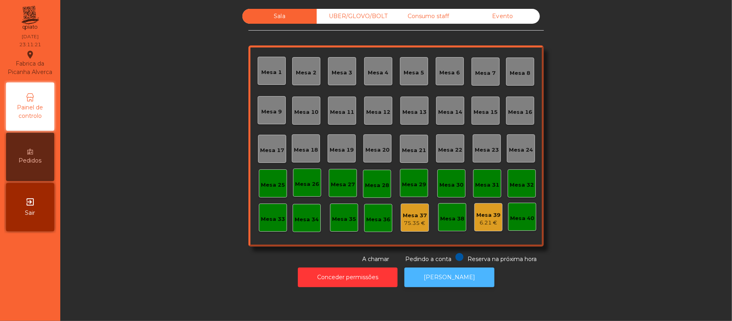
click at [454, 276] on button "[PERSON_NAME]" at bounding box center [450, 277] width 90 height 20
click at [371, 16] on div "UBER/GLOVO/BOLT" at bounding box center [354, 16] width 74 height 15
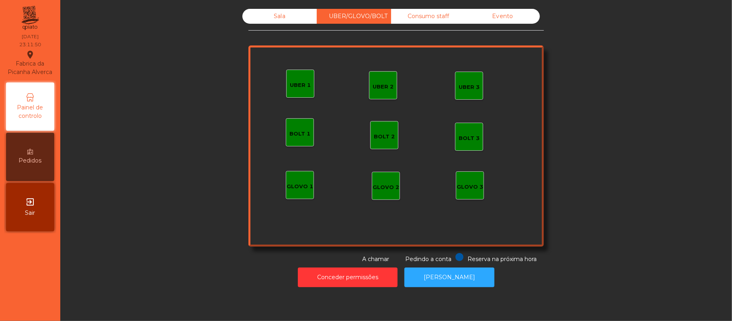
click at [434, 19] on div "Consumo staff" at bounding box center [428, 16] width 74 height 15
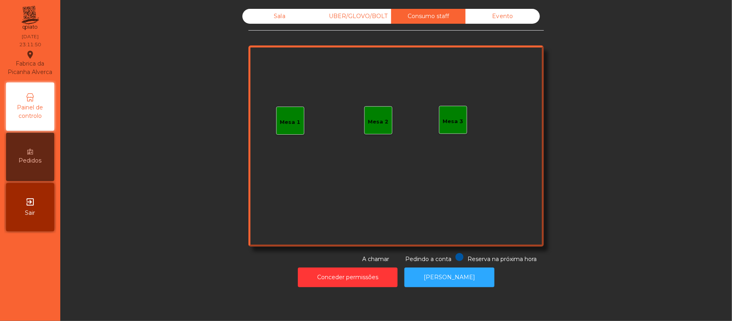
click at [509, 17] on div "Evento" at bounding box center [503, 16] width 74 height 15
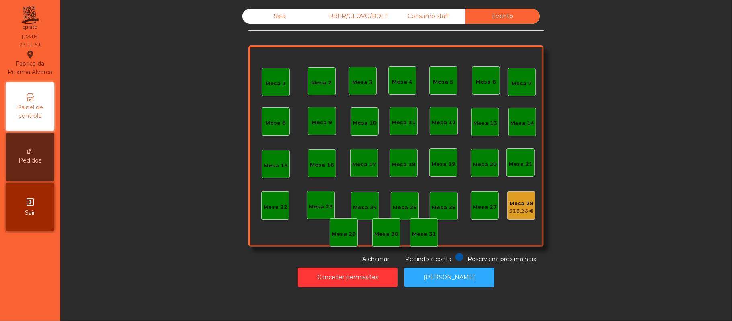
click at [438, 16] on div "Consumo staff" at bounding box center [428, 16] width 74 height 15
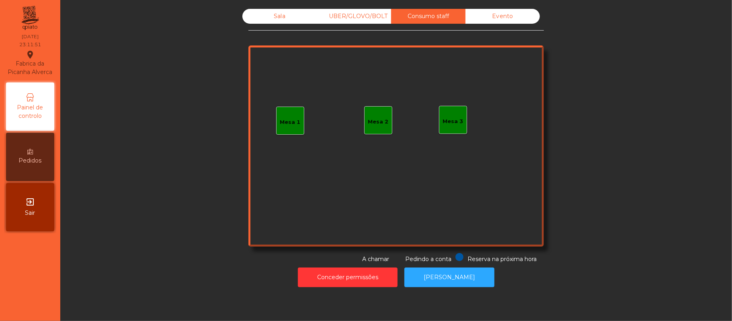
click at [364, 18] on div "UBER/GLOVO/BOLT" at bounding box center [354, 16] width 74 height 15
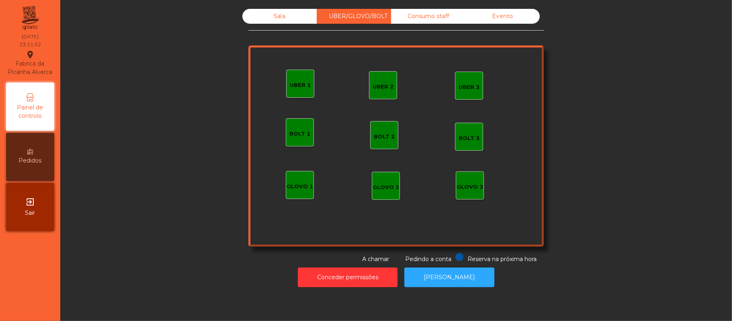
click at [276, 16] on div "Sala" at bounding box center [280, 16] width 74 height 15
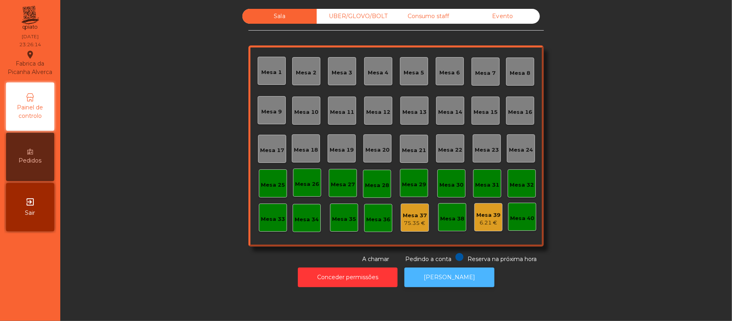
click at [464, 272] on button "[PERSON_NAME]" at bounding box center [450, 277] width 90 height 20
click at [403, 216] on div "Mesa 37" at bounding box center [415, 216] width 24 height 8
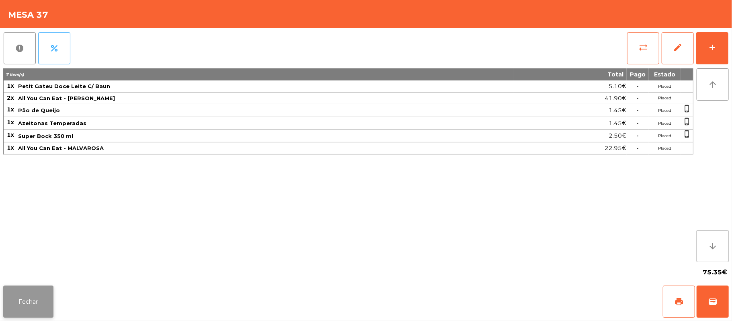
click at [27, 294] on button "Fechar" at bounding box center [28, 302] width 50 height 32
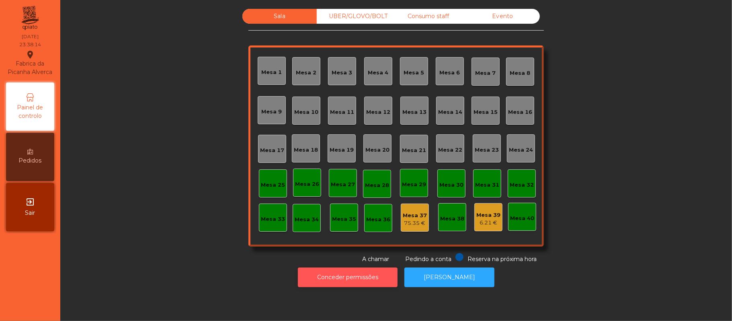
click at [376, 283] on button "Conceder permissões" at bounding box center [348, 277] width 100 height 20
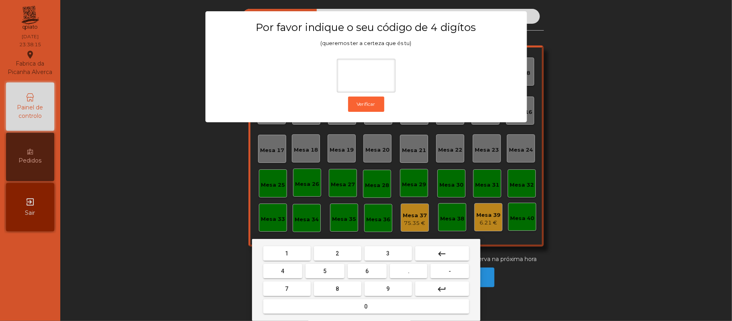
click at [333, 253] on button "2" at bounding box center [337, 253] width 47 height 14
click at [367, 271] on span "6" at bounding box center [367, 271] width 3 height 6
click at [287, 253] on span "1" at bounding box center [287, 253] width 3 height 6
click at [327, 271] on span "5" at bounding box center [324, 271] width 3 height 6
type input "****"
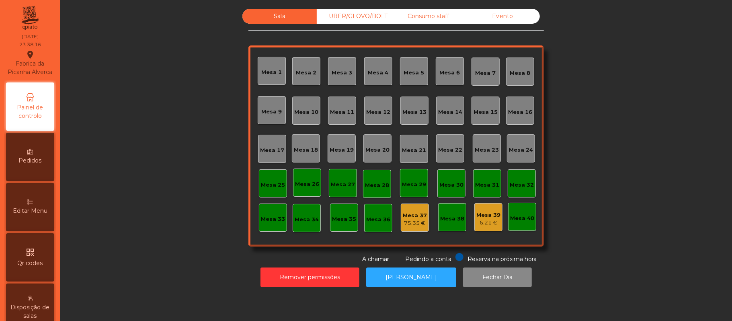
click at [409, 216] on div "Mesa 37" at bounding box center [415, 216] width 24 height 8
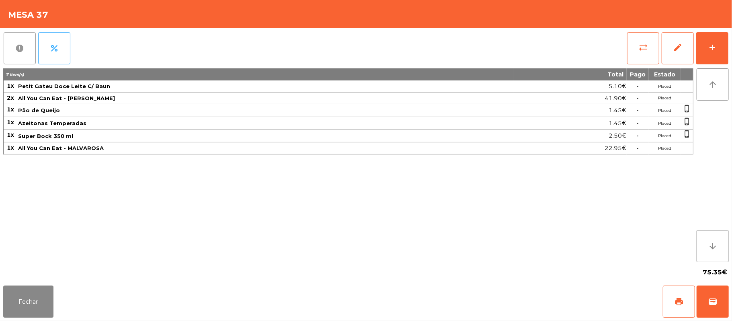
click at [20, 47] on span "report" at bounding box center [20, 48] width 10 height 10
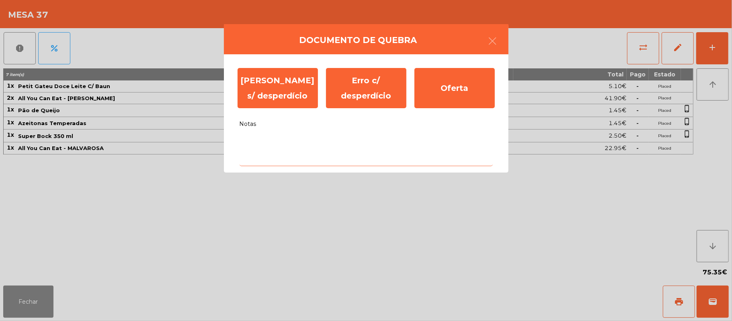
click at [343, 143] on textarea "Notas" at bounding box center [366, 149] width 253 height 33
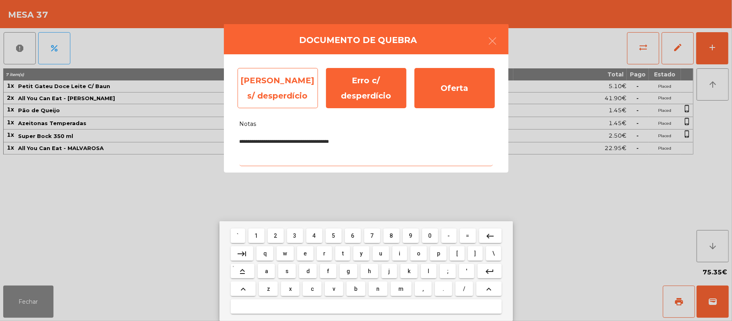
type textarea "**********"
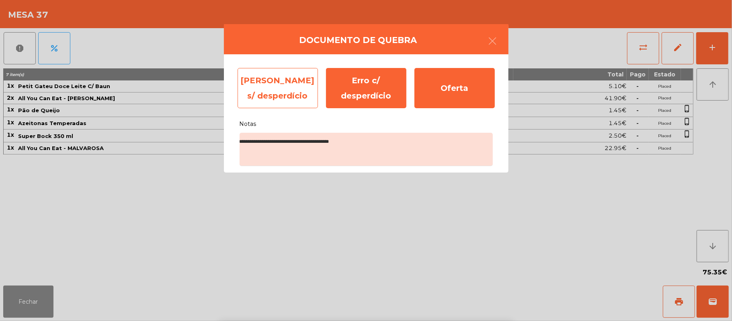
click at [269, 87] on div "[PERSON_NAME] s/ desperdício" at bounding box center [278, 88] width 80 height 40
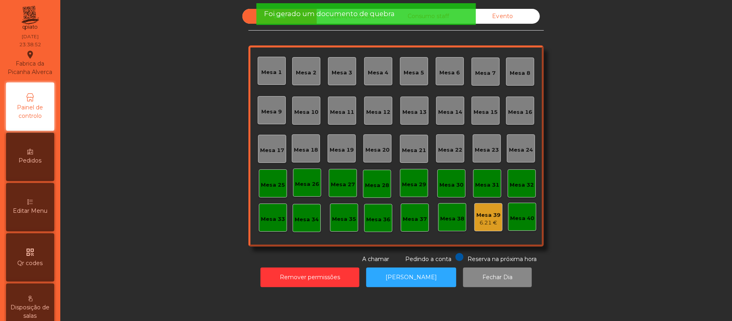
click at [479, 216] on div "Mesa 39" at bounding box center [489, 215] width 24 height 8
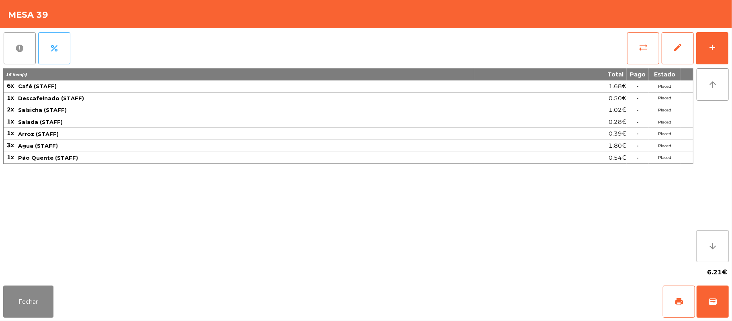
click at [25, 47] on button "report" at bounding box center [20, 48] width 32 height 32
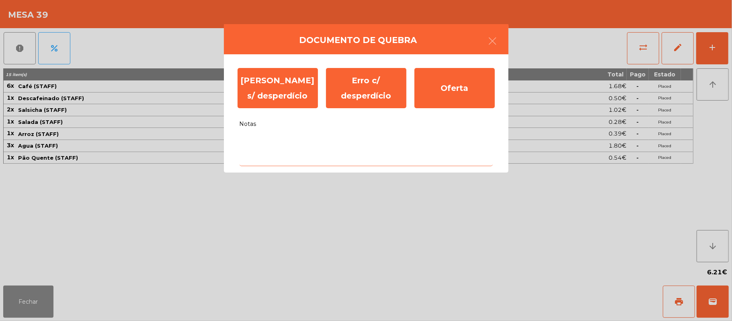
click at [279, 144] on textarea "Notas" at bounding box center [366, 149] width 253 height 33
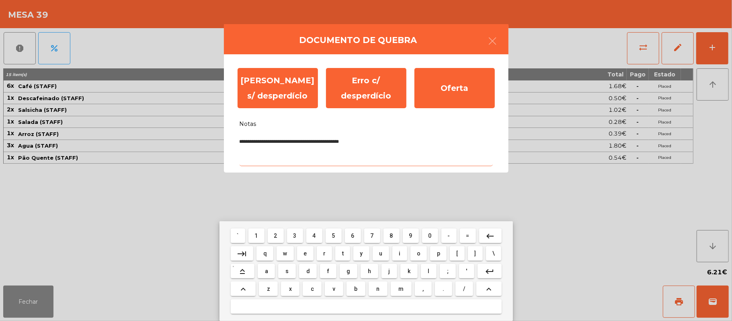
click at [295, 145] on textarea "**********" at bounding box center [366, 149] width 253 height 33
click at [305, 144] on textarea "**********" at bounding box center [366, 149] width 253 height 33
click at [347, 142] on textarea "**********" at bounding box center [366, 149] width 253 height 33
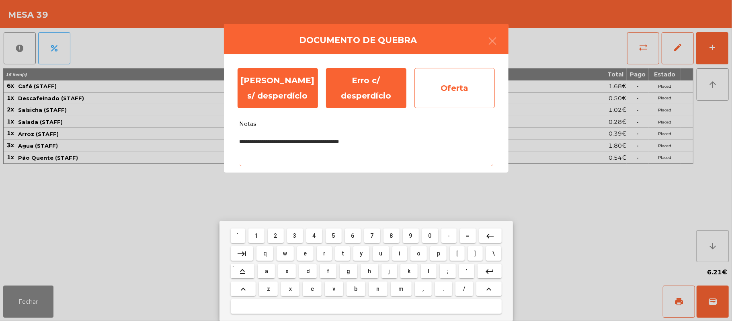
type textarea "**********"
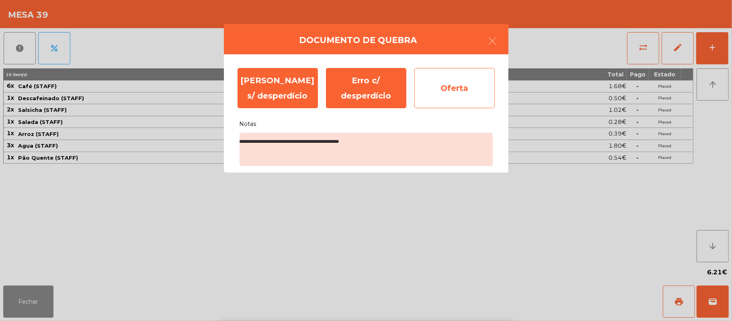
click at [457, 88] on div "Oferta" at bounding box center [455, 88] width 80 height 40
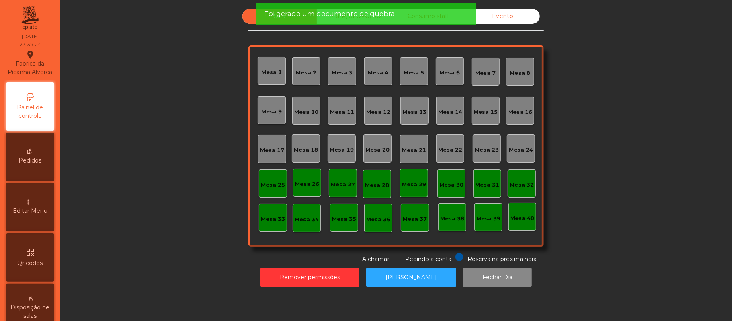
click at [281, 13] on span "Foi gerado um documento de quebra" at bounding box center [329, 14] width 131 height 10
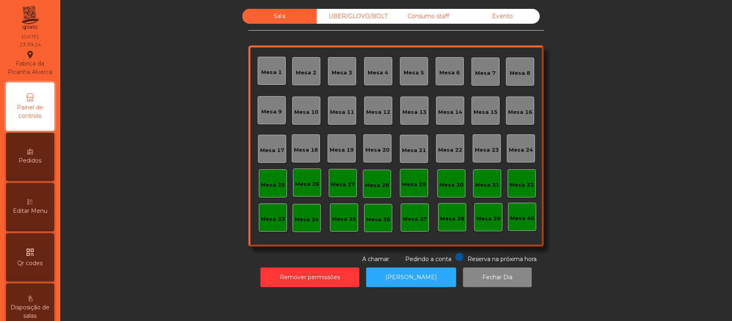
click at [277, 15] on div "Sala" at bounding box center [280, 16] width 74 height 15
click at [350, 16] on div "UBER/GLOVO/BOLT" at bounding box center [354, 16] width 74 height 15
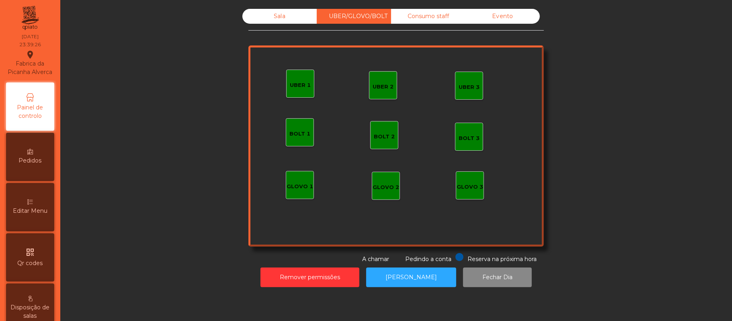
click at [420, 17] on div "Consumo staff" at bounding box center [428, 16] width 74 height 15
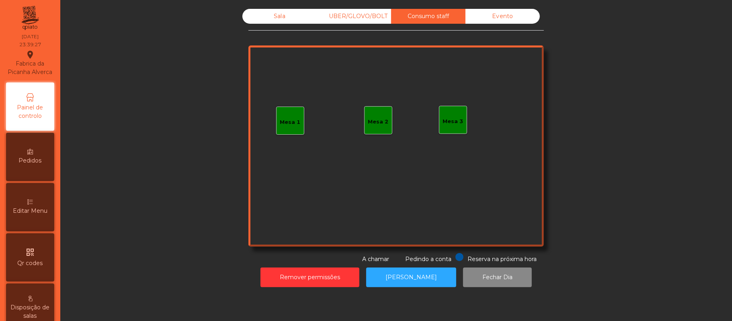
click at [499, 18] on div "Evento" at bounding box center [503, 16] width 74 height 15
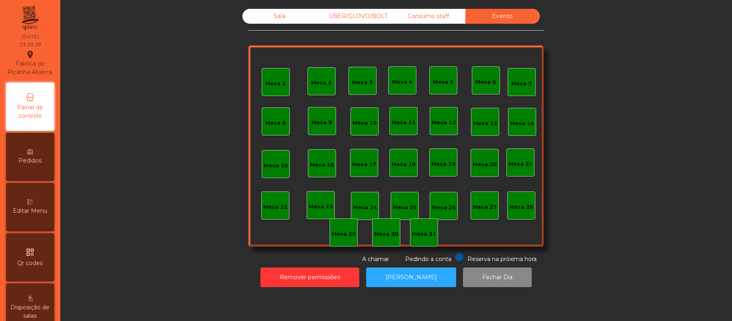
click at [502, 16] on div "Evento" at bounding box center [503, 16] width 74 height 15
click at [436, 14] on div "Consumo staff" at bounding box center [428, 16] width 74 height 15
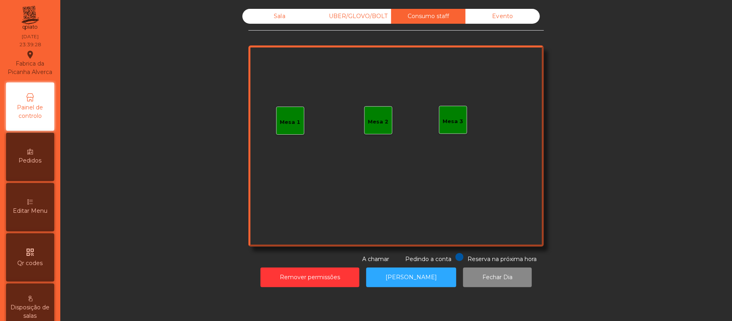
click at [352, 16] on div "UBER/GLOVO/BOLT" at bounding box center [354, 16] width 74 height 15
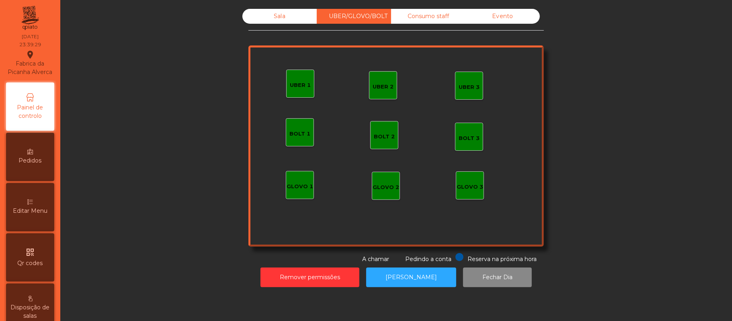
click at [272, 19] on div "Sala" at bounding box center [280, 16] width 74 height 15
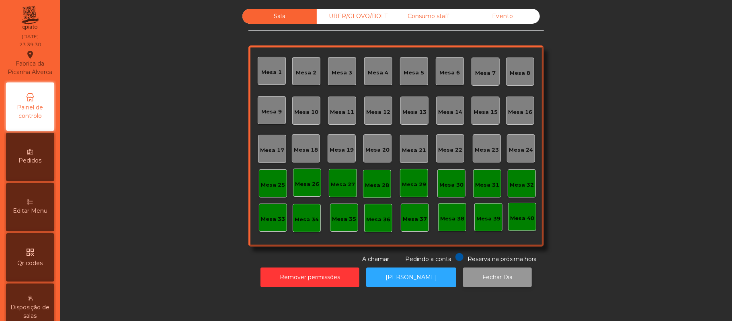
click at [496, 274] on button "Fechar Dia" at bounding box center [497, 277] width 69 height 20
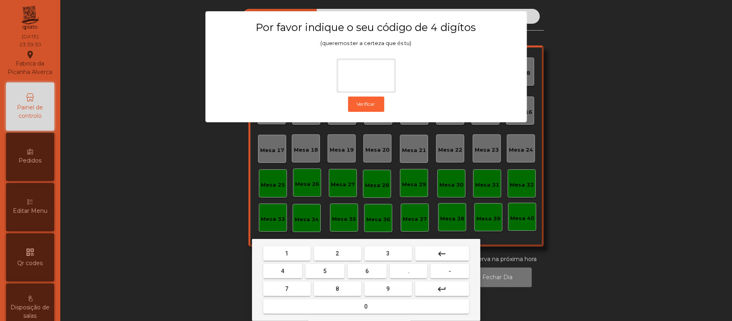
click at [335, 247] on button "2" at bounding box center [337, 253] width 47 height 14
click at [367, 271] on span "6" at bounding box center [367, 271] width 3 height 6
click at [286, 253] on span "1" at bounding box center [287, 253] width 3 height 6
click at [317, 270] on button "5" at bounding box center [325, 271] width 39 height 14
type input "****"
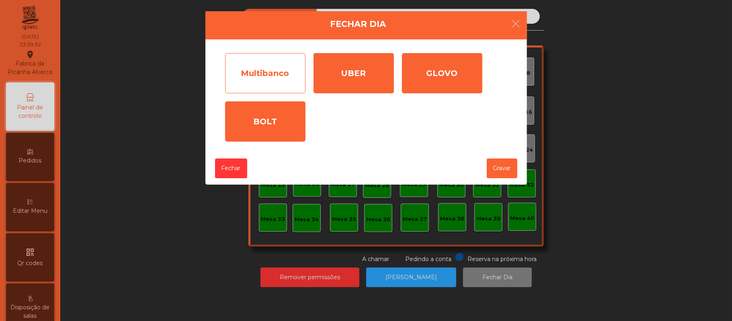
click at [274, 70] on div "Multibanco" at bounding box center [265, 73] width 80 height 40
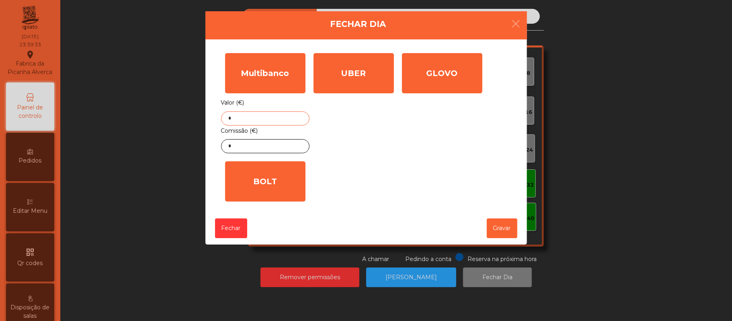
click at [279, 118] on input "*" at bounding box center [265, 118] width 88 height 14
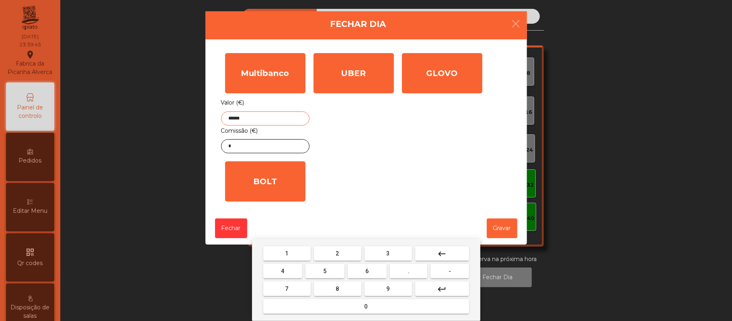
type input "******"
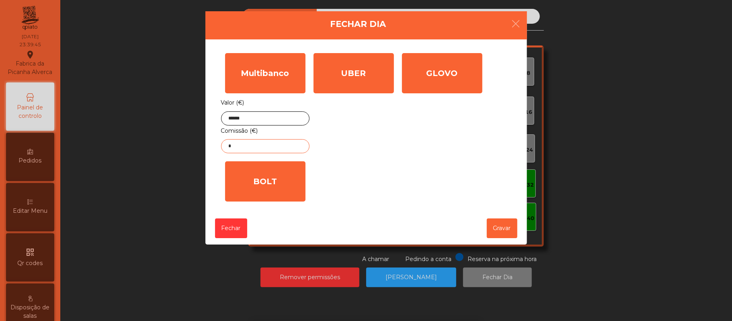
click at [264, 148] on input "*" at bounding box center [265, 146] width 88 height 14
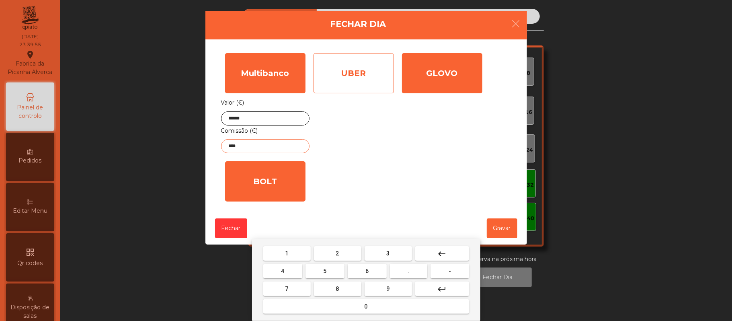
type input "****"
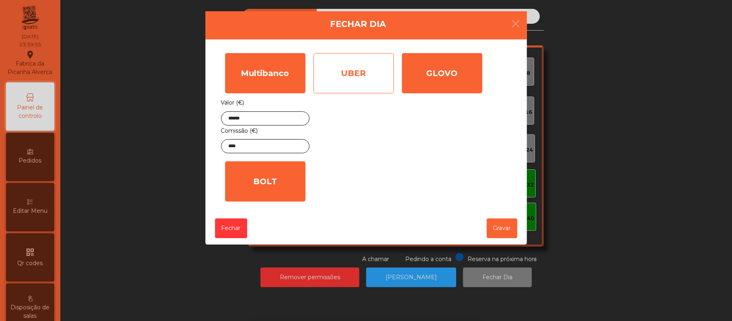
click at [364, 73] on div "UBER" at bounding box center [354, 73] width 80 height 40
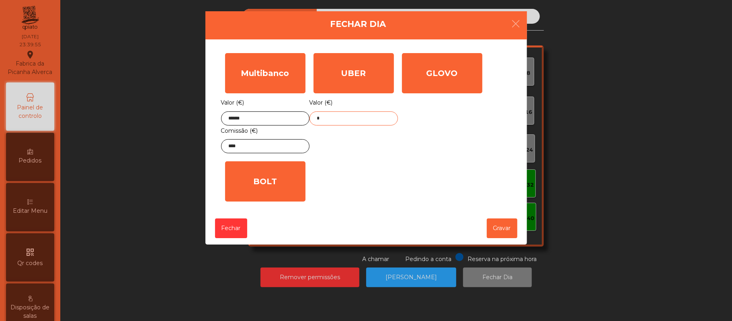
click at [359, 118] on input "*" at bounding box center [354, 118] width 88 height 14
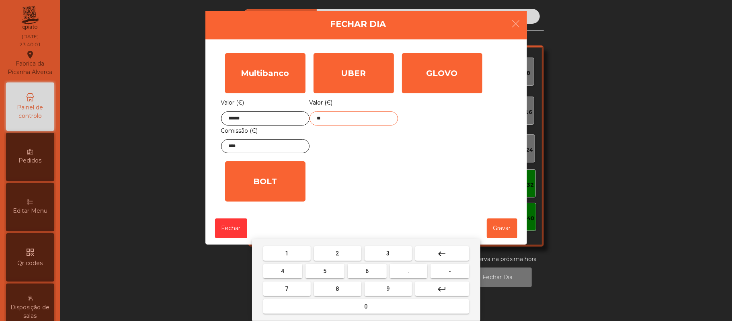
type input "*"
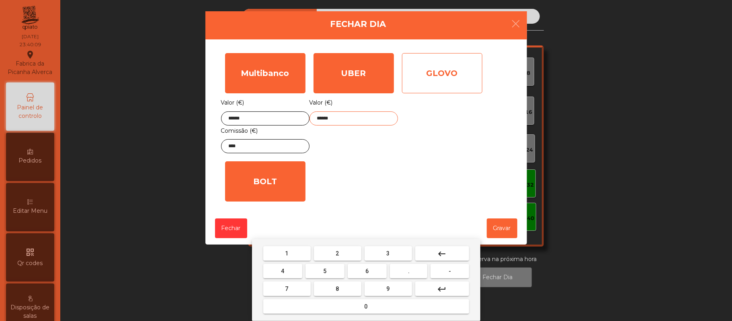
type input "******"
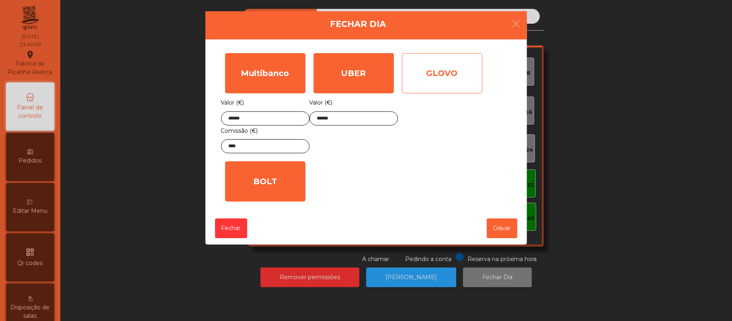
click at [463, 73] on div "GLOVO" at bounding box center [442, 73] width 80 height 40
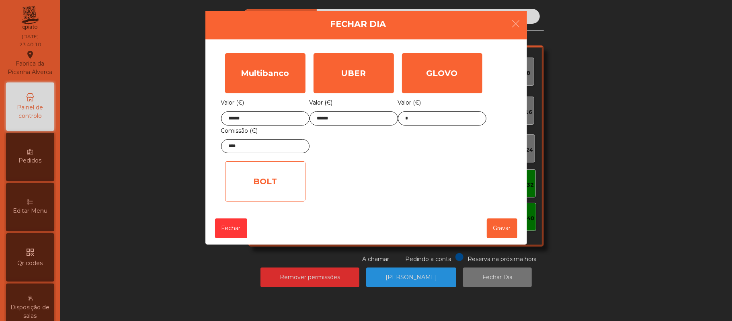
click at [282, 184] on div "BOLT" at bounding box center [265, 181] width 80 height 40
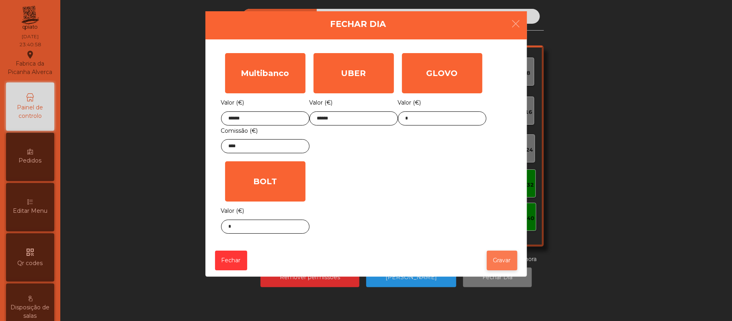
click at [502, 263] on button "Gravar" at bounding box center [502, 261] width 31 height 20
